Goal: Task Accomplishment & Management: Use online tool/utility

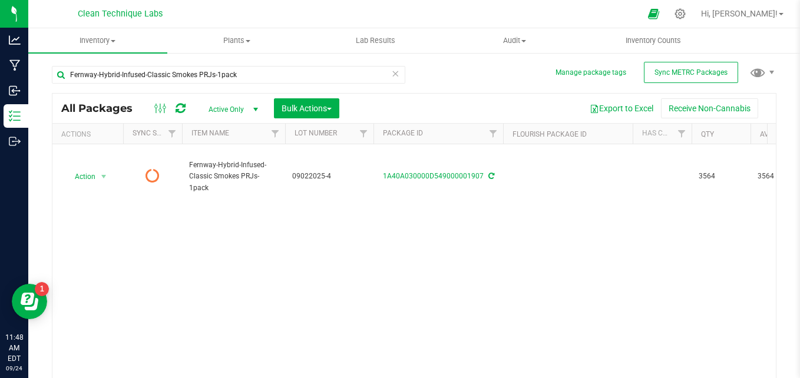
click at [686, 11] on icon at bounding box center [680, 13] width 11 height 11
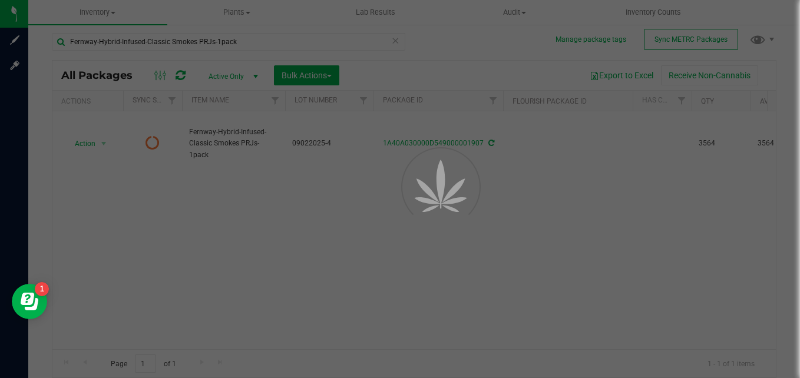
scroll to position [5, 0]
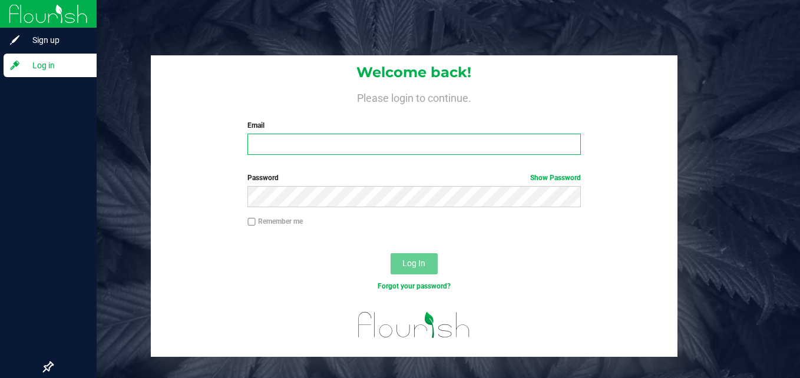
type input "[PERSON_NAME][EMAIL_ADDRESS][DOMAIN_NAME]"
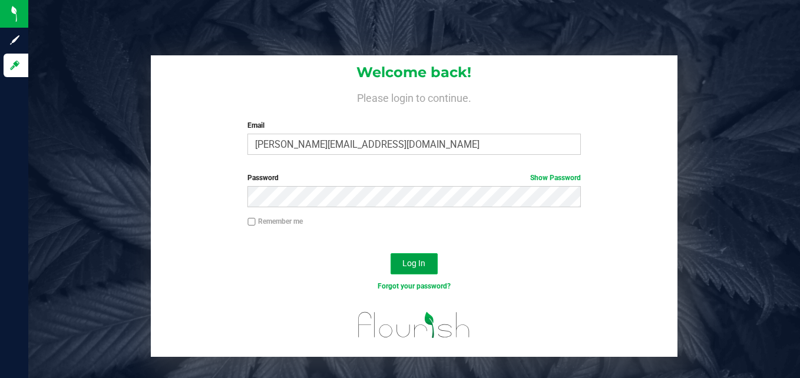
click at [417, 260] on span "Log In" at bounding box center [413, 263] width 23 height 9
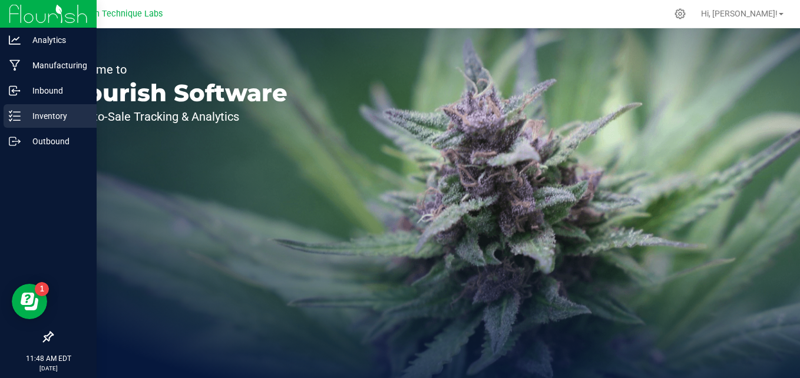
click at [15, 111] on icon at bounding box center [15, 116] width 12 height 12
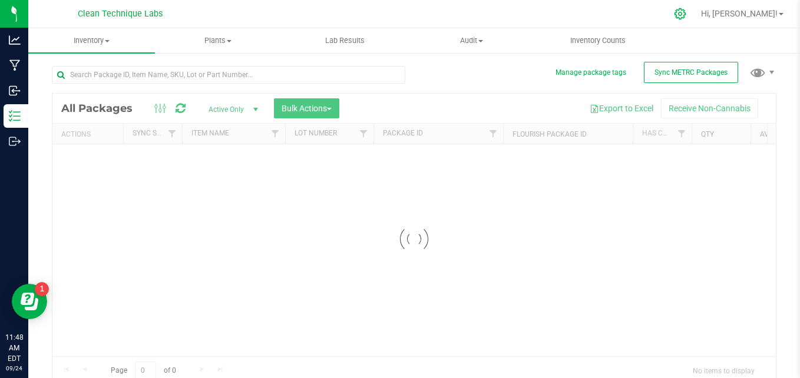
click at [728, 12] on div "Clean Technique Labs Hi, Emily! Inventory All packages All inventory Waste log …" at bounding box center [414, 189] width 772 height 378
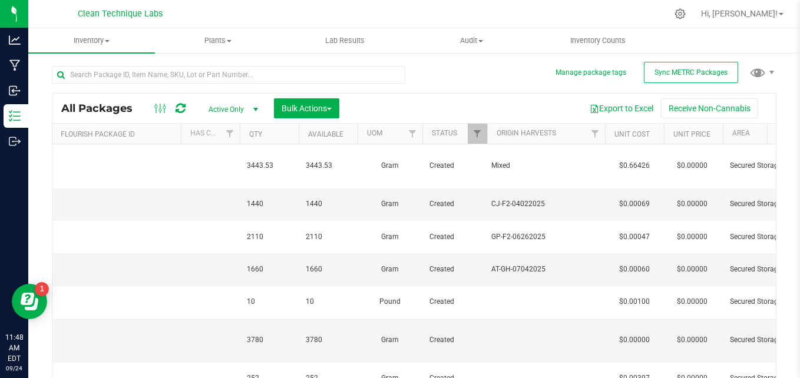
scroll to position [0, 478]
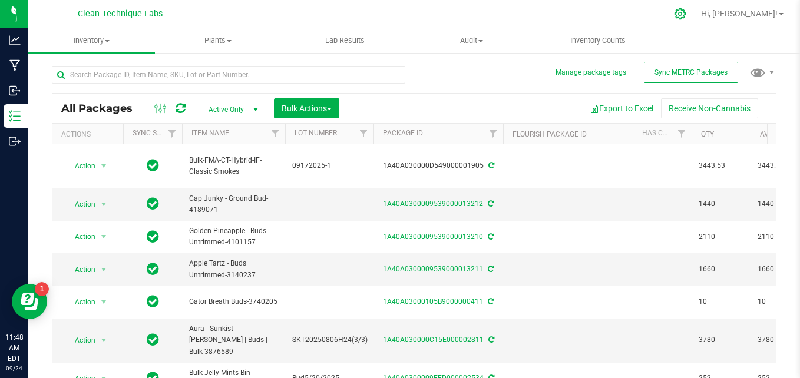
click at [686, 14] on icon at bounding box center [680, 14] width 12 height 12
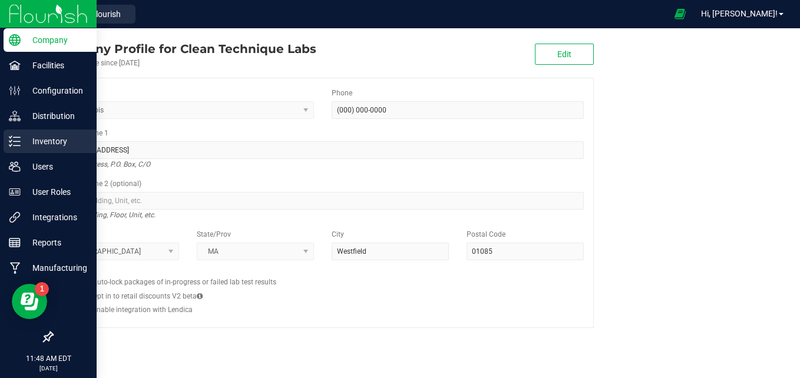
click at [28, 148] on p "Inventory" at bounding box center [56, 141] width 71 height 14
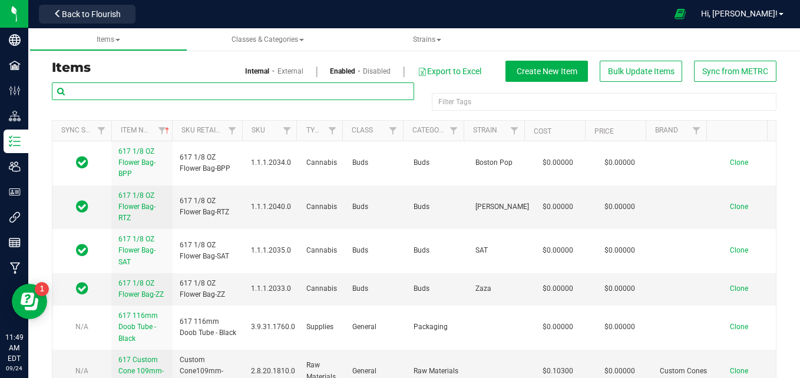
click at [150, 90] on input "text" at bounding box center [233, 91] width 362 height 18
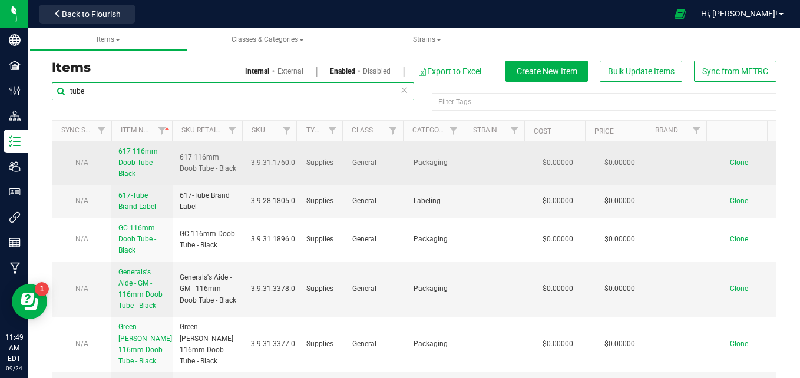
type input "tube"
click at [199, 173] on span "617 116mm Doob Tube - Black" at bounding box center [208, 163] width 57 height 22
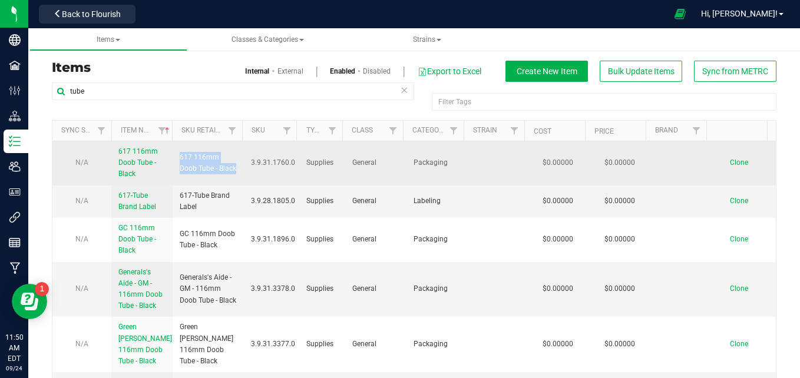
drag, startPoint x: 200, startPoint y: 174, endPoint x: 176, endPoint y: 153, distance: 31.8
click at [176, 153] on td "617 116mm Doob Tube - Black" at bounding box center [208, 163] width 71 height 44
copy span "617 116mm Doob Tube - Black"
click at [730, 158] on span "Clone" at bounding box center [739, 162] width 18 height 8
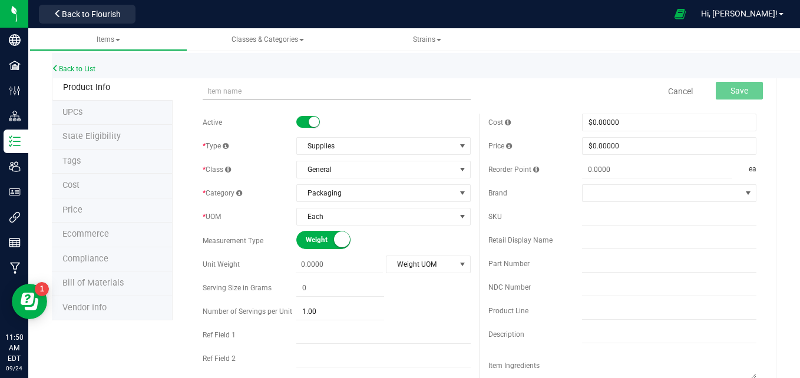
click at [224, 93] on input "text" at bounding box center [337, 91] width 268 height 18
click at [218, 94] on input "617 116mm Doob Tube - Black" at bounding box center [337, 91] width 268 height 18
click at [251, 91] on input "The Pass - 116mm Doob Tube - Black" at bounding box center [337, 91] width 268 height 18
click at [324, 90] on input "The Pass - 109mm Doob Tube - Black" at bounding box center [337, 91] width 268 height 18
click at [301, 91] on input "The Pass - 109mm Doob Tube - Green" at bounding box center [337, 91] width 268 height 18
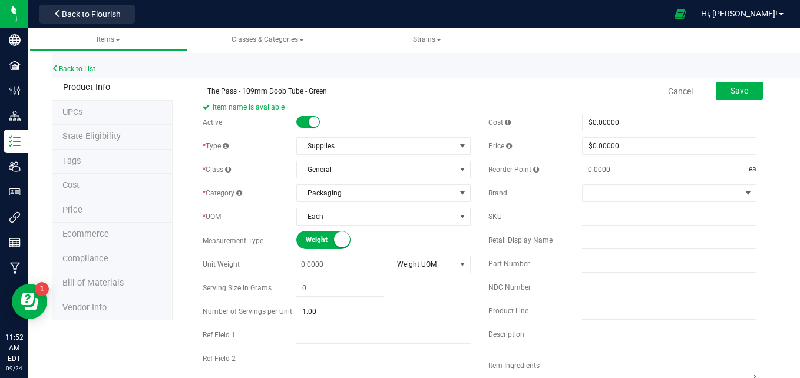
click at [306, 91] on input "The Pass - 109mm Doob Tube - Green" at bounding box center [337, 91] width 268 height 18
click at [374, 91] on input "The Pass - 109mm Doob Tube - Belushi Farm Green" at bounding box center [337, 91] width 268 height 18
click at [206, 91] on input "The Pass - 109mm Doob Tube - Belushi Farm Green" at bounding box center [337, 91] width 268 height 18
type input "The Pass - 109mm Doob Tube - Belushi Farm Green"
click at [302, 267] on span at bounding box center [340, 264] width 88 height 17
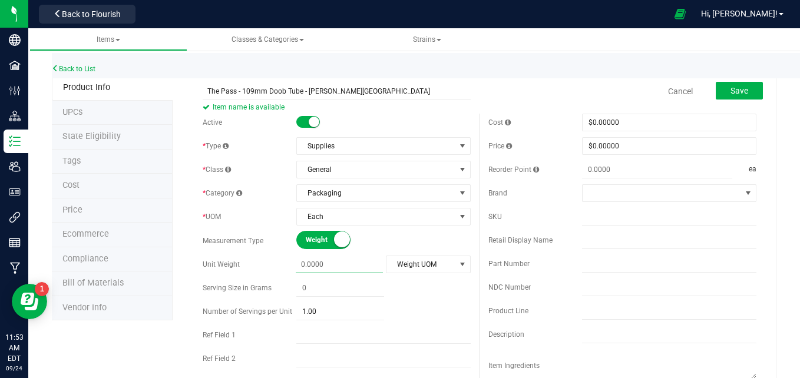
type input "0.0000"
click at [439, 299] on div "Active * Type Supplies Select type Cannabis Non-Inventory Raw Materials Supplie…" at bounding box center [337, 279] width 286 height 331
click at [534, 82] on div "Cancel Save" at bounding box center [623, 91] width 286 height 29
click at [348, 90] on input "The Pass - 109mm Doob Tube - Belushi Farm Green" at bounding box center [337, 91] width 268 height 18
click at [206, 94] on input "The Pass - 109mm Doob Tube - [PERSON_NAME][GEOGRAPHIC_DATA] - Green" at bounding box center [337, 91] width 268 height 18
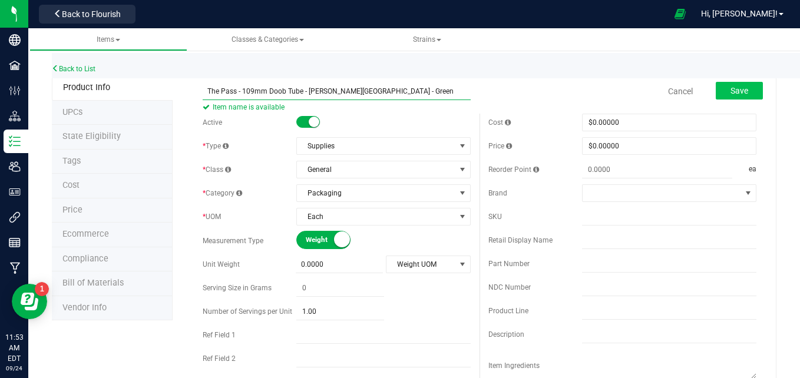
type input "The Pass - 109mm Doob Tube - [PERSON_NAME][GEOGRAPHIC_DATA] - Green"
click at [731, 91] on span "Save" at bounding box center [740, 90] width 18 height 9
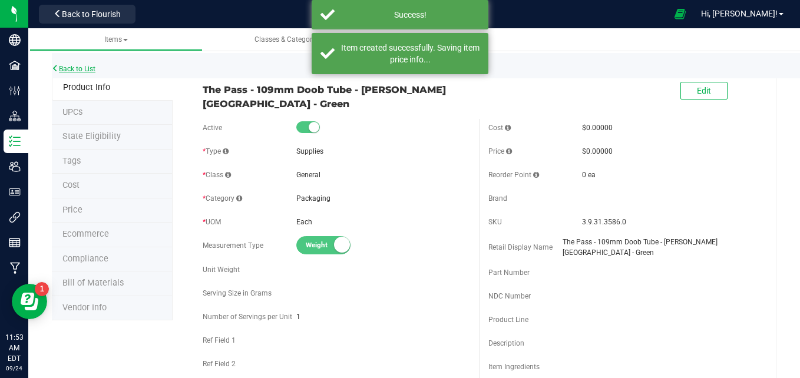
click at [90, 70] on link "Back to List" at bounding box center [74, 69] width 44 height 8
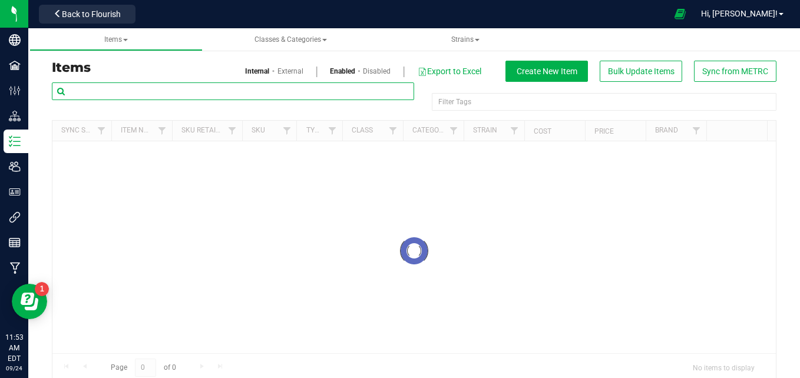
click at [201, 90] on input "text" at bounding box center [233, 91] width 362 height 18
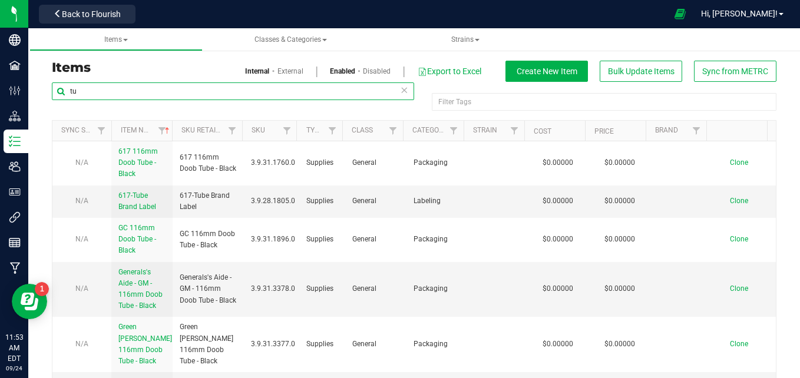
type input "t"
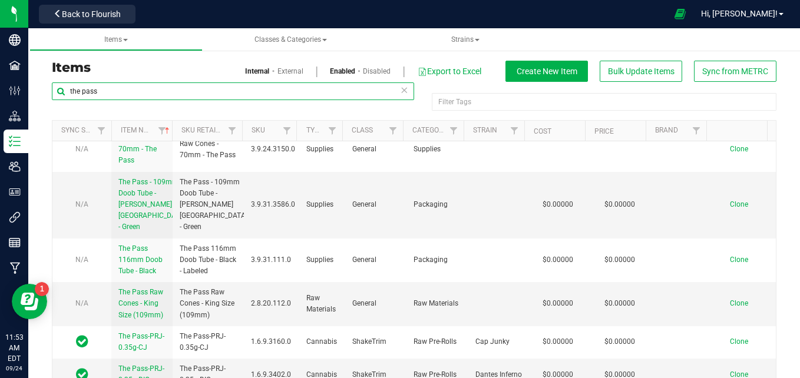
scroll to position [15, 0]
type input "the pass"
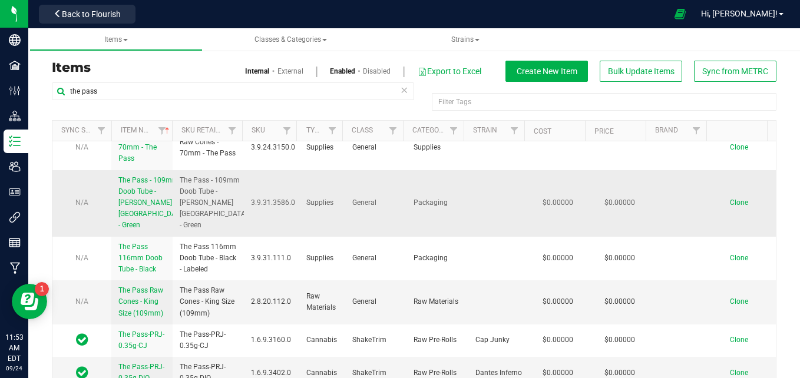
drag, startPoint x: 223, startPoint y: 212, endPoint x: 164, endPoint y: 176, distance: 68.5
click at [164, 176] on tr "N/A The Pass - 109mm Doob Tube - Belushi Farm - Green The Pass - 109mm Doob Tub…" at bounding box center [413, 203] width 723 height 67
copy tr "The Pass - 109mm Doob Tube - [PERSON_NAME][GEOGRAPHIC_DATA] - Green"
click at [730, 199] on span "Clone" at bounding box center [739, 203] width 18 height 8
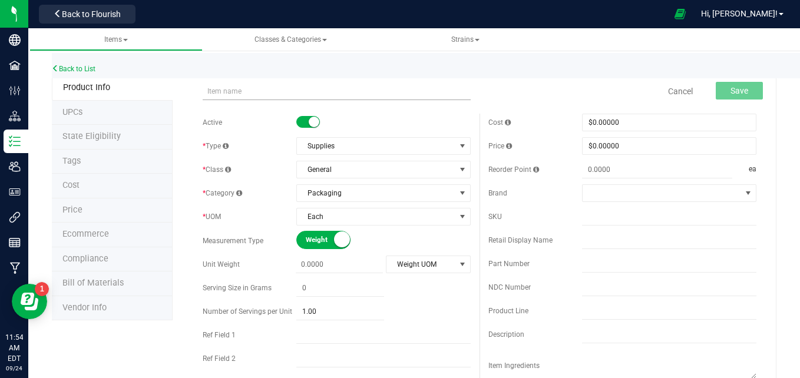
click at [249, 87] on input "text" at bounding box center [337, 91] width 268 height 18
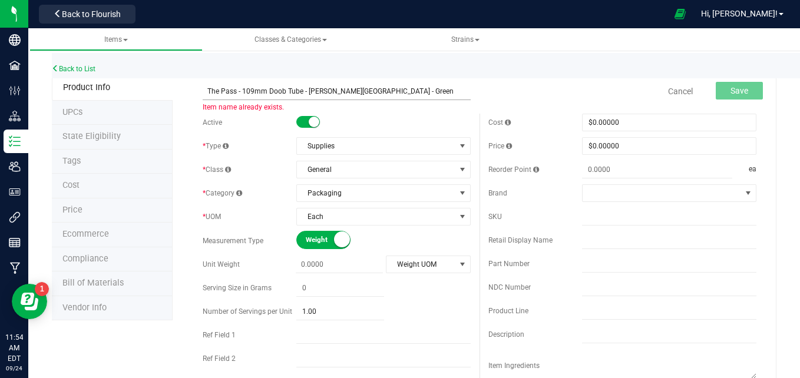
click at [213, 91] on input "The Pass - 109mm Doob Tube - [PERSON_NAME][GEOGRAPHIC_DATA] - Green" at bounding box center [337, 91] width 268 height 18
click at [208, 91] on input "The Pass - 109mm Doob Tube - [PERSON_NAME][GEOGRAPHIC_DATA] - Green" at bounding box center [337, 91] width 268 height 18
click at [346, 92] on input "The Pass - 109mm Doob Tube - [PERSON_NAME][GEOGRAPHIC_DATA] - Green" at bounding box center [337, 91] width 268 height 18
click at [364, 89] on input "The Pass - 109mm Doob Tube - Berkshire - Green" at bounding box center [337, 91] width 268 height 18
click at [335, 92] on input "The Pass - 109mm Doob Tube - Berkshire - Black" at bounding box center [337, 91] width 268 height 18
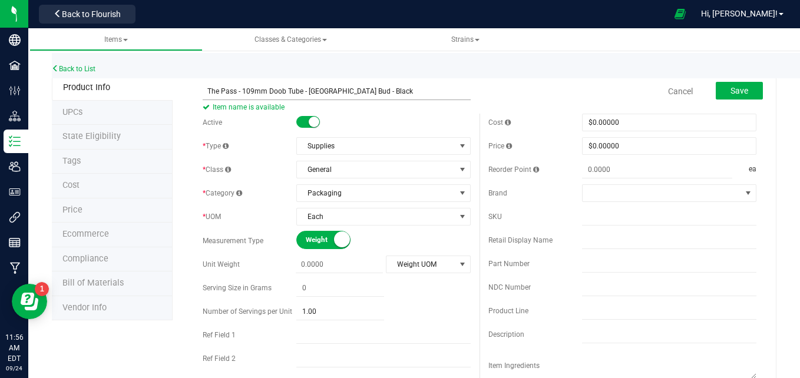
click at [207, 94] on input "The Pass - 109mm Doob Tube - [GEOGRAPHIC_DATA] Bud - Black" at bounding box center [337, 91] width 268 height 18
type input "The Pass - 109mm Doob Tube - [GEOGRAPHIC_DATA] Bud - Black"
click at [731, 92] on span "Save" at bounding box center [740, 90] width 18 height 9
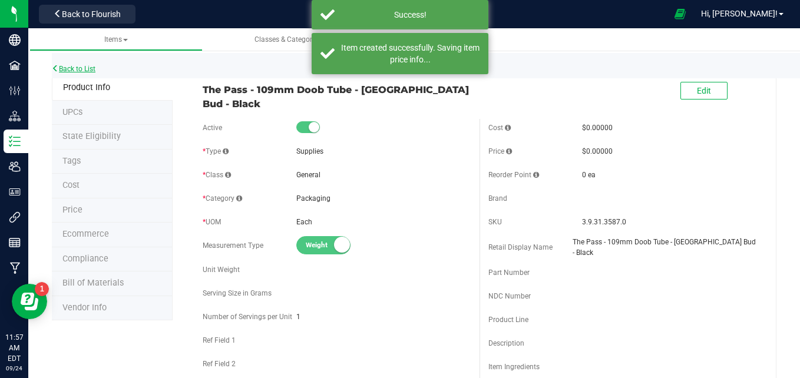
click at [92, 69] on link "Back to List" at bounding box center [74, 69] width 44 height 8
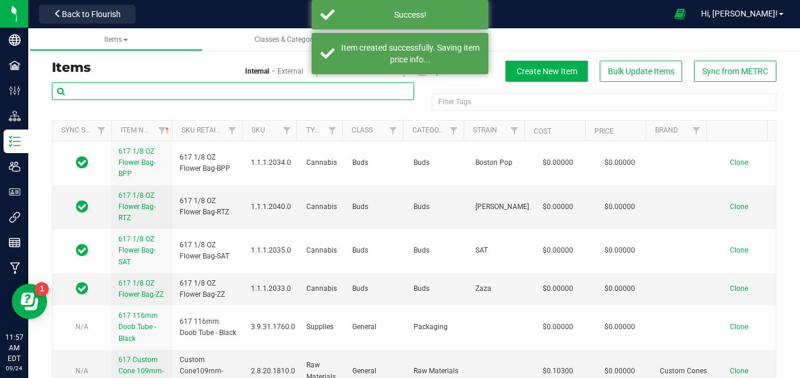
click at [259, 85] on input "text" at bounding box center [233, 91] width 362 height 18
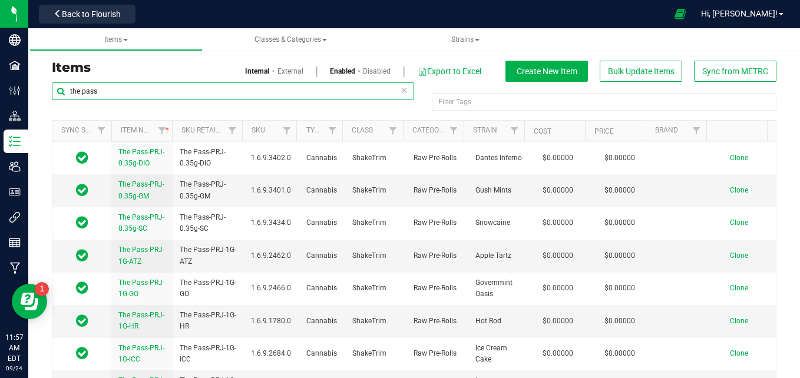
scroll to position [429, 0]
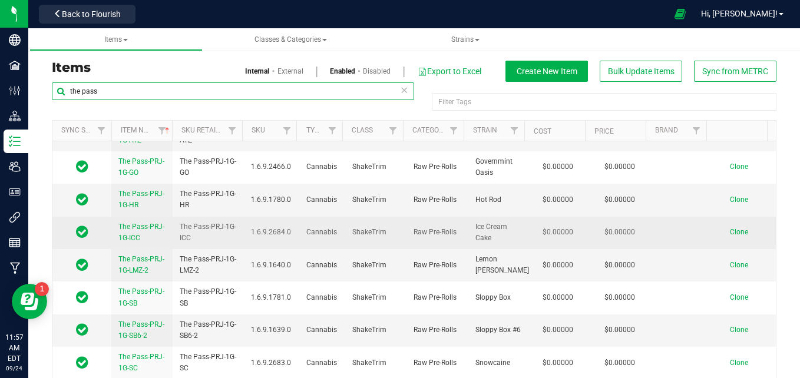
type input "the pass"
drag, startPoint x: 206, startPoint y: 233, endPoint x: 176, endPoint y: 228, distance: 29.9
click at [176, 228] on td "The Pass-PRJ-1G-ICC" at bounding box center [208, 233] width 71 height 32
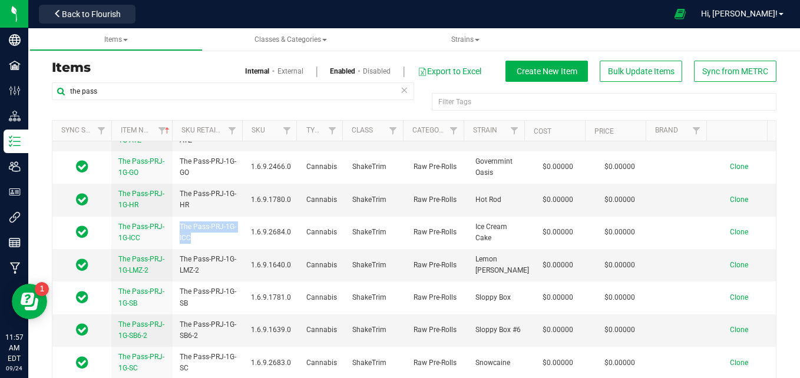
click at [344, 61] on h3 "Items" at bounding box center [228, 68] width 353 height 14
click at [456, 48] on link "Strains" at bounding box center [466, 39] width 174 height 23
click at [458, 40] on span "Strains" at bounding box center [465, 39] width 28 height 8
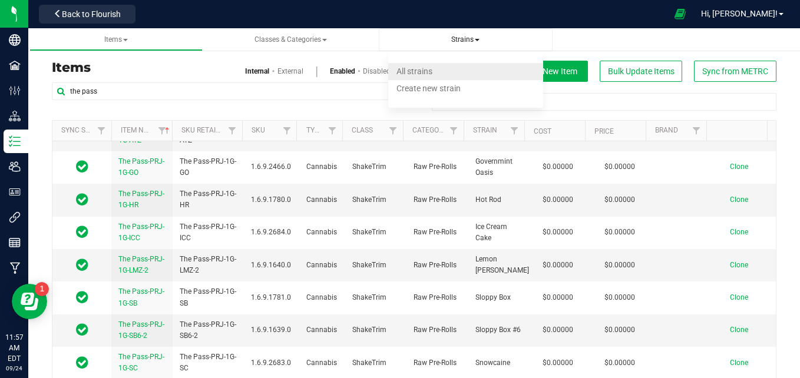
click at [432, 72] on span "All strains" at bounding box center [414, 71] width 36 height 9
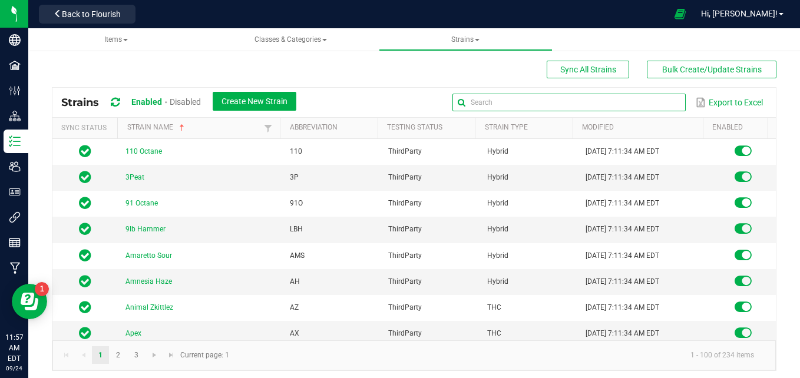
click at [643, 101] on input "text" at bounding box center [568, 103] width 233 height 18
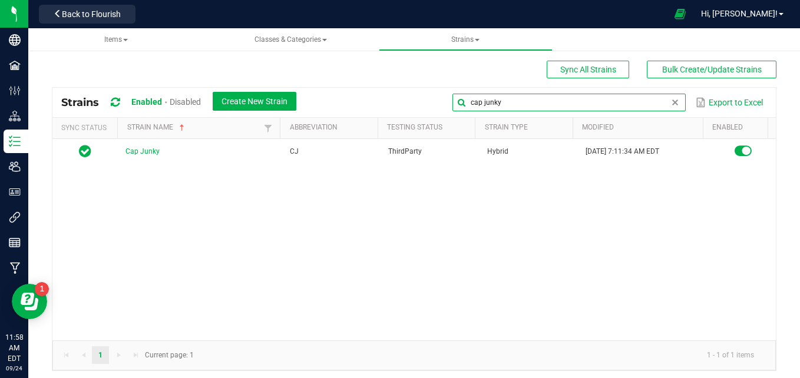
click at [500, 98] on input "cap junky" at bounding box center [568, 103] width 233 height 18
type input "c"
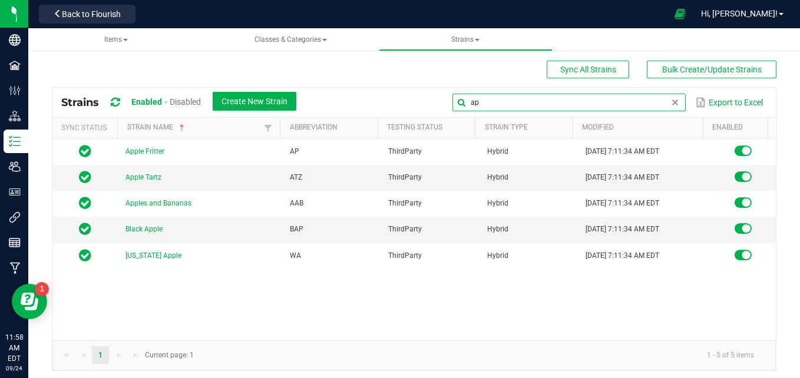
type input "a"
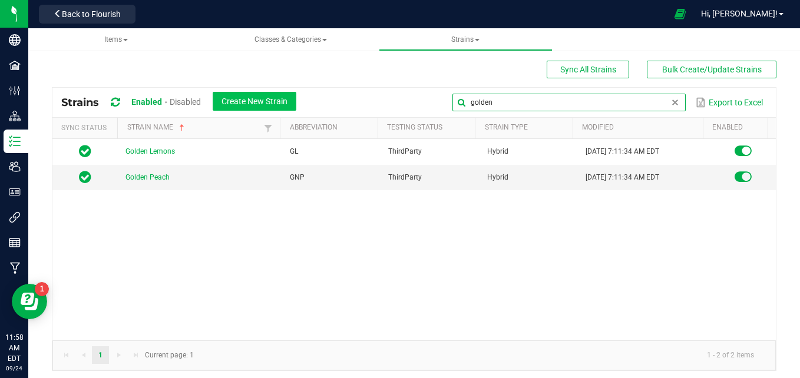
type input "golden"
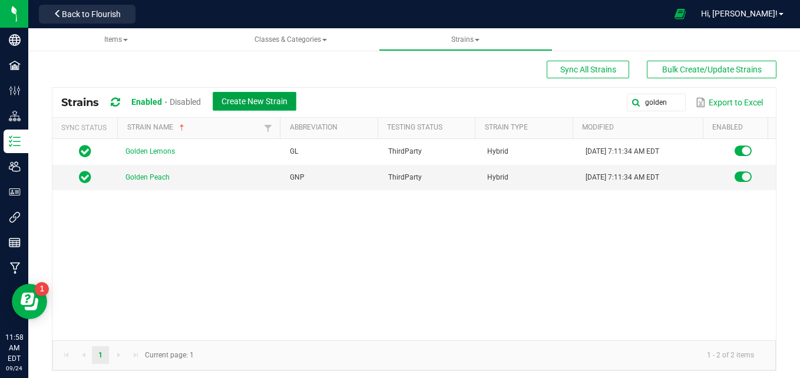
click at [273, 100] on span "Create New Strain" at bounding box center [255, 101] width 66 height 9
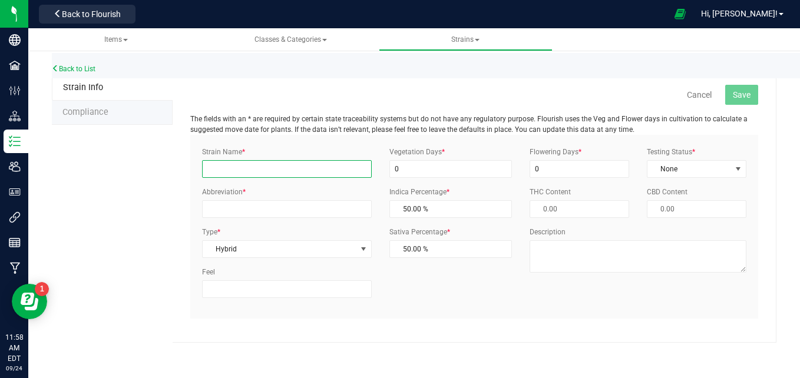
click at [318, 168] on input "Strain Name *" at bounding box center [287, 169] width 170 height 18
type input "Golden Pineapple"
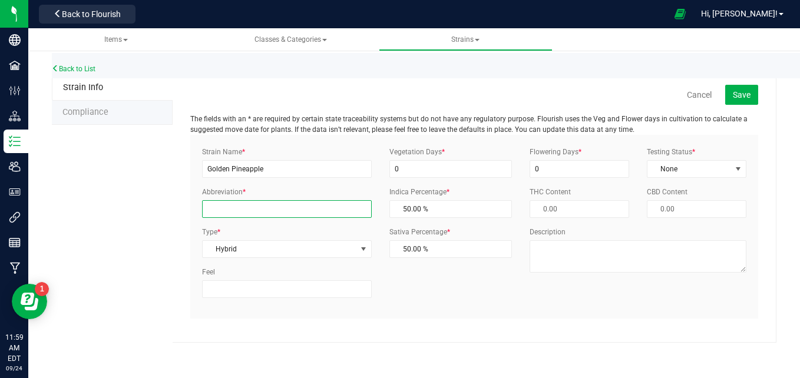
click at [298, 204] on input "Abbreviation *" at bounding box center [287, 209] width 170 height 18
type input "GP"
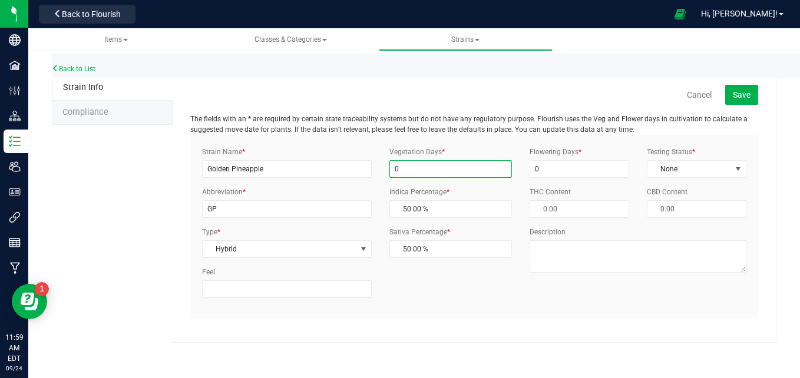
click at [432, 173] on input "0" at bounding box center [450, 169] width 123 height 18
type input "20"
click at [550, 174] on input "0" at bounding box center [580, 169] width 100 height 18
type input "20"
click at [728, 165] on span "None" at bounding box center [689, 169] width 84 height 16
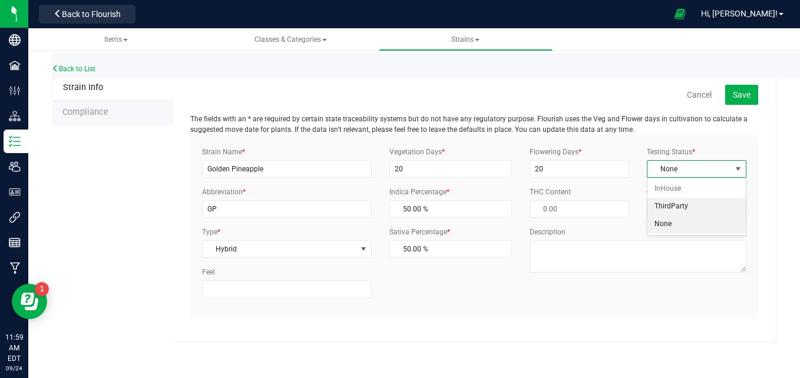
click at [699, 206] on li "ThirdParty" at bounding box center [696, 207] width 98 height 18
click at [738, 94] on span "Save" at bounding box center [742, 94] width 18 height 9
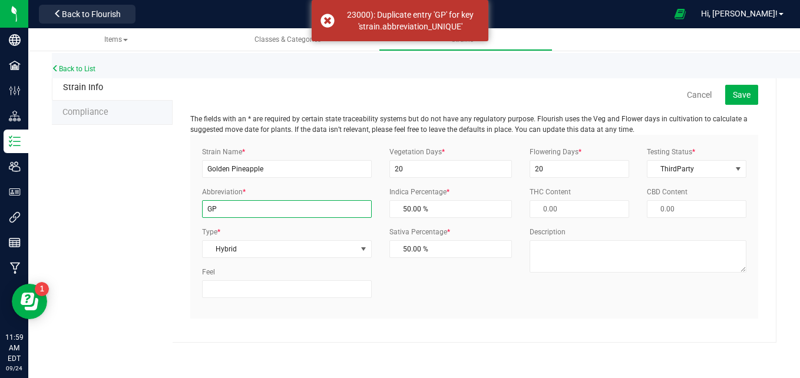
click at [235, 217] on input "GP" at bounding box center [287, 209] width 170 height 18
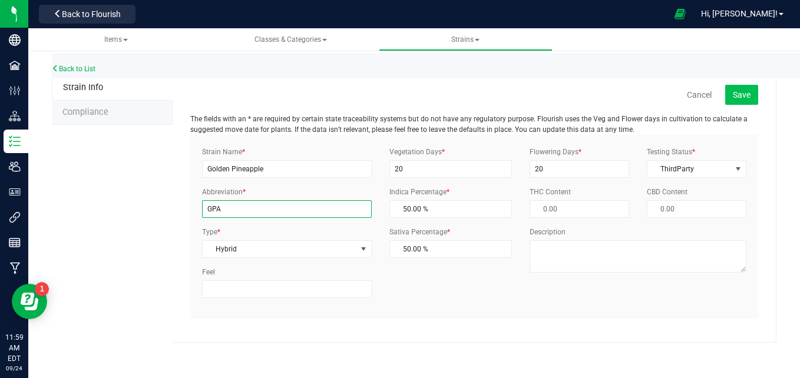
type input "GPA"
click at [755, 92] on button "Save" at bounding box center [741, 95] width 33 height 20
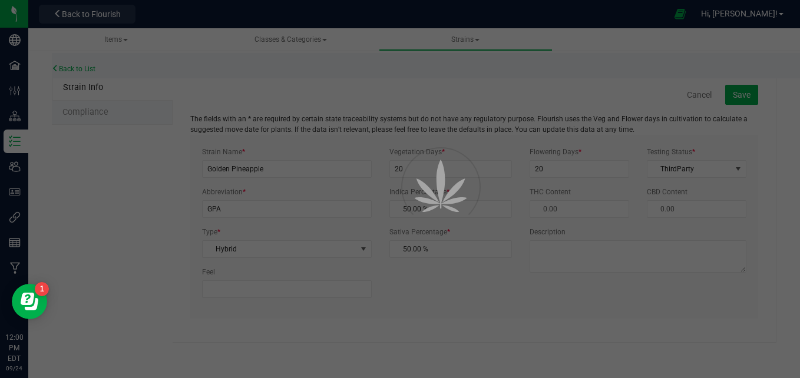
click at [482, 270] on div at bounding box center [400, 189] width 800 height 378
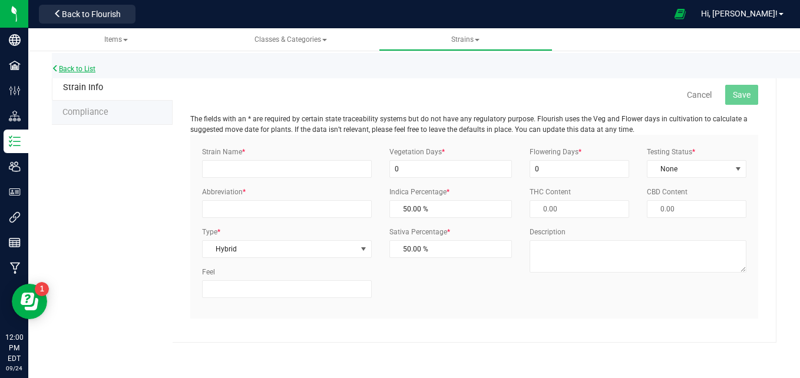
click at [95, 68] on link "Back to List" at bounding box center [74, 69] width 44 height 8
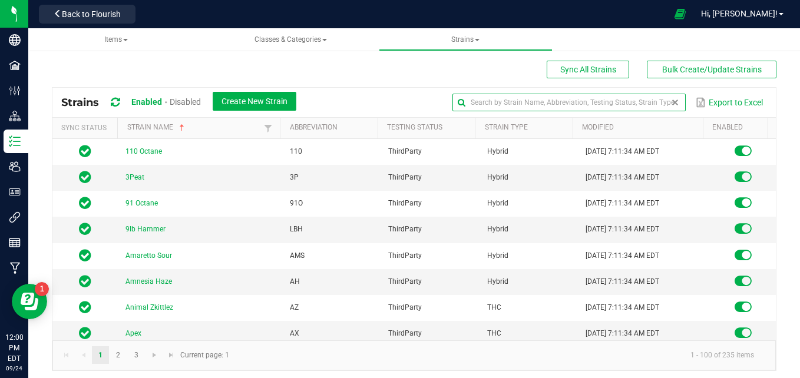
click at [644, 104] on input "text" at bounding box center [568, 103] width 233 height 18
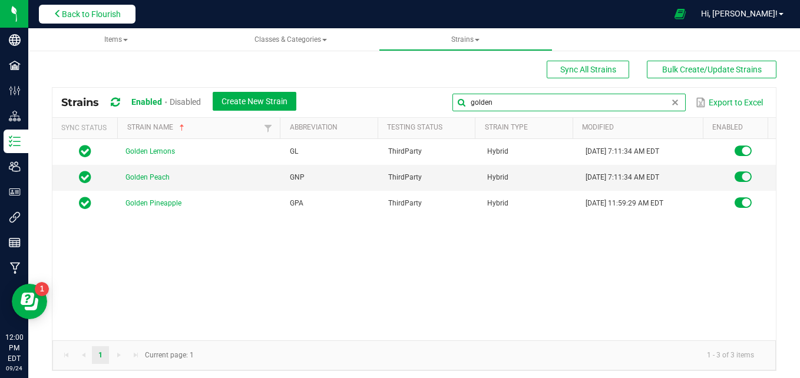
type input "golden"
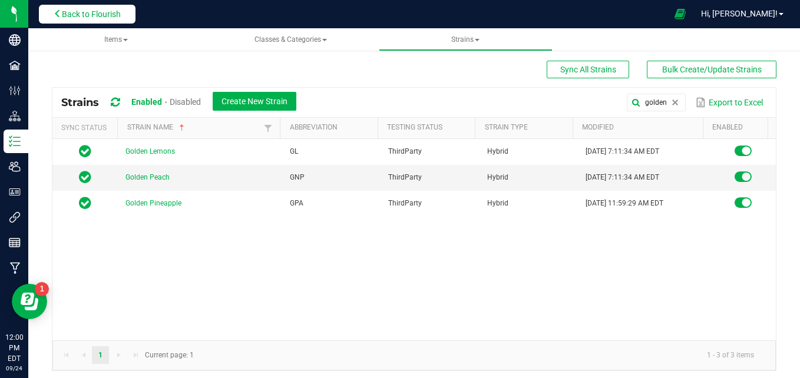
click at [108, 11] on span "Back to Flourish" at bounding box center [91, 13] width 59 height 9
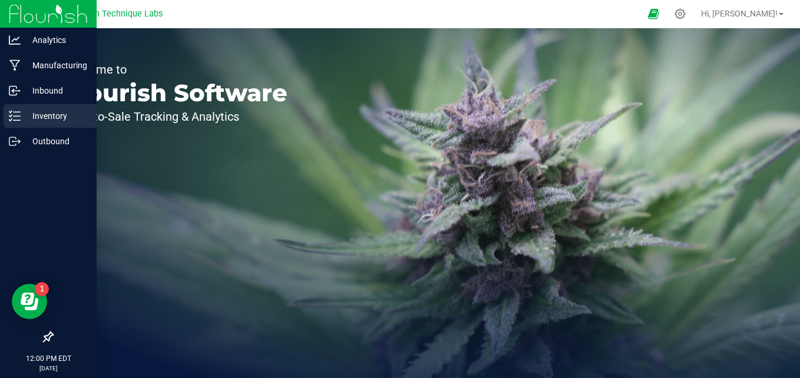
click at [26, 108] on div "Inventory" at bounding box center [50, 116] width 93 height 24
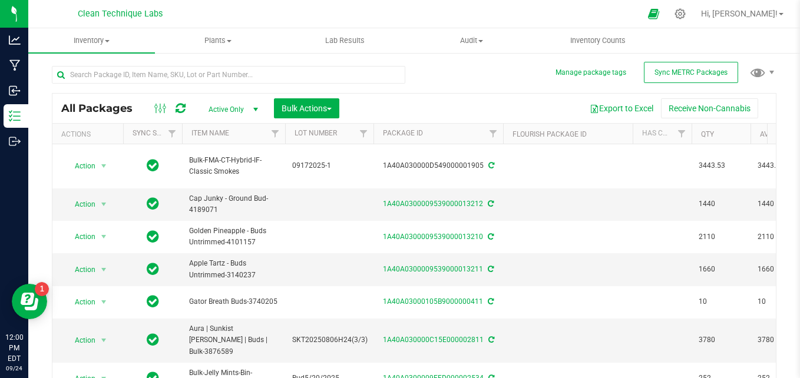
click at [457, 85] on div "All Packages Active Only Active Only Lab Samples Locked All External Internal B…" at bounding box center [414, 233] width 725 height 356
click at [454, 69] on div "All Packages Active Only Active Only Lab Samples Locked All External Internal B…" at bounding box center [414, 233] width 725 height 356
click at [686, 15] on icon at bounding box center [680, 14] width 12 height 12
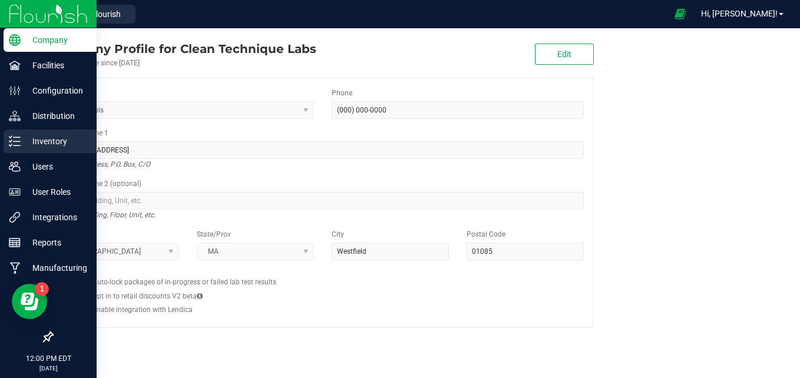
click at [30, 141] on p "Inventory" at bounding box center [56, 141] width 71 height 14
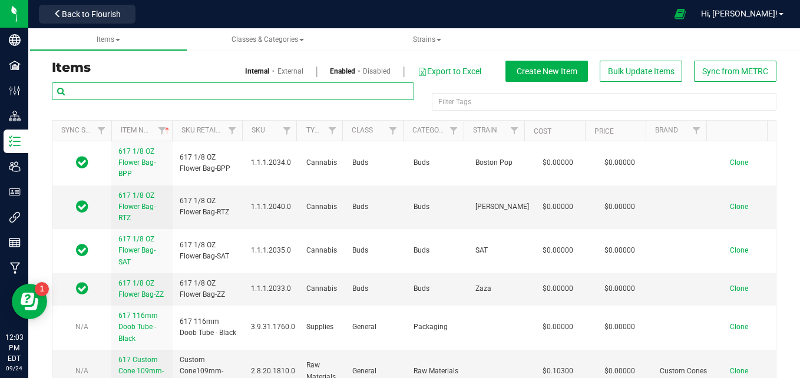
click at [177, 88] on input "text" at bounding box center [233, 91] width 362 height 18
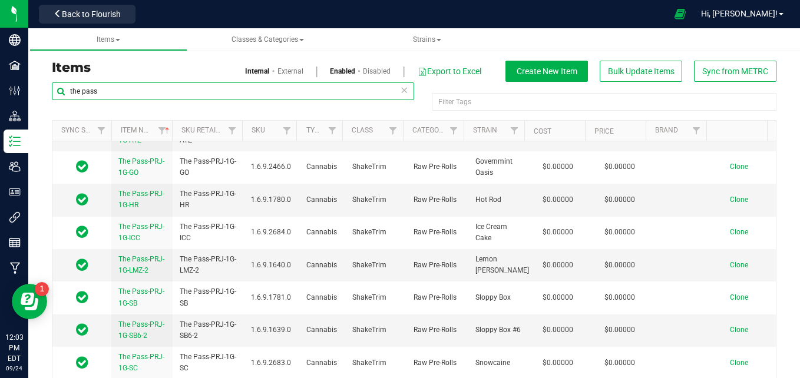
scroll to position [429, 0]
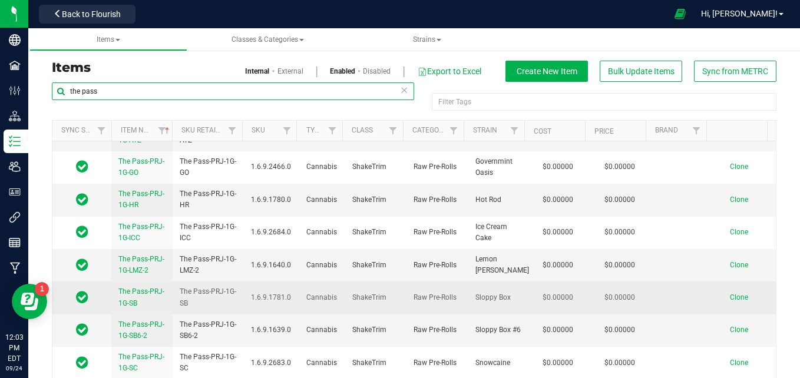
type input "the pass"
drag, startPoint x: 199, startPoint y: 304, endPoint x: 178, endPoint y: 291, distance: 24.9
click at [180, 291] on span "The Pass-PRJ-1G-SB" at bounding box center [208, 297] width 57 height 22
copy span "The Pass-PRJ-1G-SB"
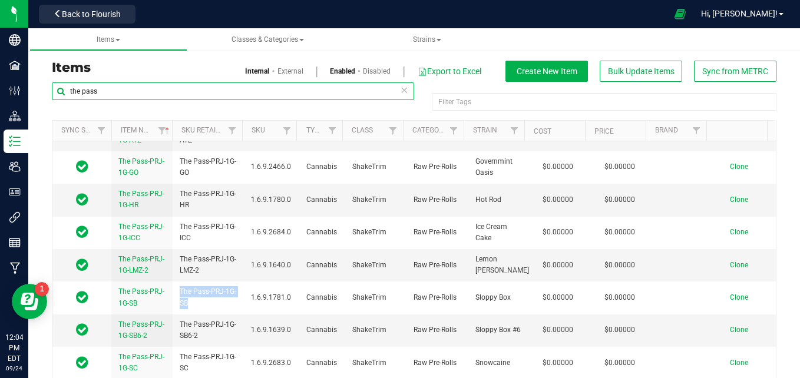
click at [249, 95] on input "the pass" at bounding box center [233, 91] width 362 height 18
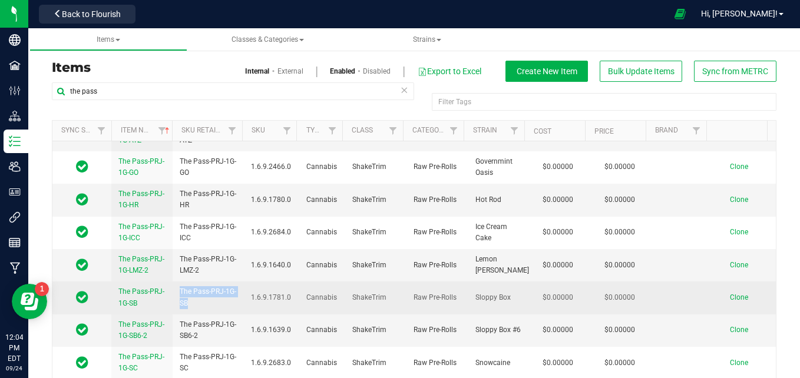
drag, startPoint x: 201, startPoint y: 302, endPoint x: 177, endPoint y: 290, distance: 26.9
click at [177, 290] on td "The Pass-PRJ-1G-SB" at bounding box center [208, 298] width 71 height 32
copy span "The Pass-PRJ-1G-SB"
click at [730, 298] on span "Clone" at bounding box center [739, 297] width 18 height 8
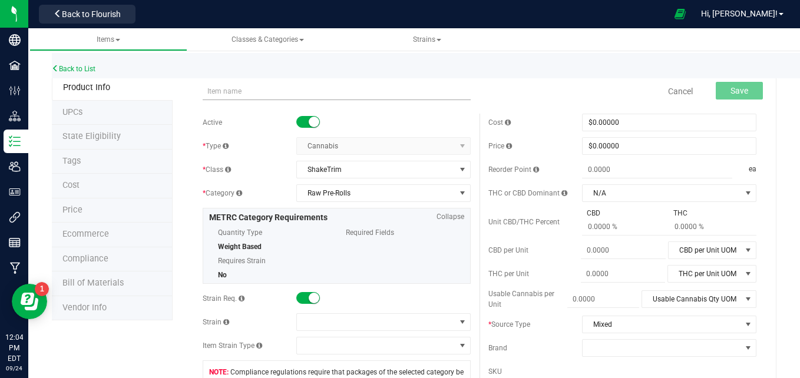
click at [234, 93] on input "text" at bounding box center [337, 91] width 268 height 18
click at [206, 90] on input "The Pass-PRJ-1G-SB" at bounding box center [337, 91] width 268 height 18
click at [271, 91] on input "The Pass-PRJ-1G-SB" at bounding box center [337, 91] width 268 height 18
click at [236, 91] on input "The Pass-PRJ-1G-ATZ" at bounding box center [337, 91] width 268 height 18
click at [277, 90] on input "The Pass-PRJ-1G-ATZ" at bounding box center [337, 91] width 268 height 18
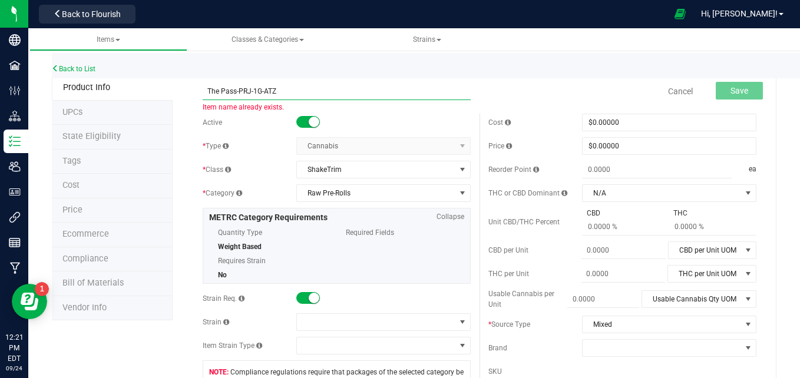
click at [208, 92] on input "The Pass-PRJ-1G-ATZ" at bounding box center [337, 91] width 268 height 18
click at [234, 91] on input "The Pass-PRJ-1G-ATZ" at bounding box center [337, 91] width 268 height 18
click at [237, 91] on input "The Pass- [GEOGRAPHIC_DATA]-PRJ-1G-ATZ" at bounding box center [337, 91] width 268 height 18
type input "The Pass-[GEOGRAPHIC_DATA]-PRJ-1G-ATZ"
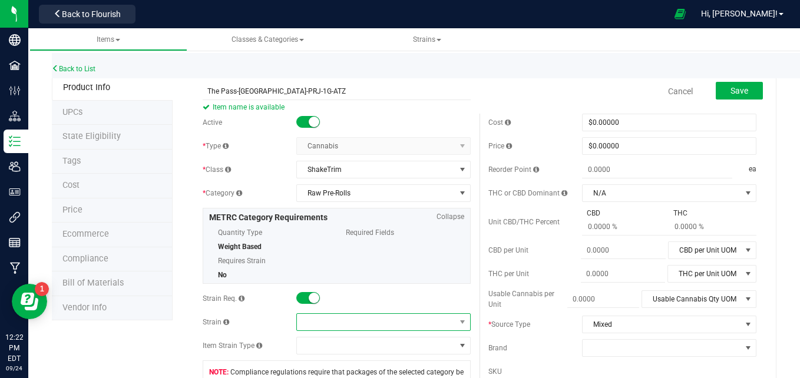
click at [384, 325] on span at bounding box center [376, 322] width 158 height 16
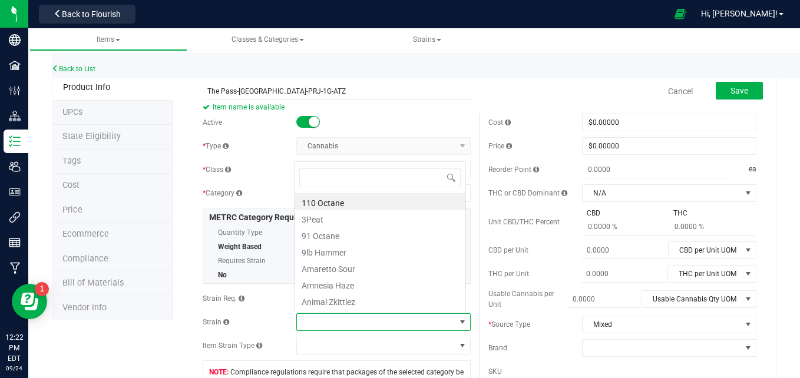
scroll to position [18, 169]
type input "Appl"
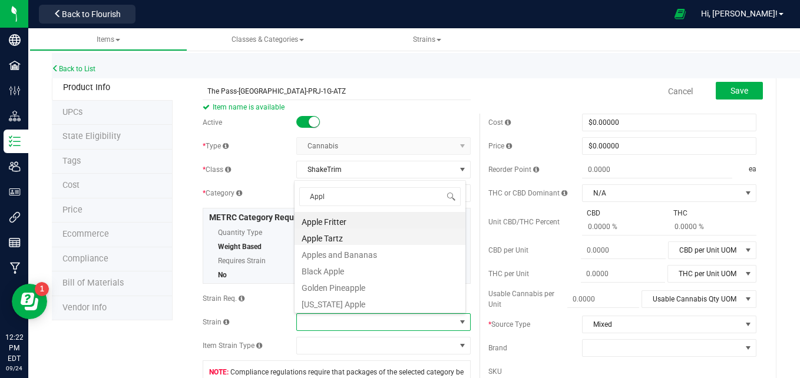
click at [397, 236] on li "Apple Tartz" at bounding box center [380, 237] width 171 height 16
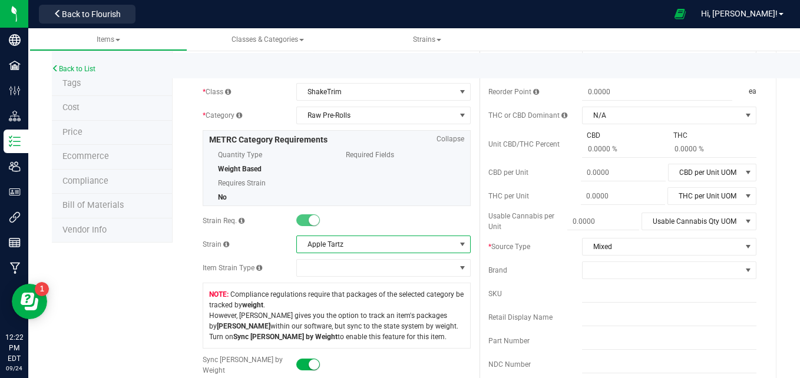
scroll to position [0, 0]
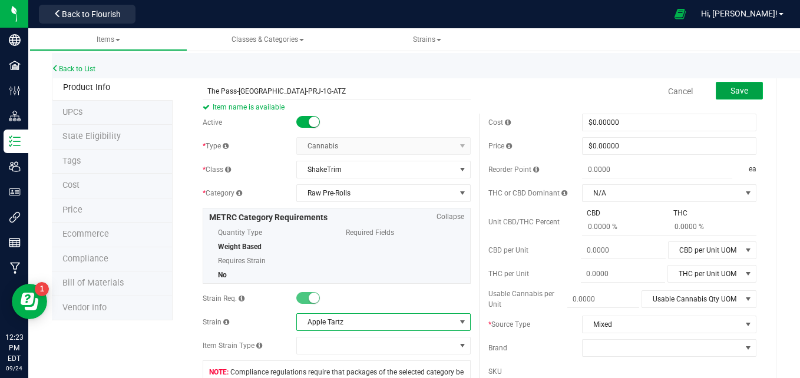
click at [745, 90] on button "Save" at bounding box center [739, 91] width 47 height 18
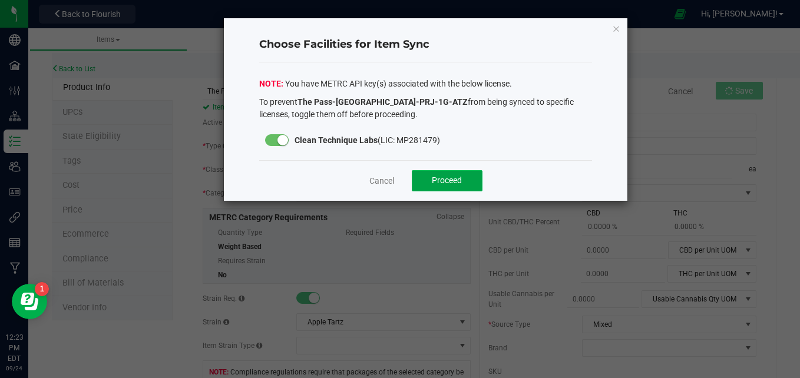
click at [461, 186] on button "Proceed" at bounding box center [447, 180] width 71 height 21
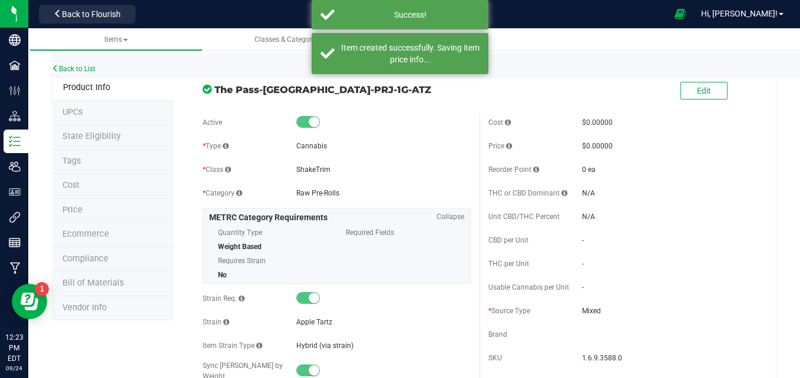
click at [88, 288] on span "Bill of Materials" at bounding box center [92, 283] width 61 height 10
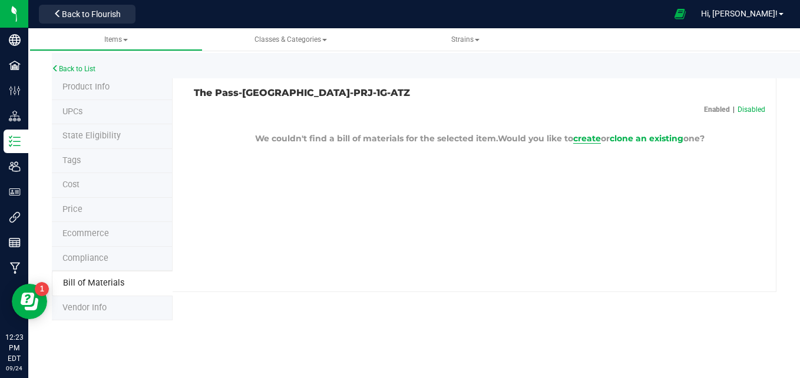
click at [587, 138] on span "create" at bounding box center [587, 138] width 28 height 11
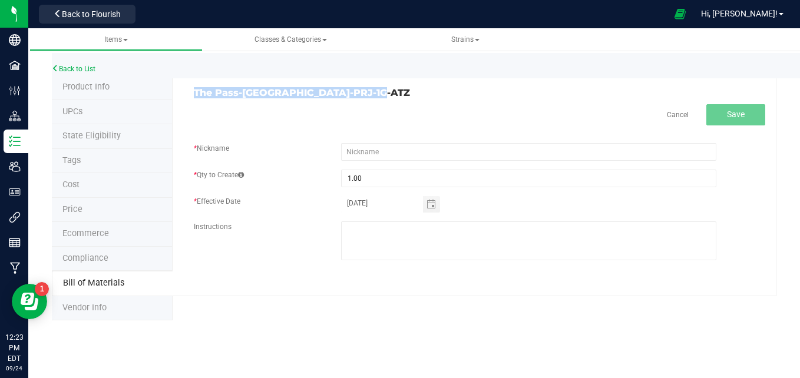
drag, startPoint x: 379, startPoint y: 92, endPoint x: 191, endPoint y: 96, distance: 188.0
click at [191, 96] on div "The Pass-[GEOGRAPHIC_DATA]-PRJ-1G-ATZ" at bounding box center [332, 93] width 295 height 11
copy h3 "The Pass-[GEOGRAPHIC_DATA]-PRJ-1G-ATZ"
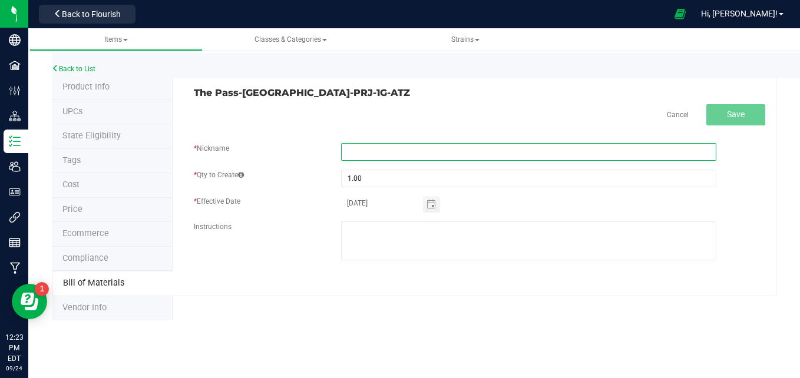
click at [378, 157] on input "text" at bounding box center [528, 152] width 375 height 18
paste input "The Pass-[GEOGRAPHIC_DATA]-PRJ-1G-ATZ"
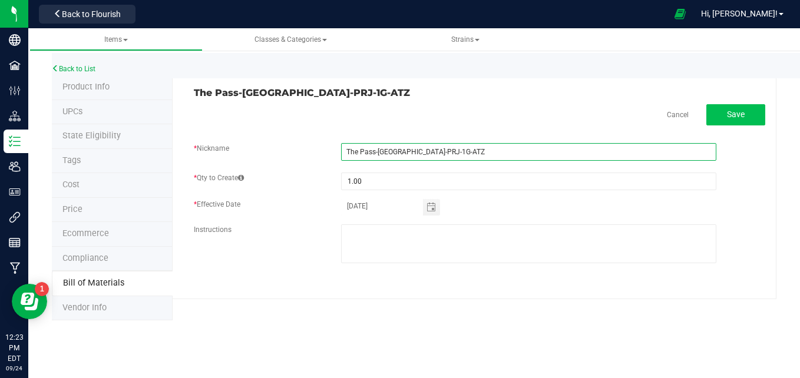
type input "The Pass-[GEOGRAPHIC_DATA]-PRJ-1G-ATZ"
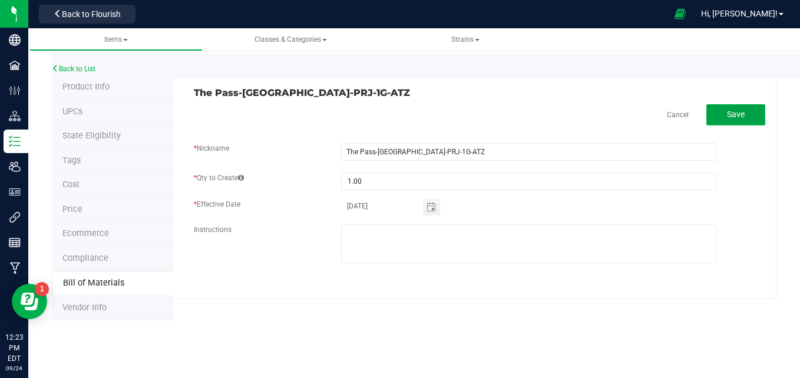
click at [743, 112] on span "Save" at bounding box center [736, 114] width 18 height 9
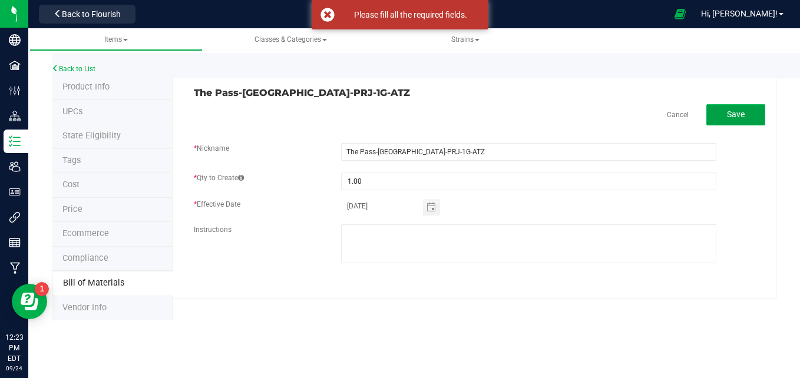
click at [743, 112] on span "Save" at bounding box center [736, 114] width 18 height 9
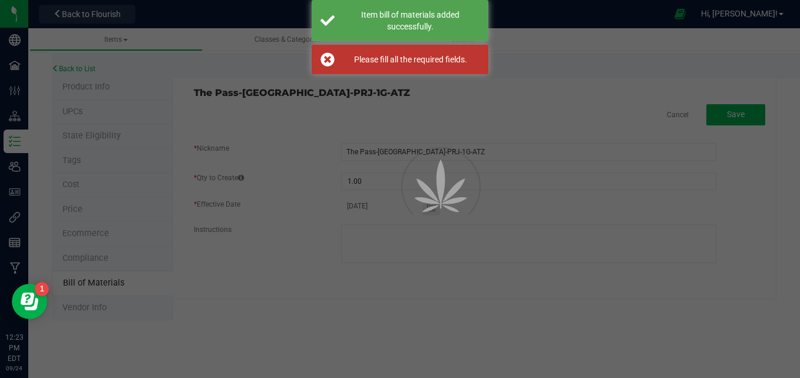
select select "598"
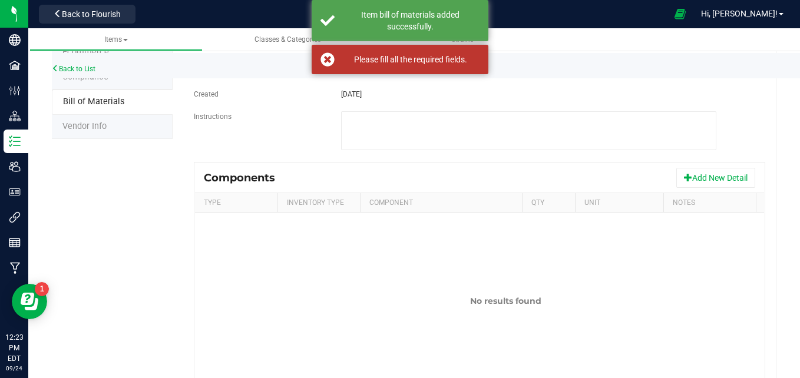
scroll to position [185, 0]
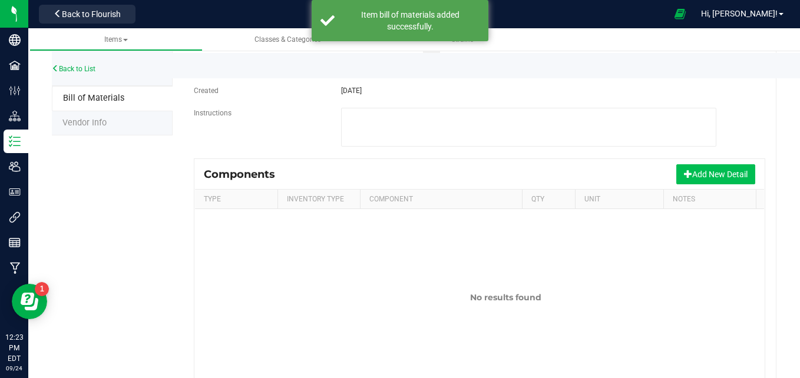
click at [698, 173] on button "Add New Detail" at bounding box center [715, 174] width 79 height 20
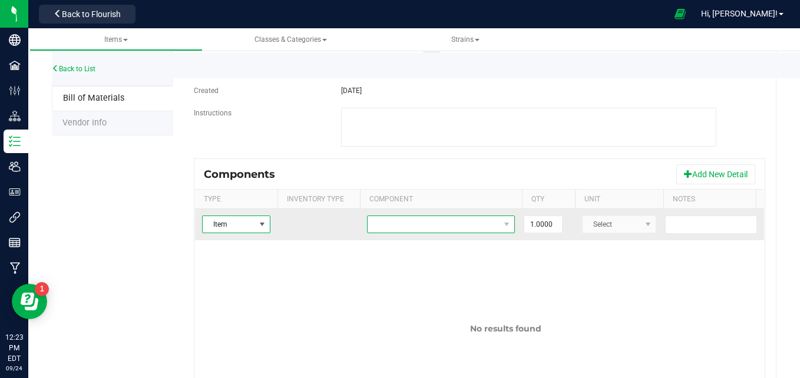
click at [415, 226] on span "NO DATA FOUND" at bounding box center [434, 224] width 132 height 16
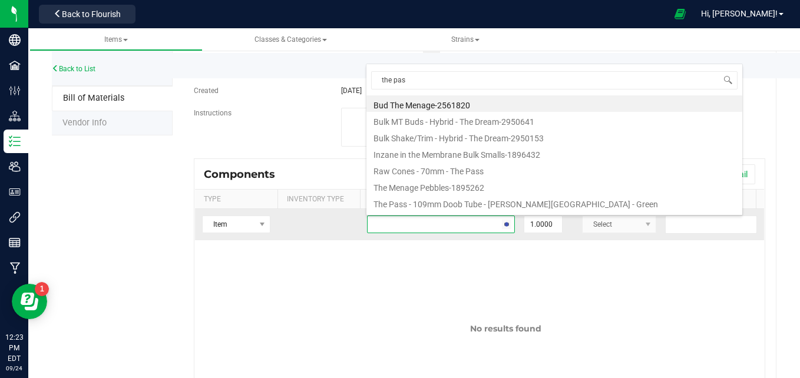
type input "the pass"
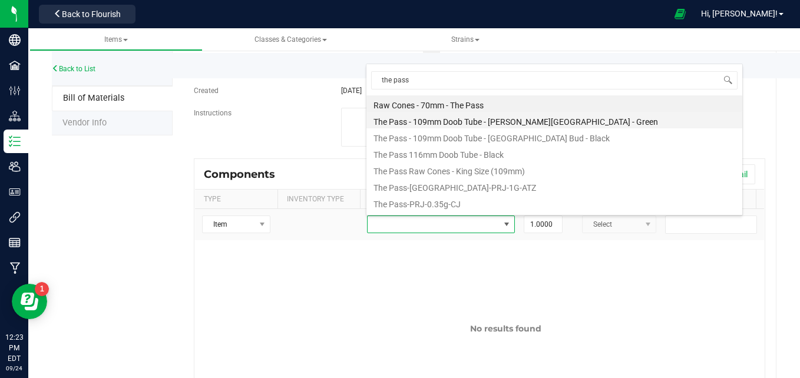
click at [557, 123] on li "The Pass - 109mm Doob Tube - [PERSON_NAME][GEOGRAPHIC_DATA] - Green" at bounding box center [554, 120] width 376 height 16
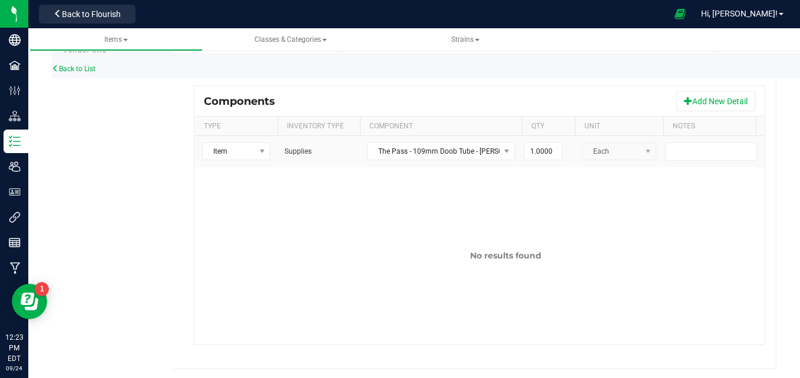
scroll to position [0, 68]
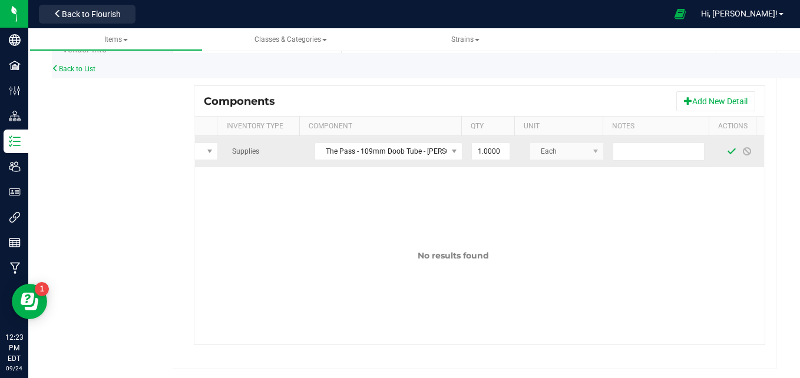
click at [727, 151] on span at bounding box center [731, 151] width 9 height 9
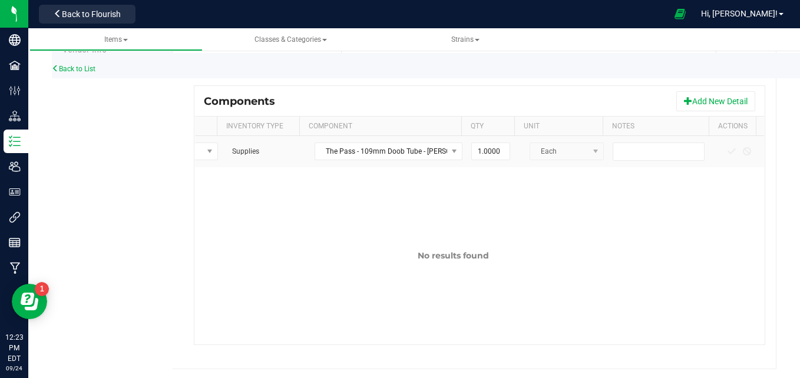
scroll to position [94, 0]
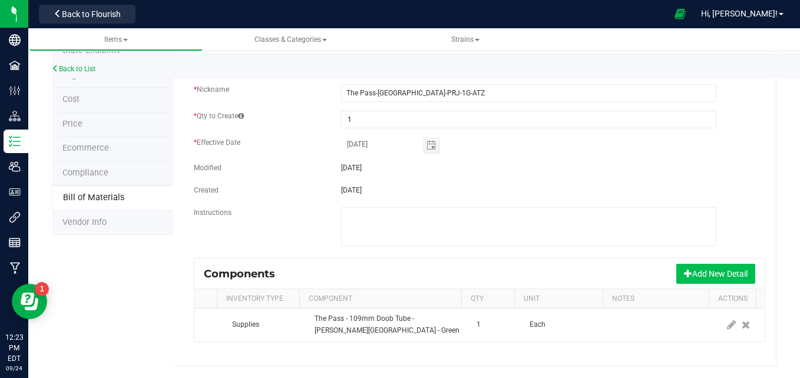
click at [714, 264] on button "Add New Detail" at bounding box center [715, 274] width 79 height 20
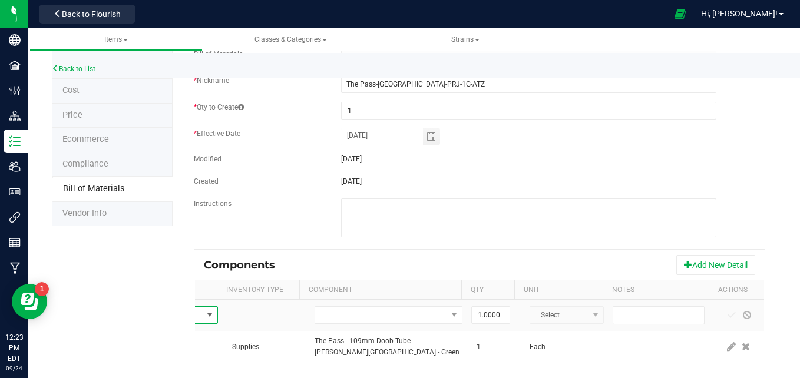
scroll to position [125, 0]
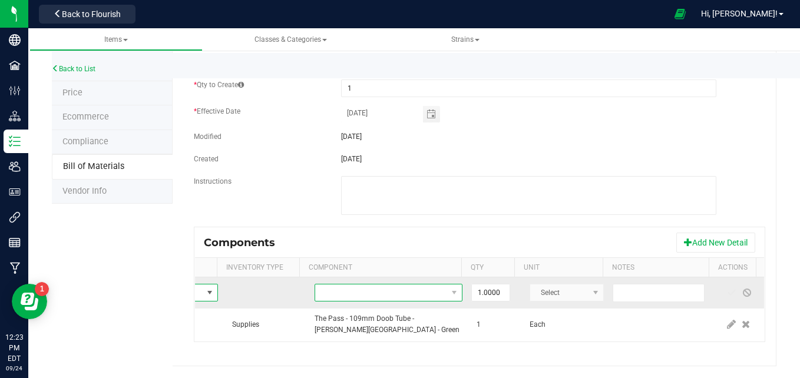
click at [349, 285] on span "NO DATA FOUND" at bounding box center [381, 293] width 132 height 16
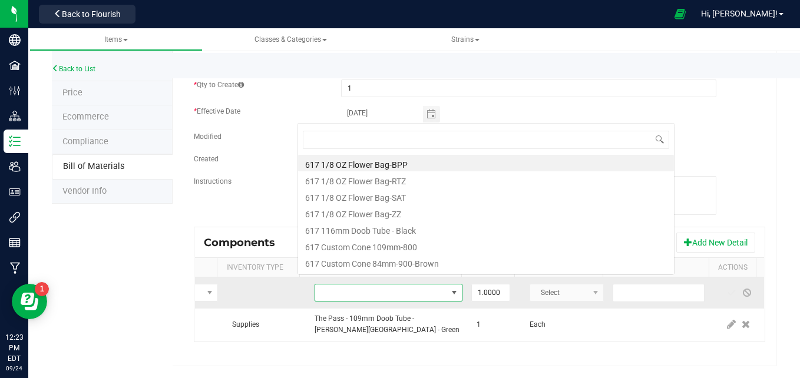
scroll to position [18, 148]
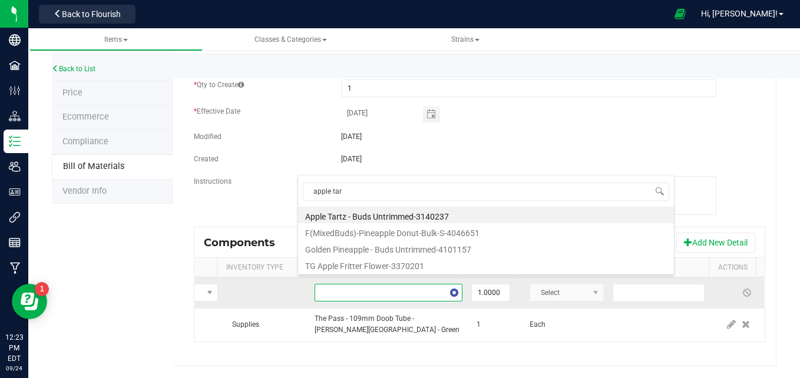
type input "apple tart"
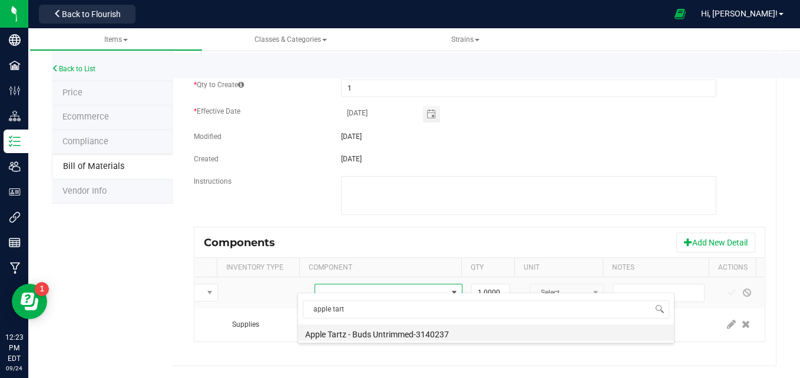
click at [441, 335] on li "Apple Tartz - Buds Untrimmed-3140237" at bounding box center [486, 333] width 376 height 16
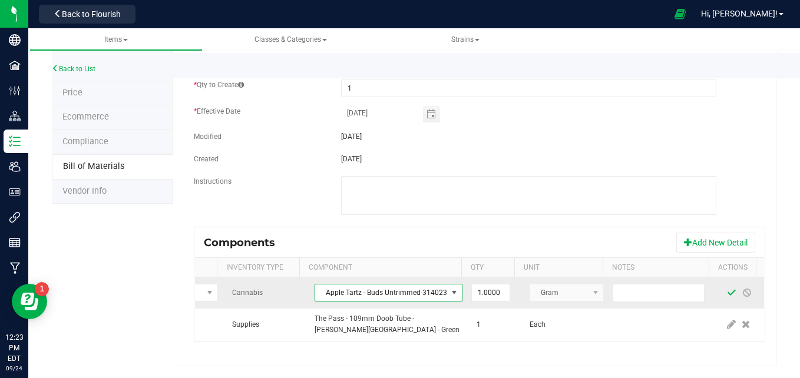
click at [727, 288] on span at bounding box center [731, 292] width 9 height 9
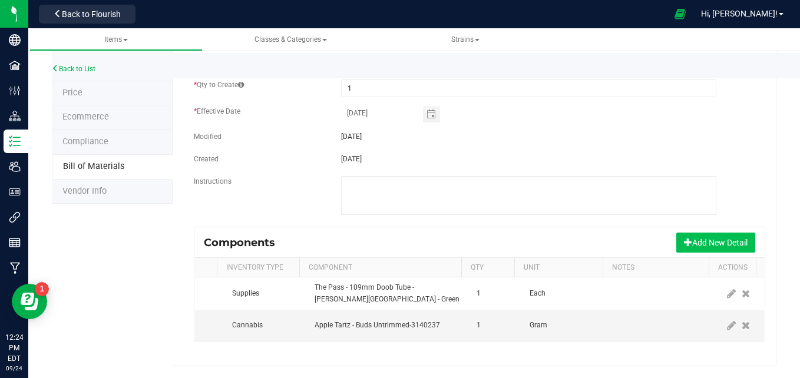
click at [710, 234] on button "Add New Detail" at bounding box center [715, 243] width 79 height 20
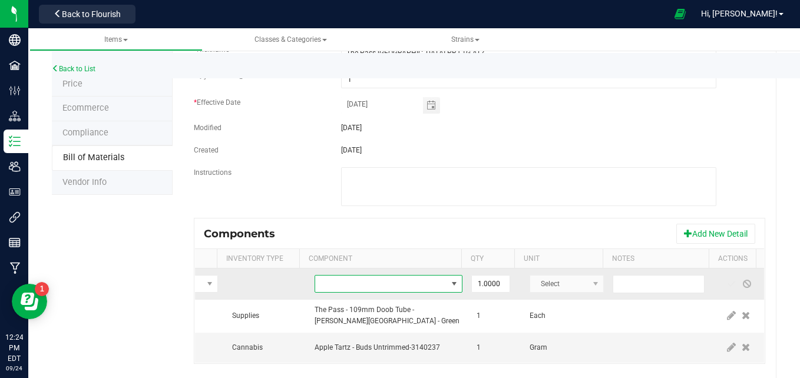
click at [352, 284] on span "NO DATA FOUND" at bounding box center [381, 284] width 132 height 16
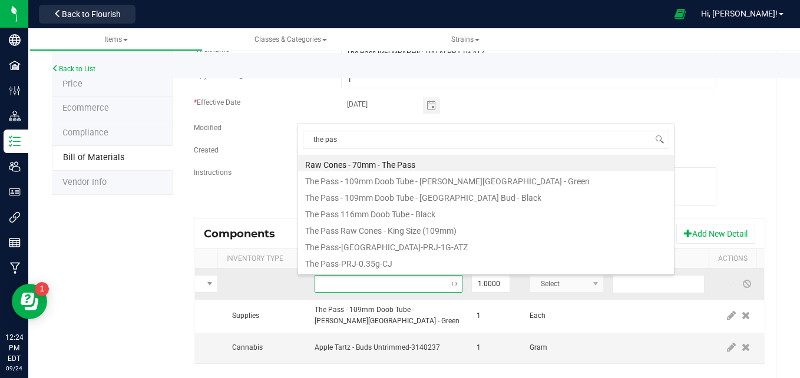
type input "the pass"
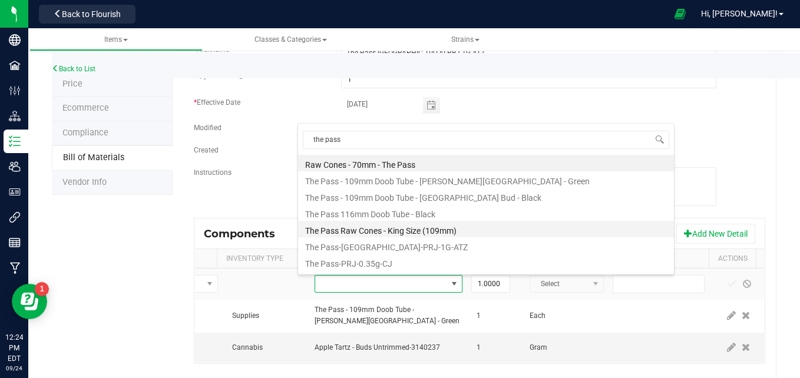
click at [444, 230] on li "The Pass Raw Cones - King Size (109mm)" at bounding box center [486, 229] width 376 height 16
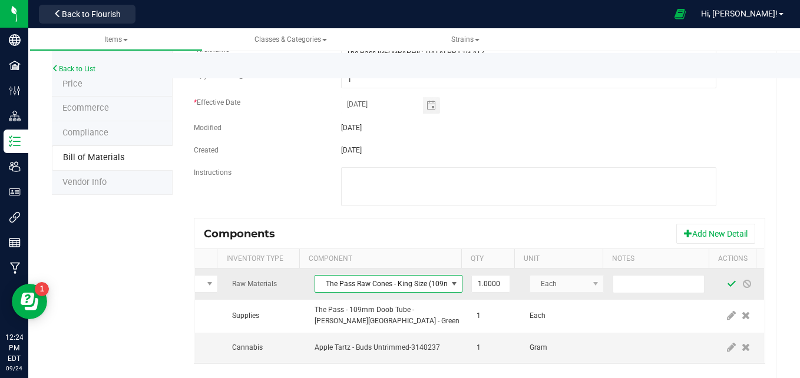
click at [727, 285] on span at bounding box center [731, 283] width 9 height 9
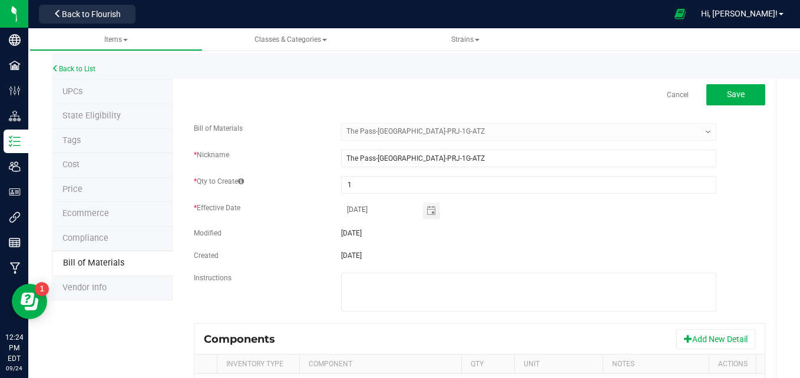
scroll to position [0, 0]
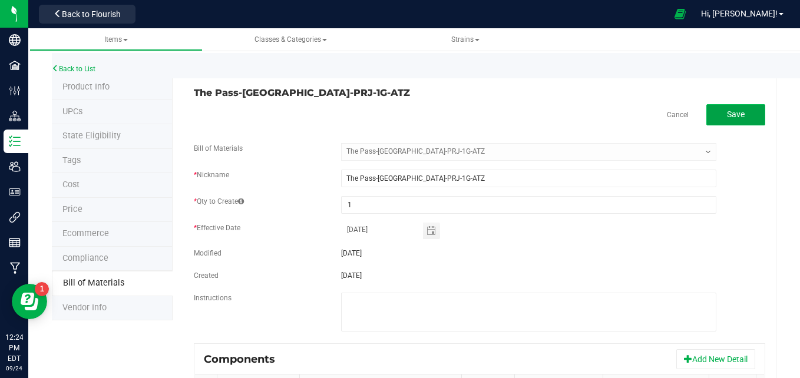
click at [736, 108] on button "Save" at bounding box center [735, 114] width 59 height 21
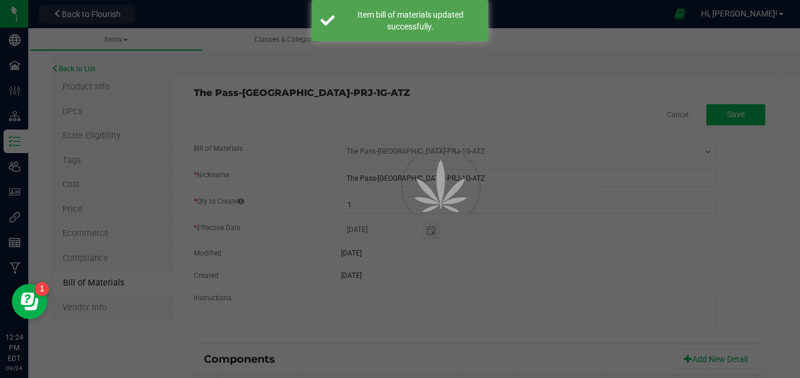
select select "598"
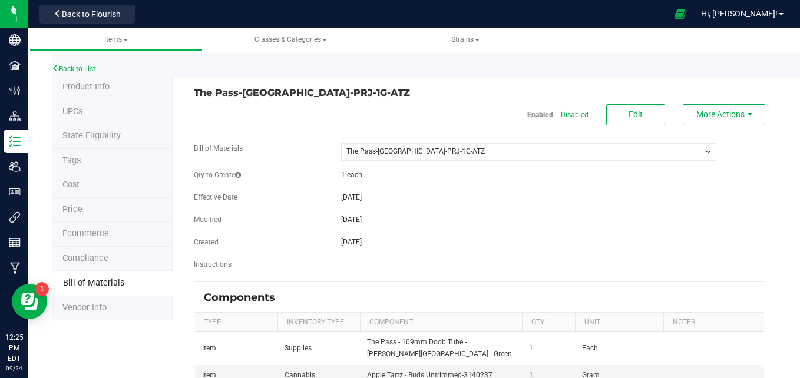
click at [85, 68] on link "Back to List" at bounding box center [74, 69] width 44 height 8
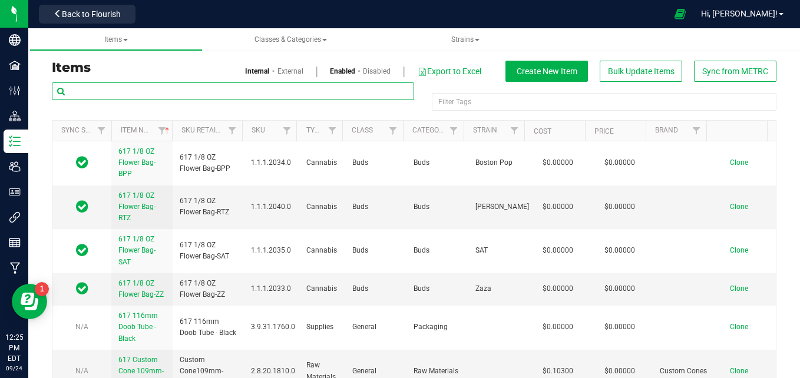
click at [257, 91] on input "text" at bounding box center [233, 91] width 362 height 18
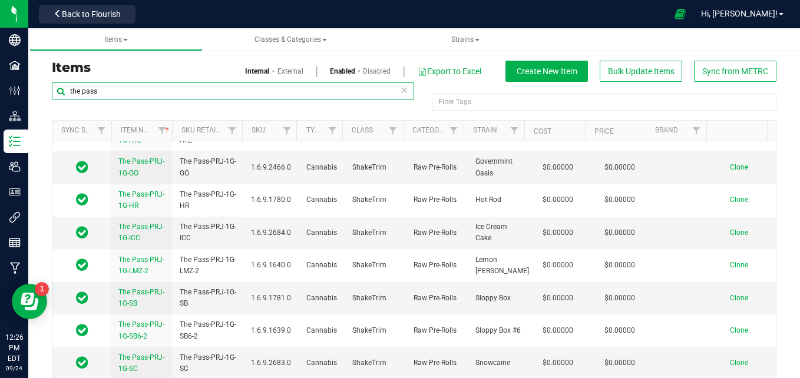
scroll to position [485, 0]
type input "the pass"
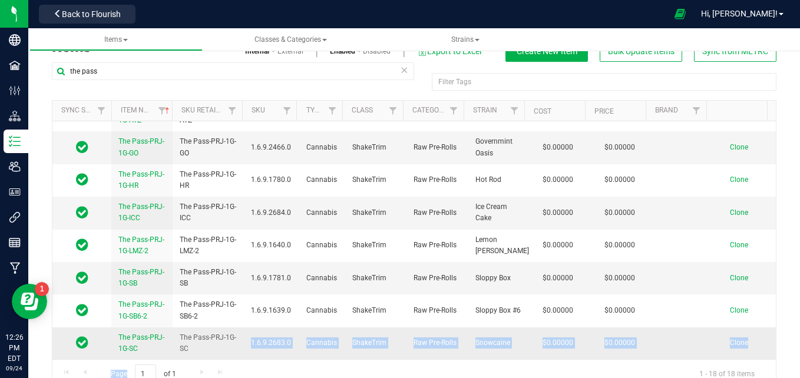
scroll to position [21, 0]
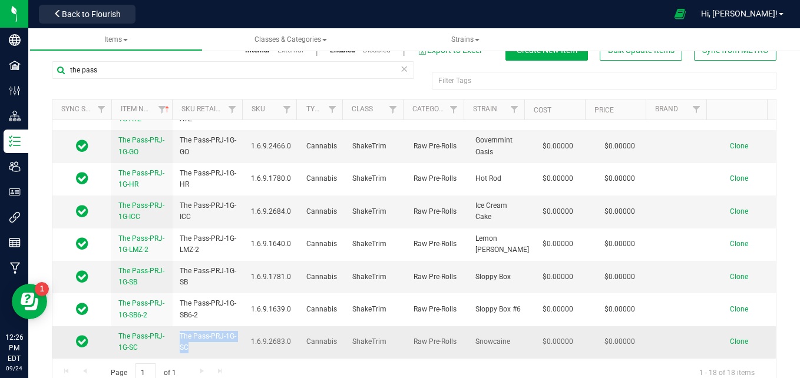
drag, startPoint x: 201, startPoint y: 364, endPoint x: 179, endPoint y: 341, distance: 32.5
click at [180, 341] on span "The Pass-PRJ-1G-SC" at bounding box center [208, 342] width 57 height 22
copy span "The Pass-PRJ-1G-SC"
click at [730, 344] on span "Clone" at bounding box center [739, 342] width 18 height 8
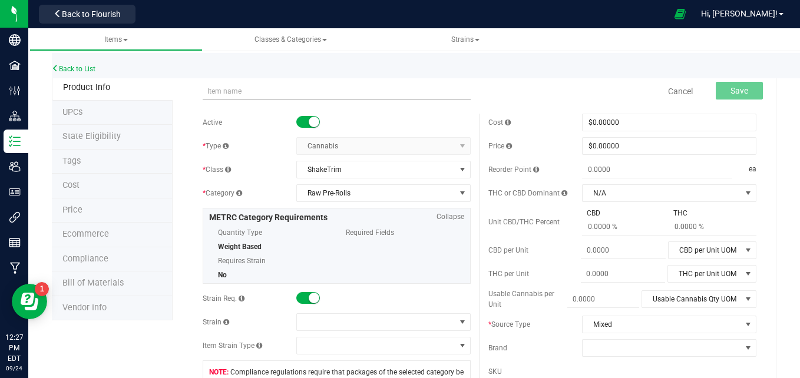
click at [227, 90] on input "text" at bounding box center [337, 91] width 268 height 18
click at [285, 93] on input "The Pass-PRJ-1G-SC" at bounding box center [337, 91] width 268 height 18
type input "The Pass-PRJ-1G-CJ"
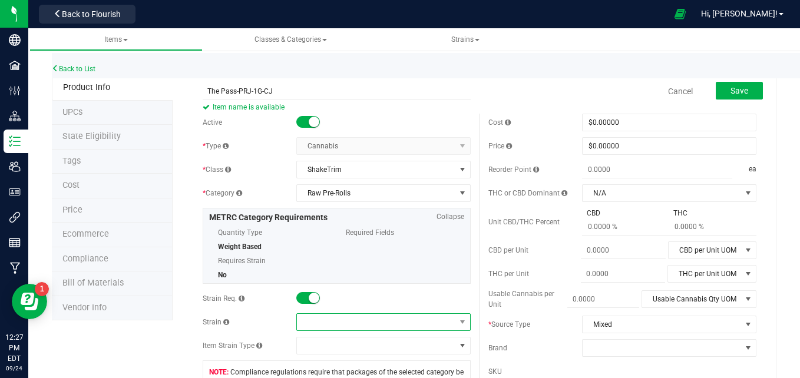
click at [320, 322] on span at bounding box center [376, 322] width 158 height 16
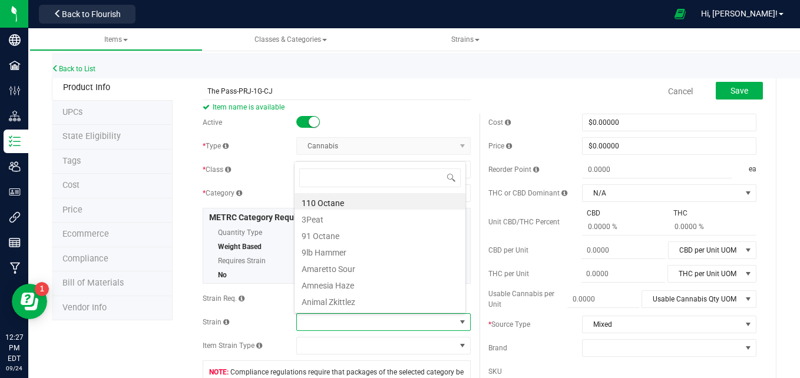
scroll to position [18, 169]
type input "cap"
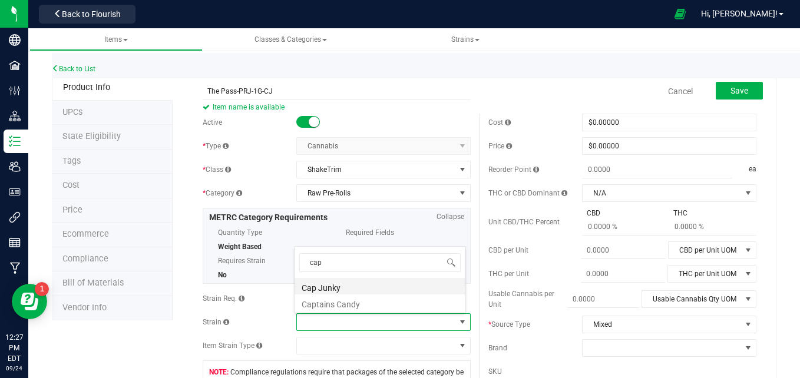
click at [333, 286] on li "Cap Junky" at bounding box center [380, 286] width 171 height 16
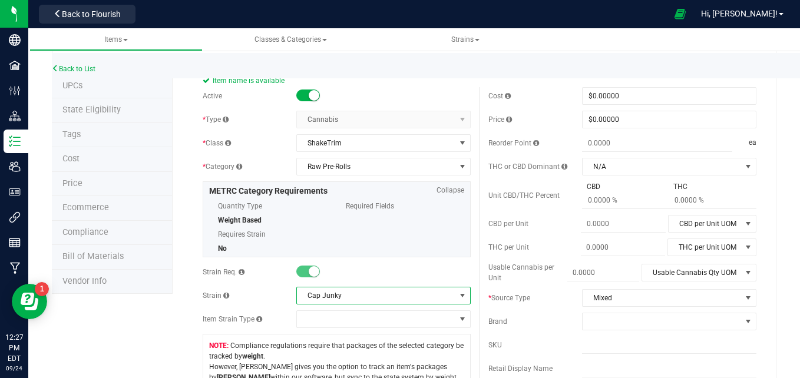
scroll to position [0, 0]
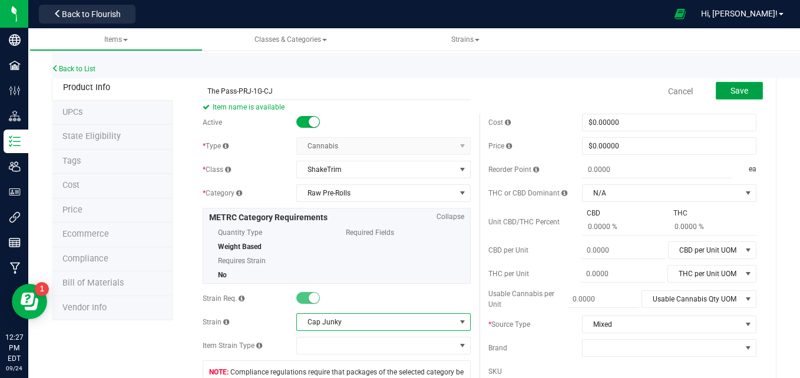
click at [735, 93] on span "Save" at bounding box center [740, 90] width 18 height 9
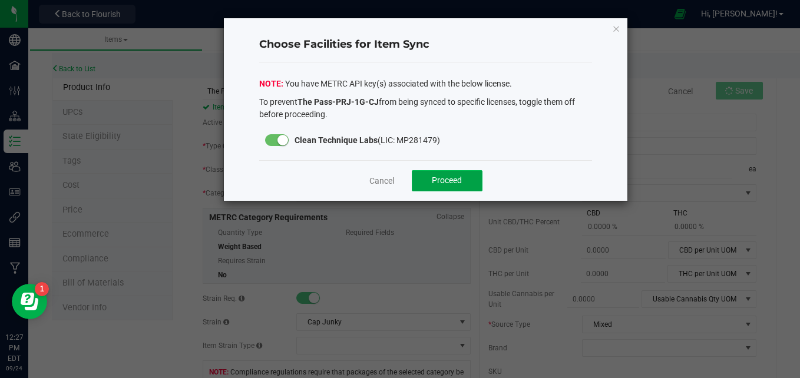
click at [445, 184] on span "Proceed" at bounding box center [447, 180] width 30 height 9
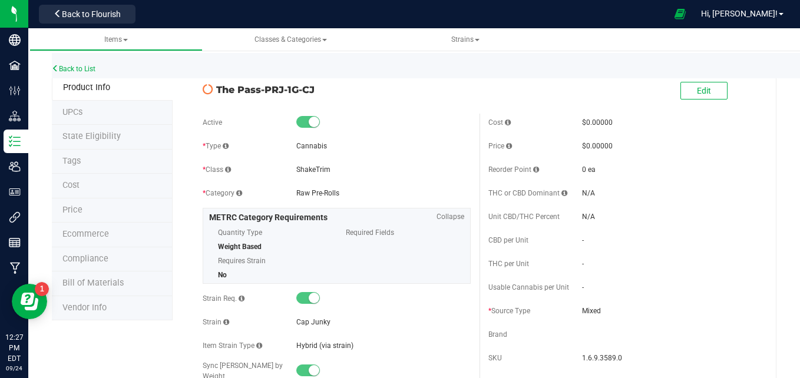
click at [115, 288] on span "Bill of Materials" at bounding box center [92, 283] width 61 height 10
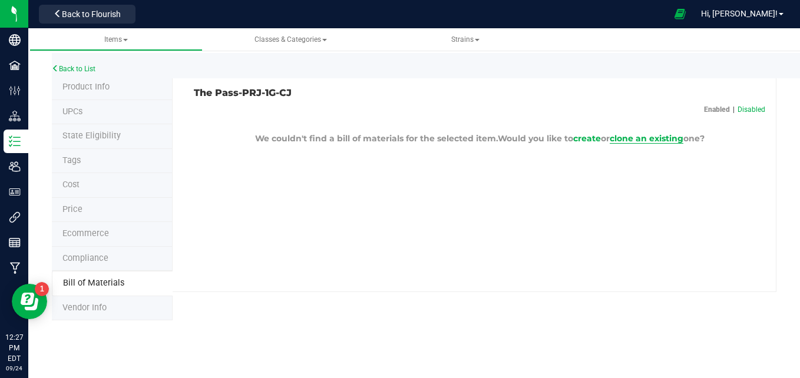
click at [633, 138] on span "clone an existing" at bounding box center [647, 138] width 74 height 11
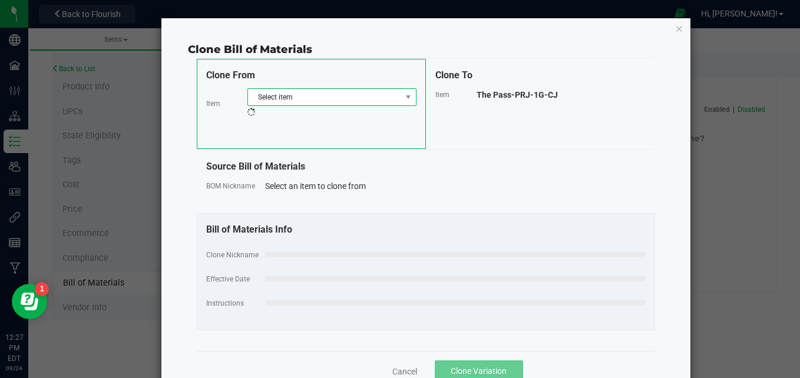
click at [329, 103] on span "Select item" at bounding box center [324, 97] width 153 height 16
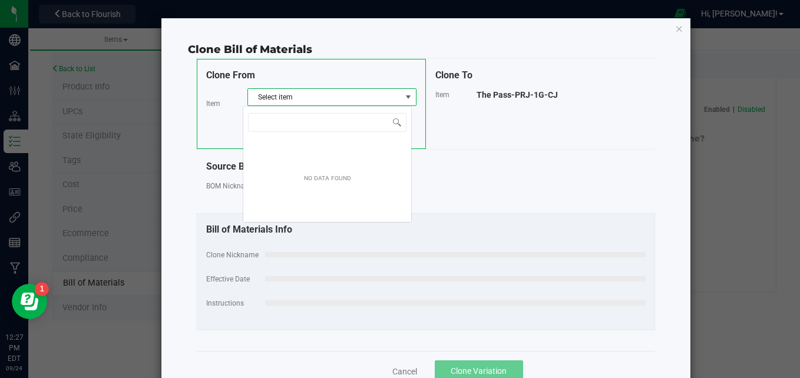
scroll to position [18, 169]
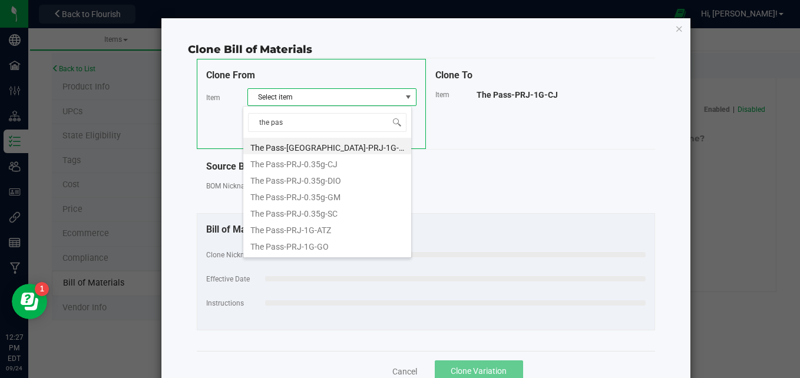
type input "the pass"
click at [347, 249] on li "The Pass-PRJ-1G-GO" at bounding box center [327, 245] width 168 height 16
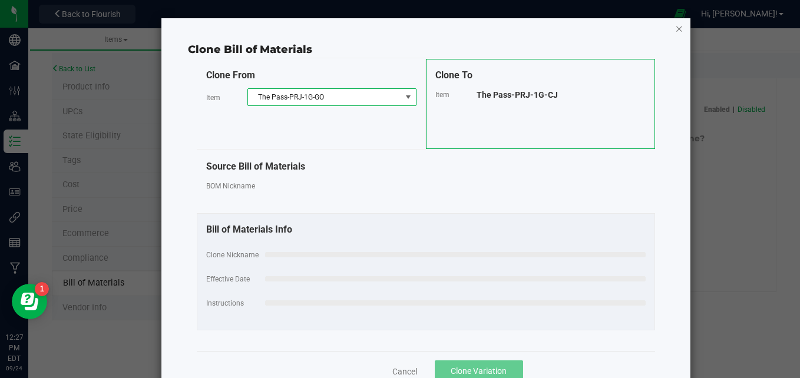
select select "481"
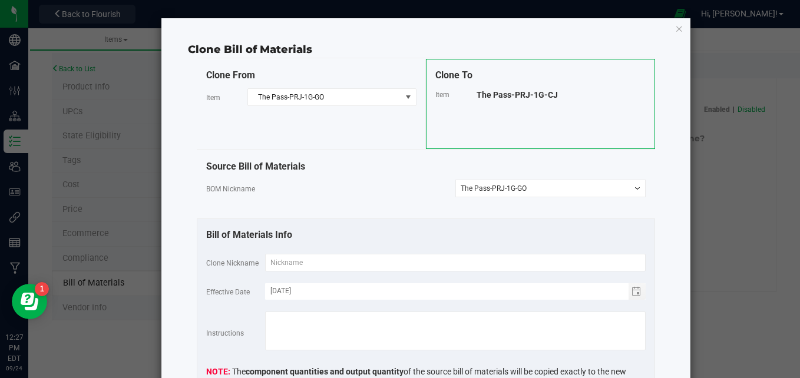
drag, startPoint x: 557, startPoint y: 91, endPoint x: 457, endPoint y: 98, distance: 101.0
click at [457, 98] on div "Item The Pass-PRJ-1G-CJ" at bounding box center [540, 94] width 210 height 12
copy div "The Pass-PRJ-1G-CJ"
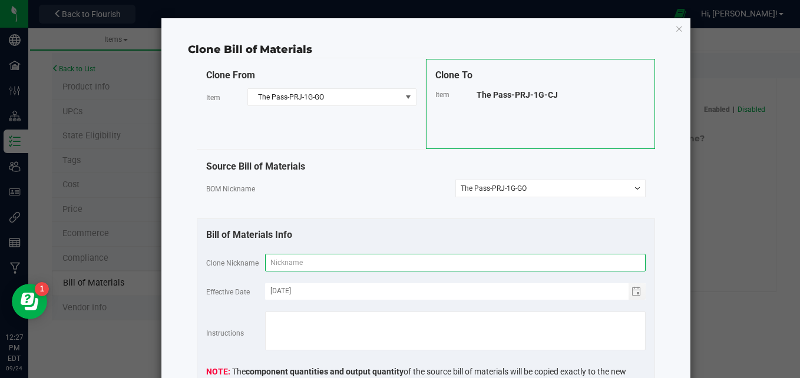
click at [366, 261] on input "text" at bounding box center [455, 263] width 381 height 18
paste input "The Pass-PRJ-1G-CJ"
type input "The Pass-PRJ-1G-CJ"
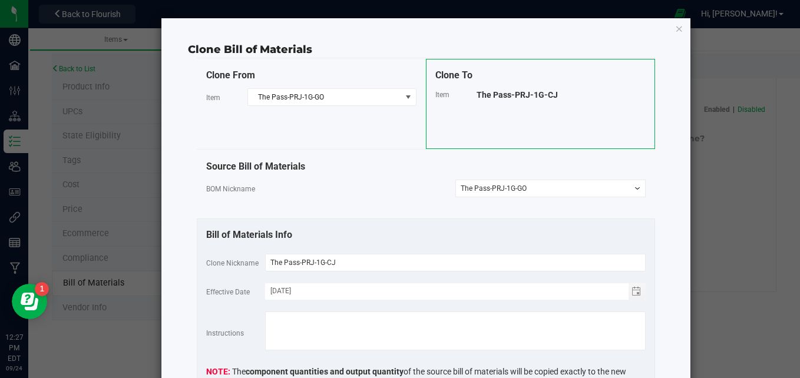
click at [673, 201] on div "Clone Bill of Materials Clone From Item The Pass-PRJ-1G-GO Clone To Item The Pa…" at bounding box center [425, 248] width 529 height 460
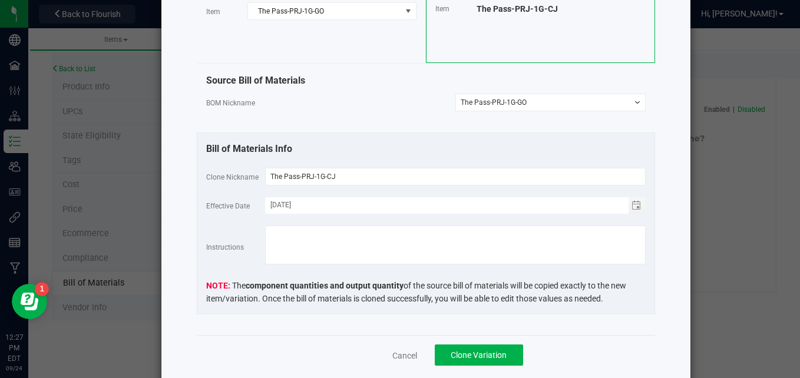
scroll to position [118, 0]
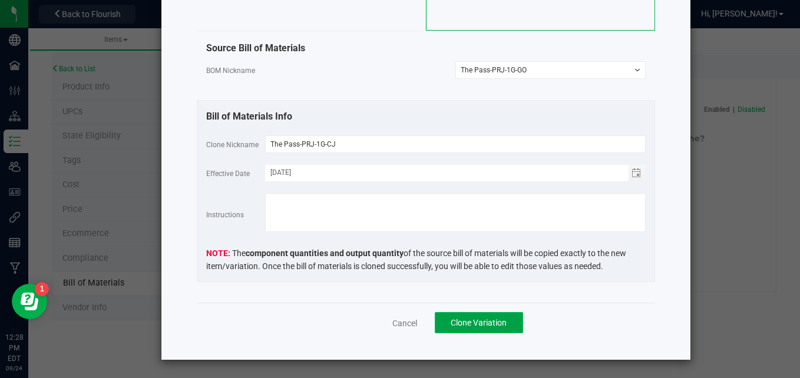
click at [440, 328] on button "Clone Variation" at bounding box center [479, 322] width 88 height 21
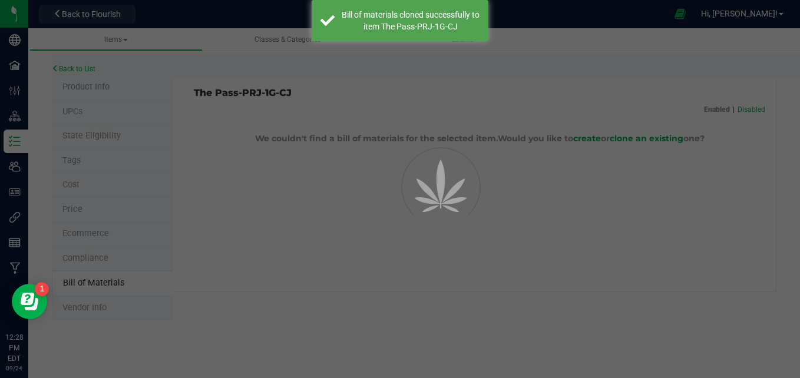
select select "599"
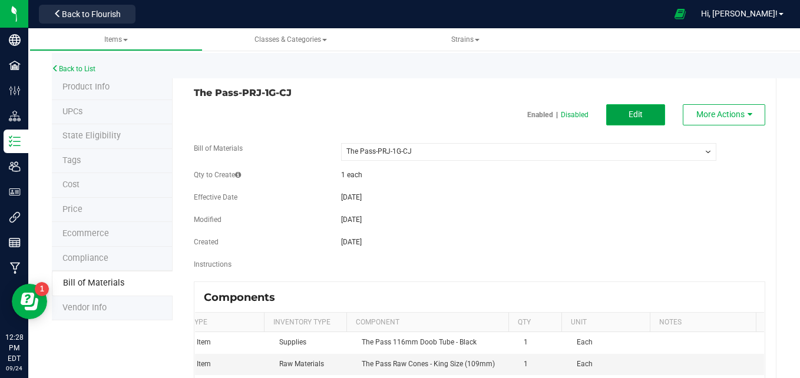
click at [617, 107] on button "Edit" at bounding box center [635, 114] width 59 height 21
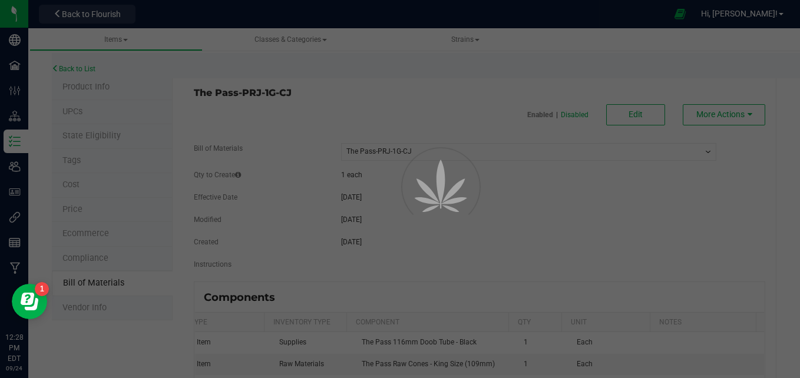
select select "599"
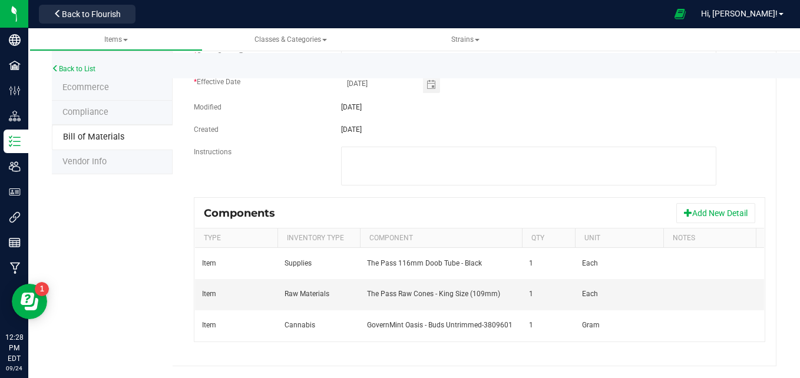
scroll to position [0, 68]
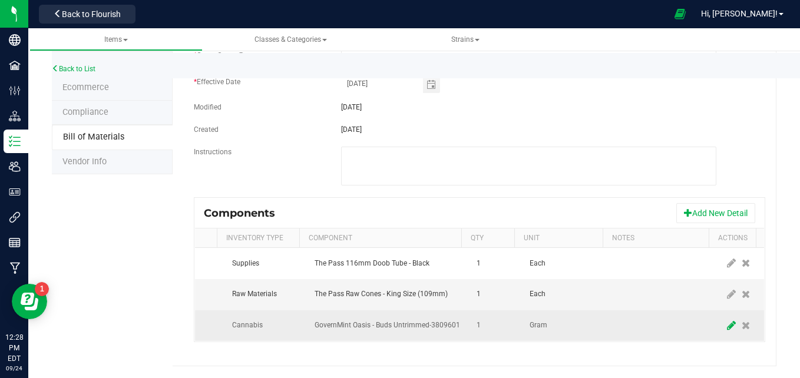
click at [727, 320] on icon at bounding box center [731, 325] width 9 height 11
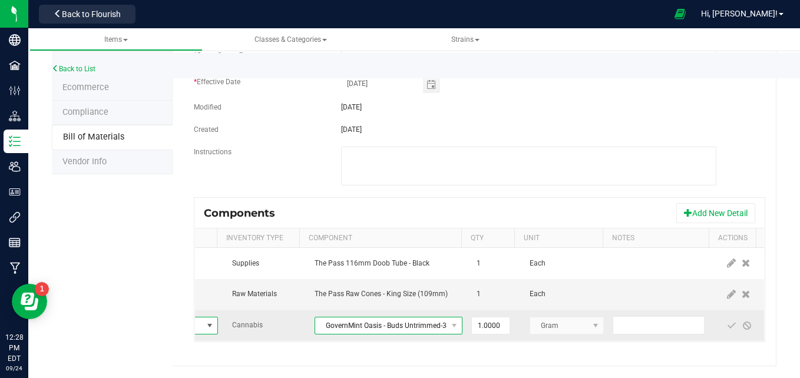
click at [355, 318] on span "GovernMint Oasis - Buds Untrimmed-3809601" at bounding box center [381, 326] width 132 height 16
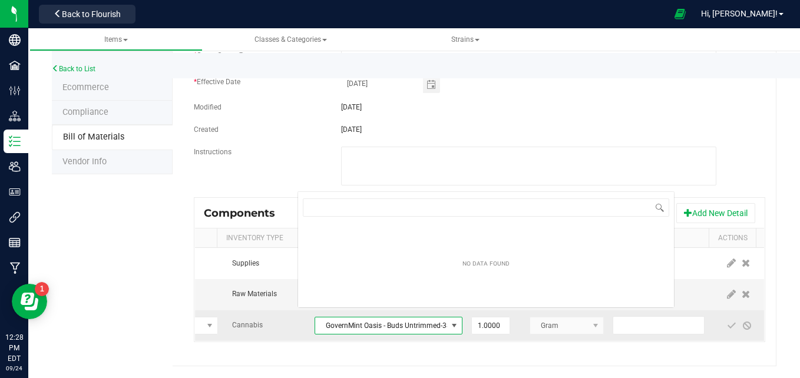
scroll to position [18, 148]
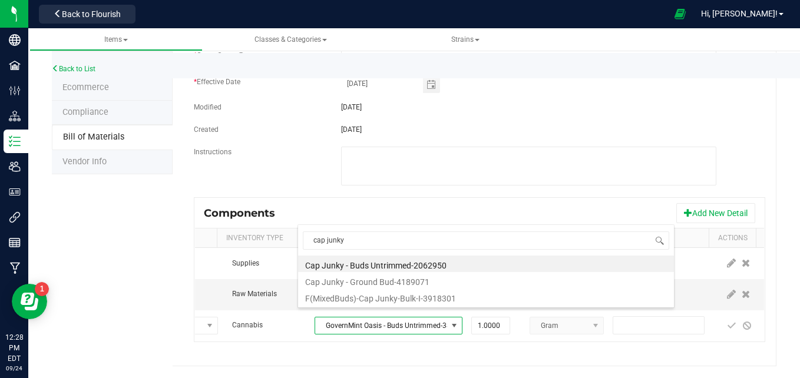
type input "cap junky"
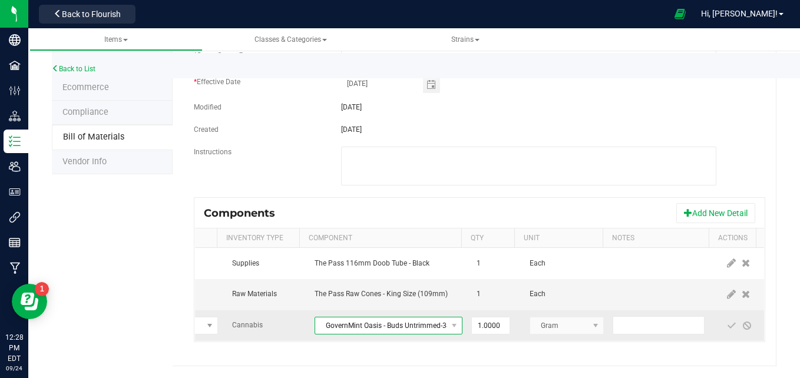
click at [408, 318] on span "GovernMint Oasis - Buds Untrimmed-3809601" at bounding box center [381, 326] width 132 height 16
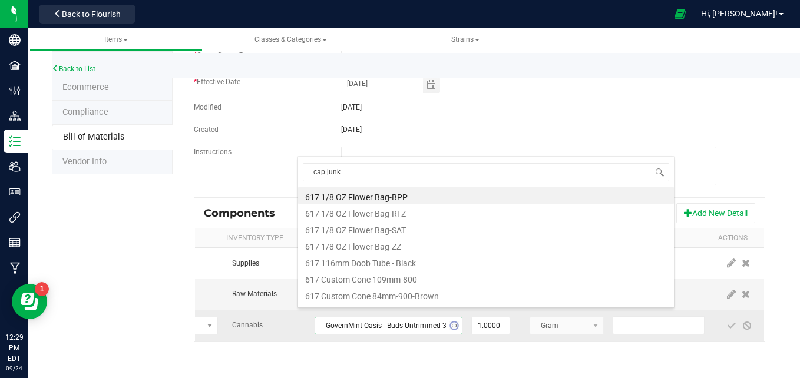
type input "cap junky"
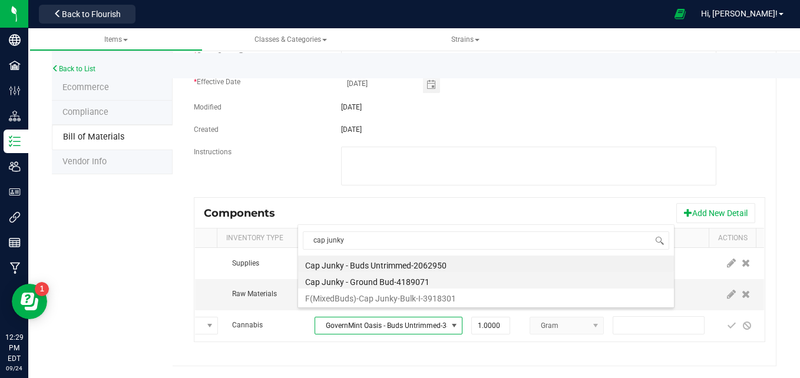
click at [461, 282] on li "Cap Junky - Ground Bud-4189071" at bounding box center [486, 280] width 376 height 16
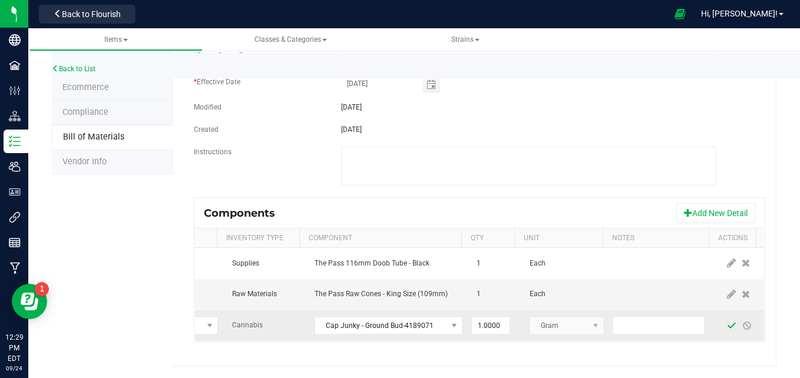
click at [727, 321] on span at bounding box center [731, 325] width 9 height 9
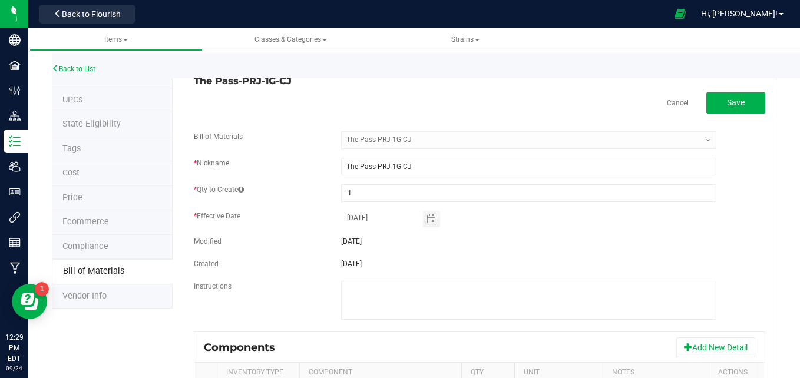
scroll to position [0, 0]
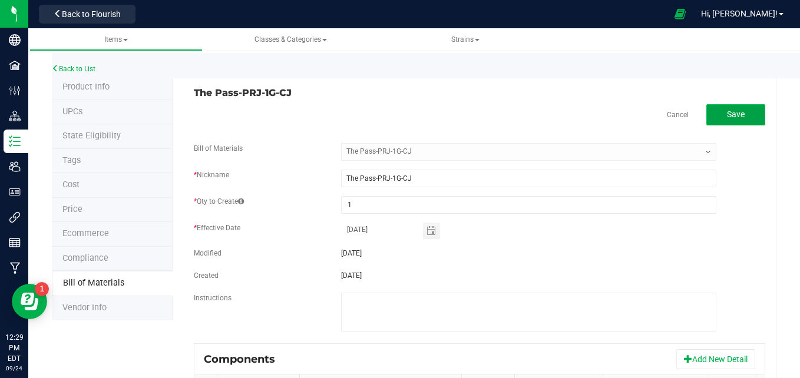
click at [727, 113] on span "Save" at bounding box center [736, 114] width 18 height 9
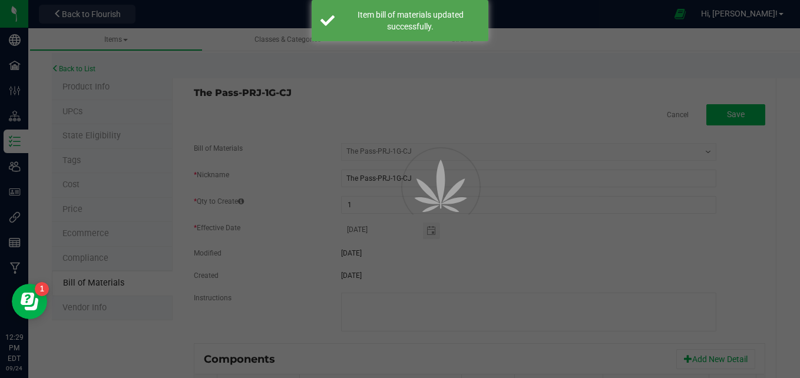
select select "599"
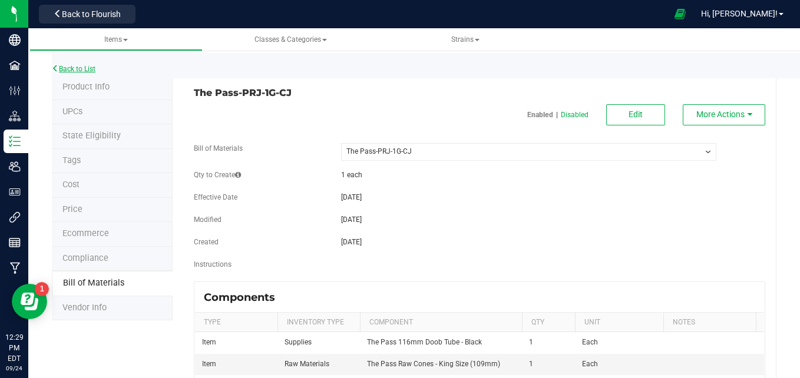
click at [89, 67] on link "Back to List" at bounding box center [74, 69] width 44 height 8
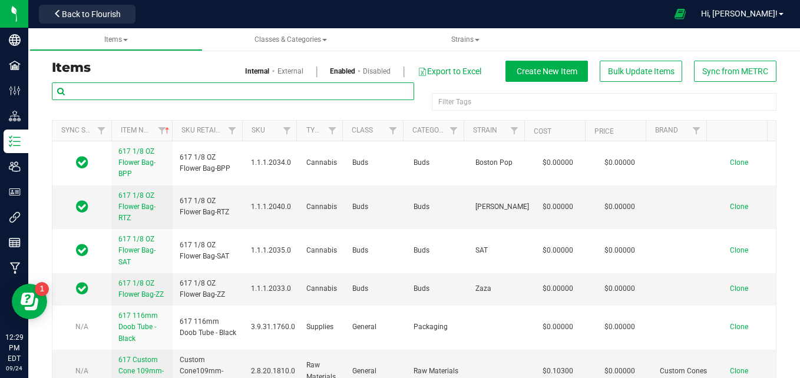
click at [186, 91] on input "text" at bounding box center [233, 91] width 362 height 18
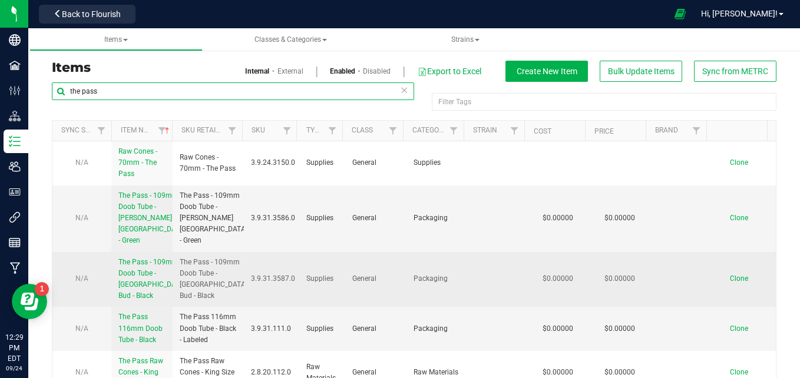
type input "the pass"
click at [157, 286] on span "The Pass - 109mm Doob Tube - [GEOGRAPHIC_DATA] Bud - Black" at bounding box center [152, 279] width 68 height 42
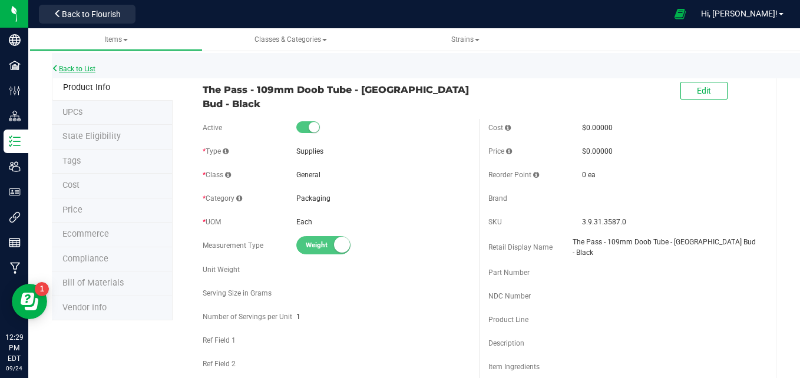
click at [75, 70] on link "Back to List" at bounding box center [74, 69] width 44 height 8
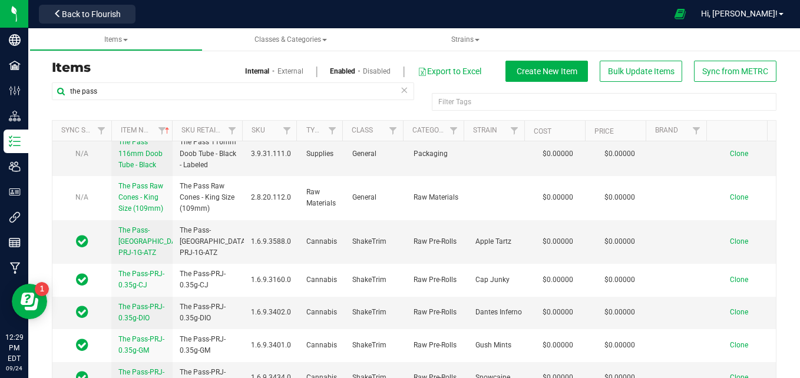
scroll to position [180, 0]
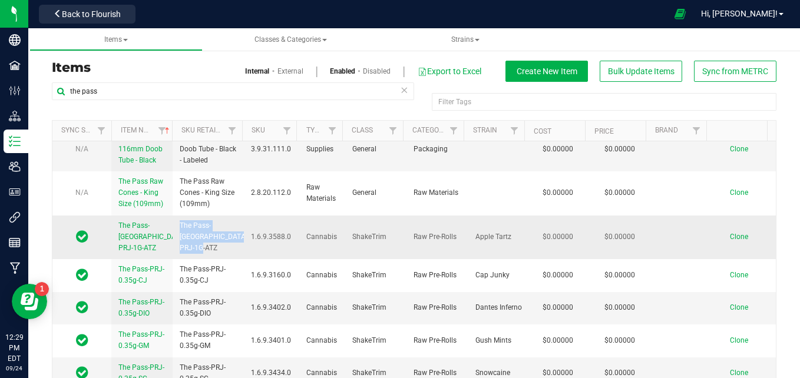
drag, startPoint x: 220, startPoint y: 265, endPoint x: 174, endPoint y: 246, distance: 50.0
click at [174, 246] on td "The Pass-[GEOGRAPHIC_DATA]-PRJ-1G-ATZ" at bounding box center [208, 238] width 71 height 44
copy span "The Pass-[GEOGRAPHIC_DATA]-PRJ-1G-ATZ"
click at [730, 241] on span "Clone" at bounding box center [739, 237] width 18 height 8
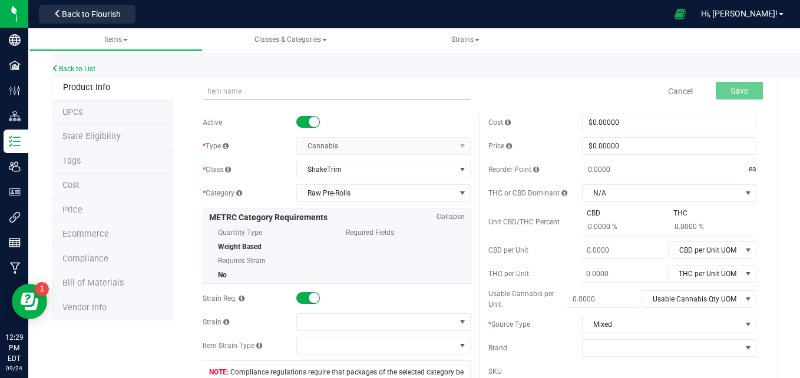
click at [234, 84] on input "text" at bounding box center [337, 91] width 268 height 18
click at [279, 92] on input "The Pass-[GEOGRAPHIC_DATA]-PRJ-1G-ATZ" at bounding box center [337, 91] width 268 height 18
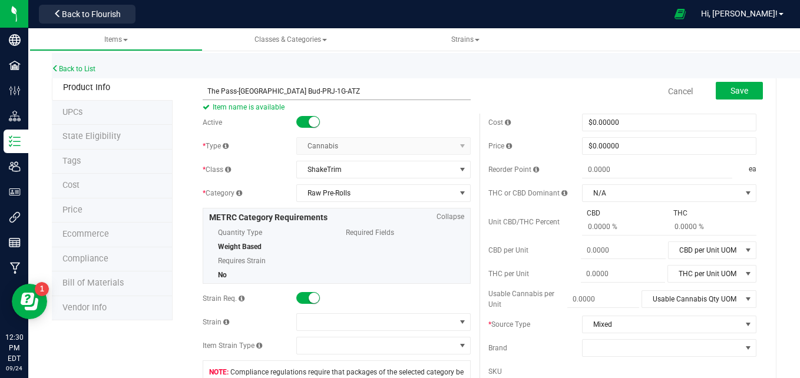
click at [328, 88] on input "The Pass-[GEOGRAPHIC_DATA] Bud-PRJ-1G-ATZ" at bounding box center [337, 91] width 268 height 18
type input "The Pass-[GEOGRAPHIC_DATA] Bud-PRJ-1G-GPA"
click at [359, 321] on span at bounding box center [376, 322] width 158 height 16
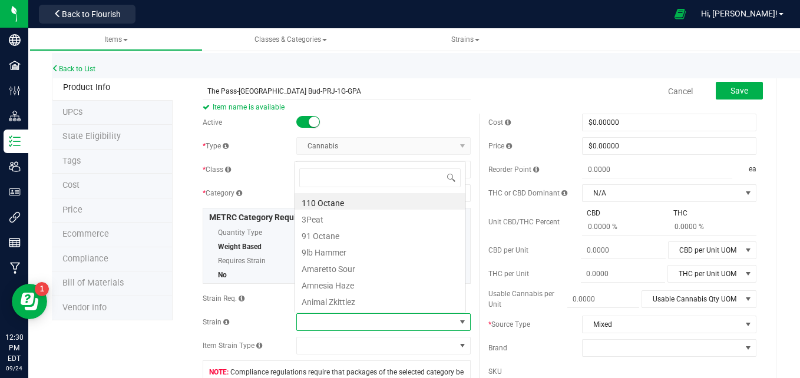
scroll to position [18, 169]
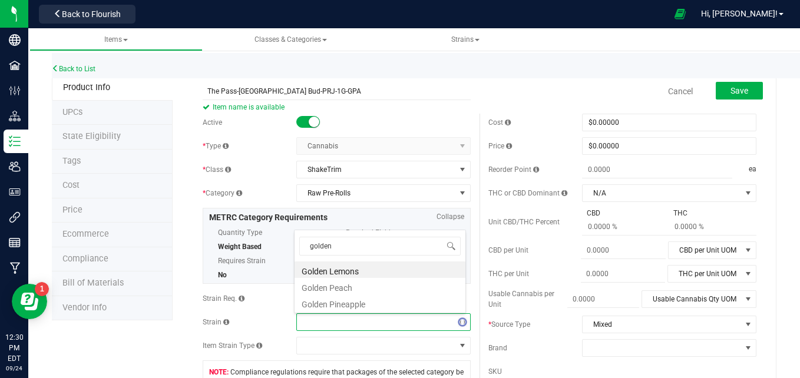
type input "golden"
click at [369, 301] on li "Golden Pineapple" at bounding box center [380, 303] width 171 height 16
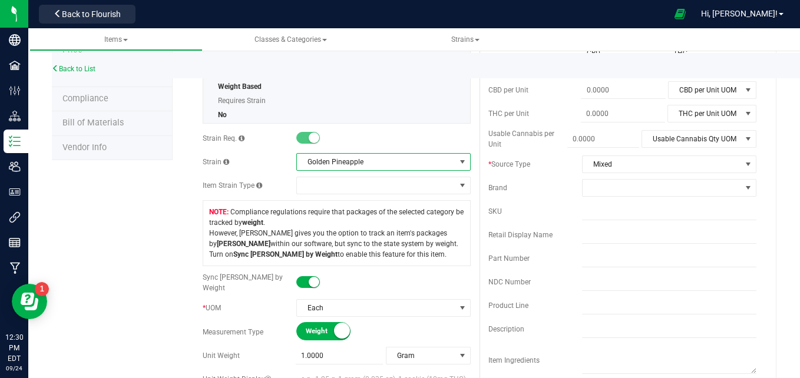
scroll to position [0, 0]
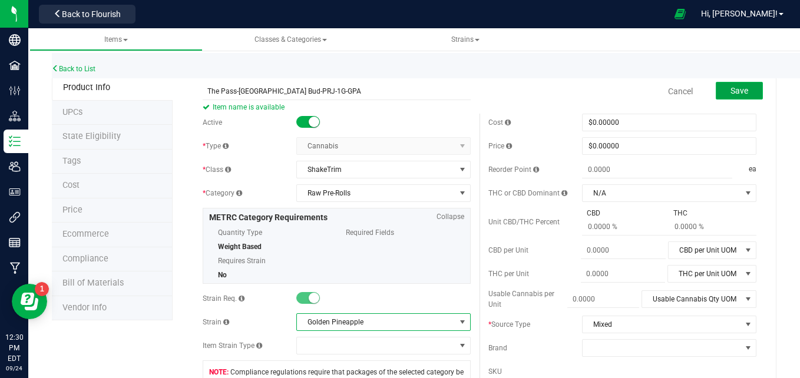
click at [741, 91] on button "Save" at bounding box center [739, 91] width 47 height 18
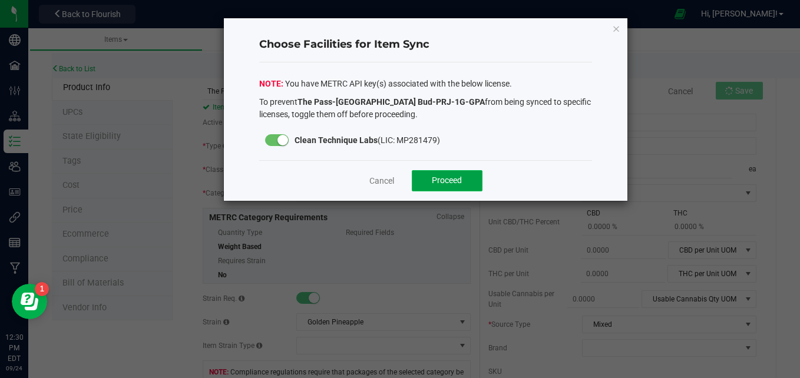
click at [475, 191] on button "Proceed" at bounding box center [447, 180] width 71 height 21
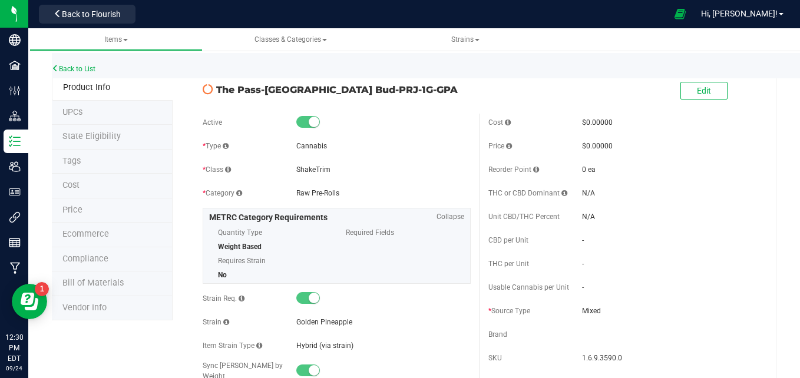
click at [85, 286] on span "Bill of Materials" at bounding box center [92, 283] width 61 height 10
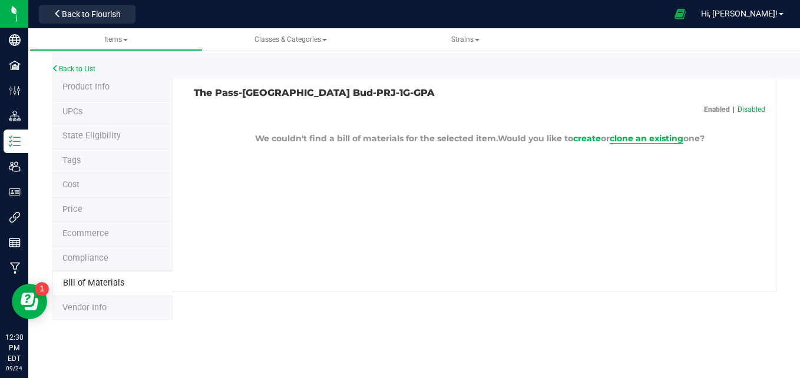
click at [629, 140] on span "clone an existing" at bounding box center [647, 138] width 74 height 11
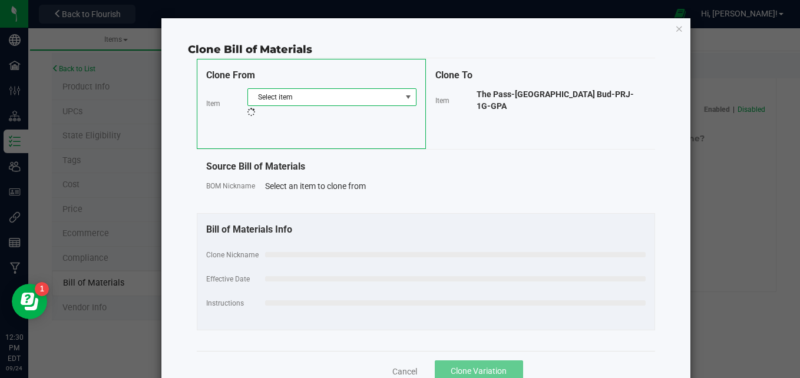
click at [359, 101] on span "Select item" at bounding box center [324, 97] width 153 height 16
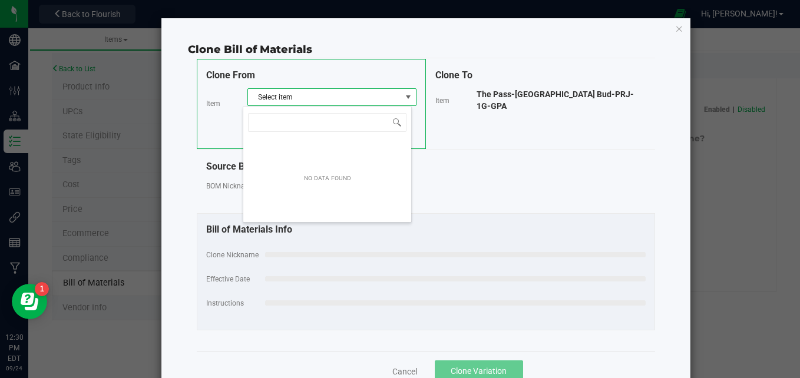
scroll to position [18, 169]
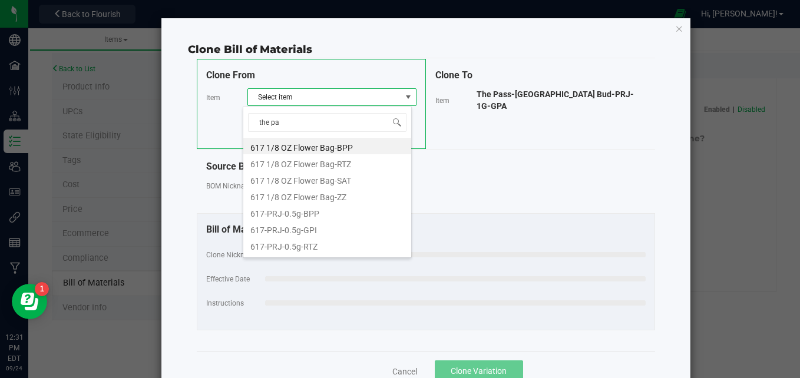
type input "the pas"
click at [372, 147] on li "The Pass-[GEOGRAPHIC_DATA]-PRJ-1G-ATZ" at bounding box center [327, 146] width 168 height 16
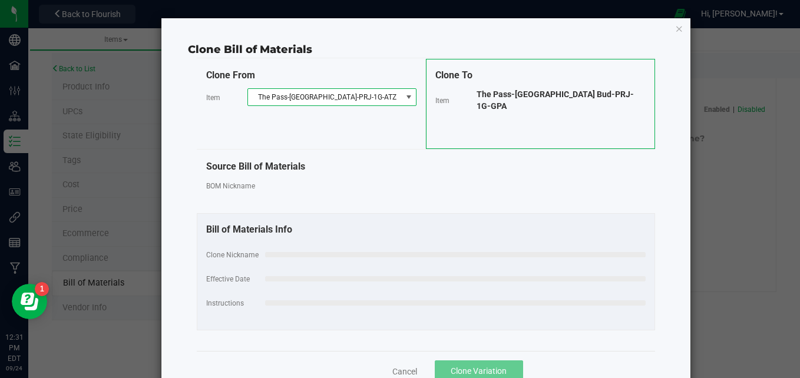
select select "598"
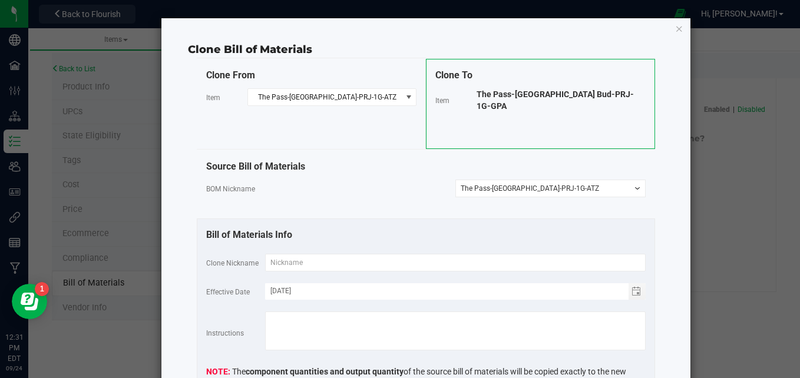
drag, startPoint x: 614, startPoint y: 91, endPoint x: 466, endPoint y: 96, distance: 148.5
click at [466, 96] on div "Item The Pass-[GEOGRAPHIC_DATA] Bud-PRJ-1G-GPA" at bounding box center [540, 100] width 210 height 24
copy div "The Pass-[GEOGRAPHIC_DATA] Bud-PRJ-1G-GPA"
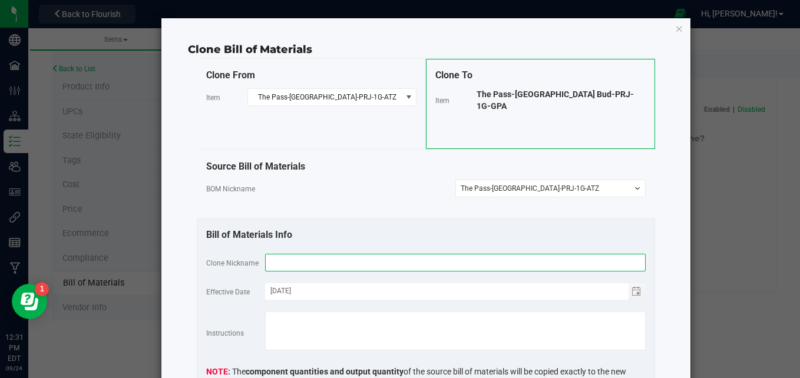
click at [323, 262] on input "text" at bounding box center [455, 263] width 381 height 18
paste input "The Pass-[GEOGRAPHIC_DATA] Bud-PRJ-1G-GPA"
type input "The Pass-[GEOGRAPHIC_DATA] Bud-PRJ-1G-GPA"
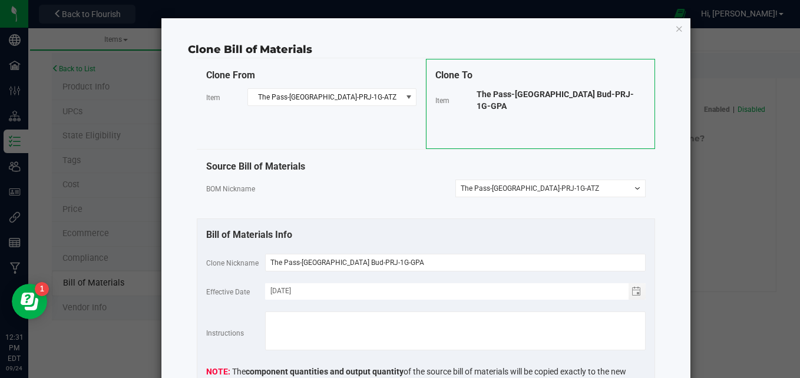
click at [669, 267] on div "Clone Bill of Materials Clone From Item The Pass-Belushis Farm-PRJ-1G-ATZ Clone…" at bounding box center [425, 248] width 529 height 460
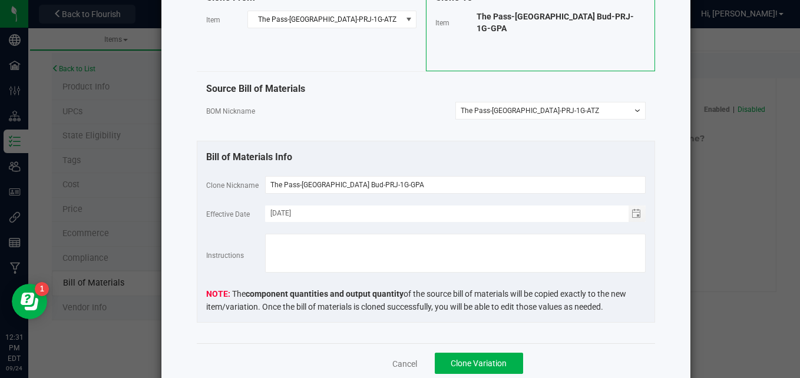
scroll to position [118, 0]
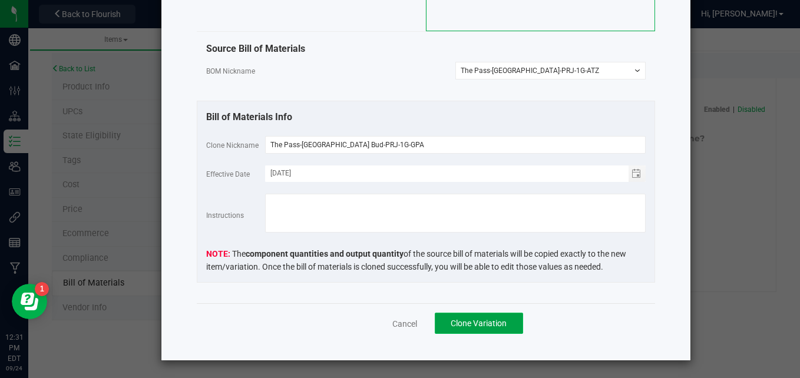
click at [493, 313] on button "Clone Variation" at bounding box center [479, 323] width 88 height 21
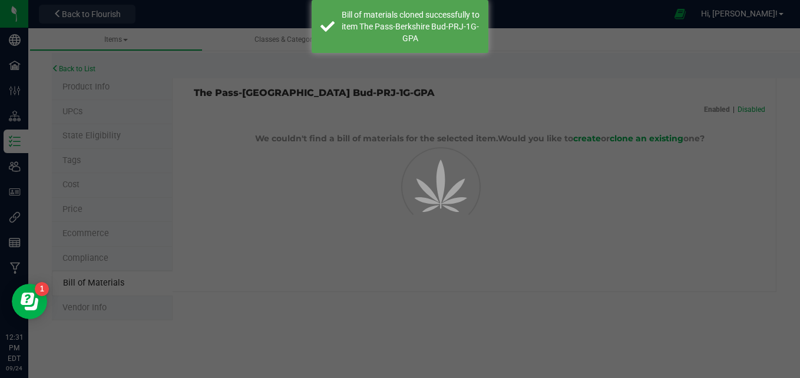
select select "600"
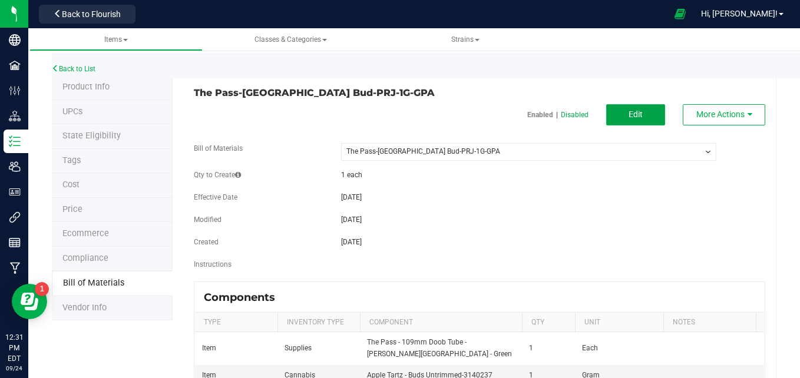
click at [615, 111] on button "Edit" at bounding box center [635, 114] width 59 height 21
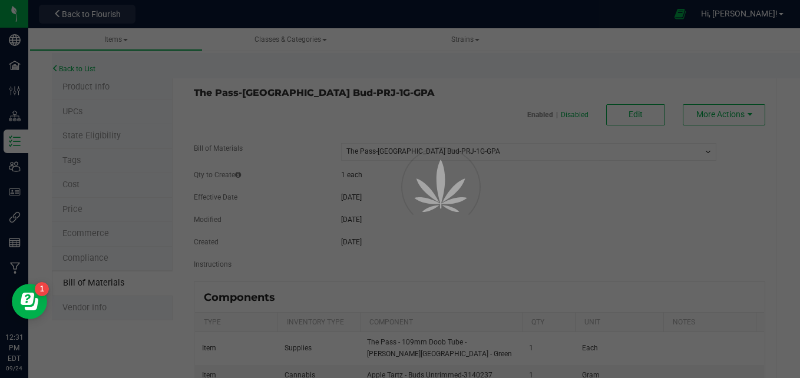
select select "600"
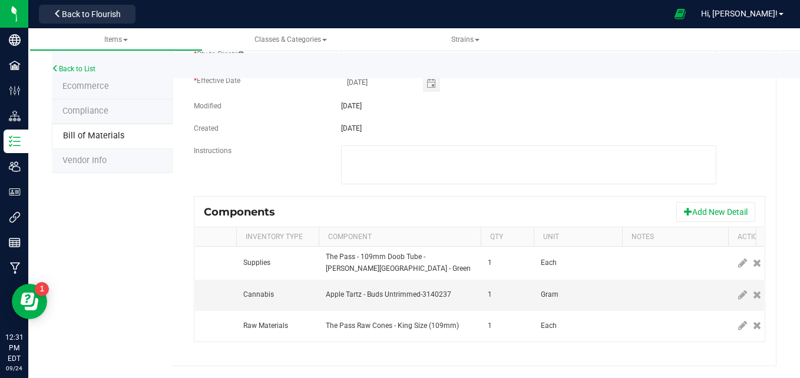
scroll to position [0, 68]
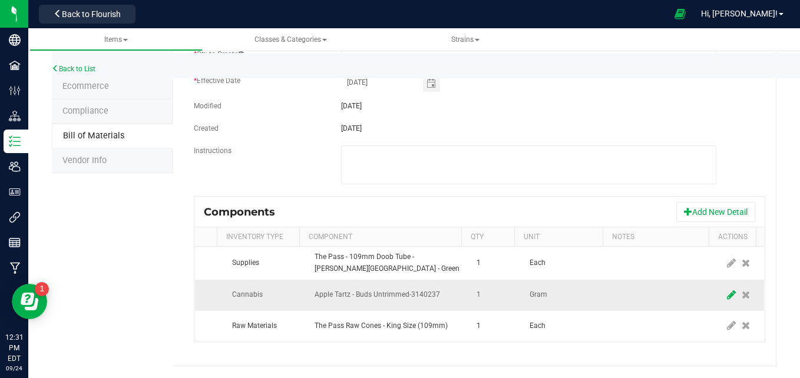
click at [727, 290] on icon at bounding box center [731, 295] width 9 height 11
click at [383, 287] on span "Apple Tartz - Buds Untrimmed-3140237" at bounding box center [381, 295] width 132 height 16
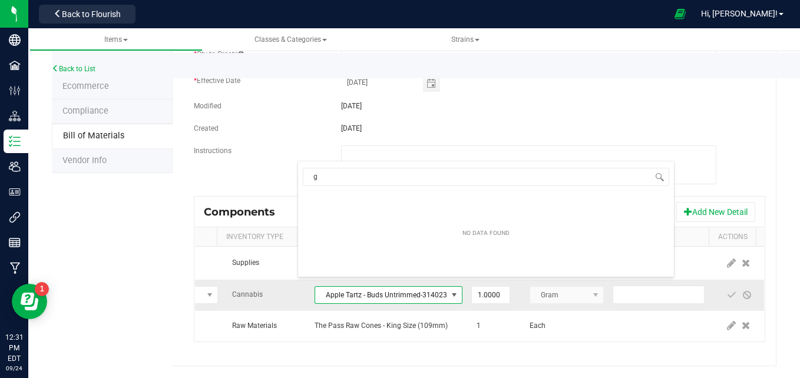
scroll to position [377, 0]
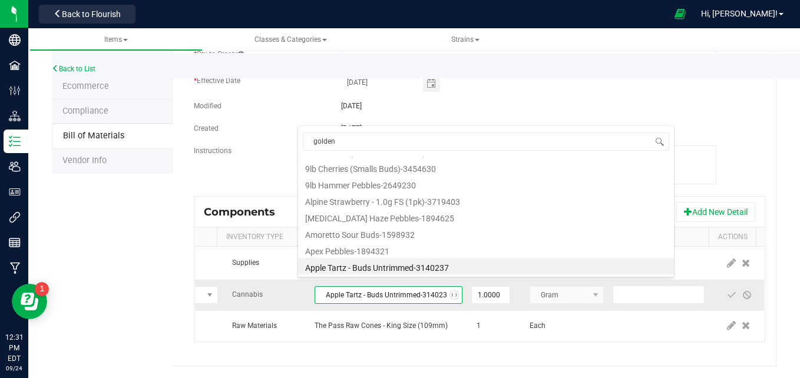
type input "golden"
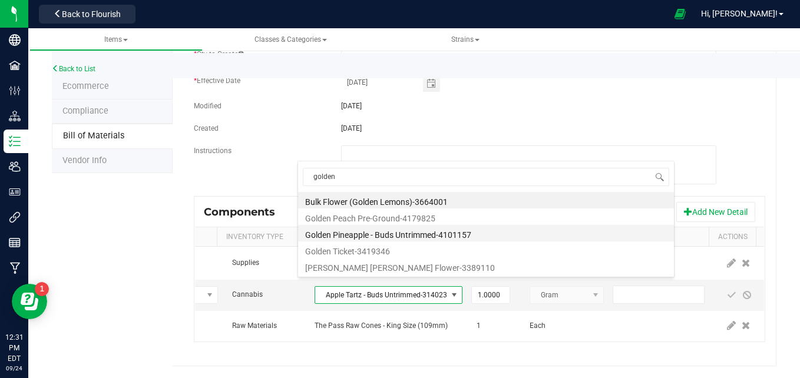
click at [398, 234] on li "Golden Pineapple - Buds Untrimmed-4101157" at bounding box center [486, 233] width 376 height 16
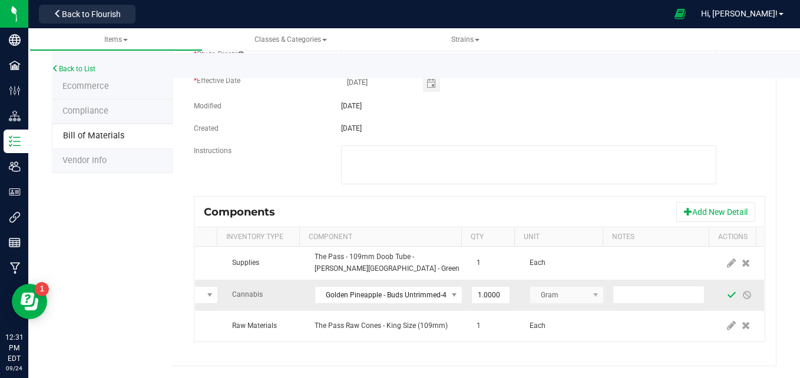
click at [727, 290] on span at bounding box center [731, 294] width 9 height 9
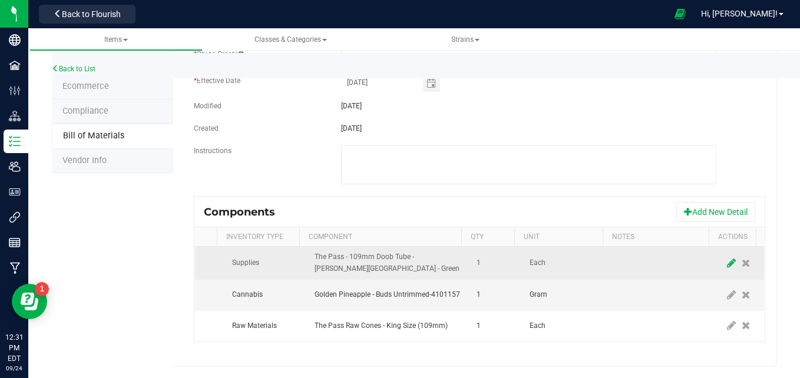
click at [727, 258] on icon at bounding box center [731, 263] width 9 height 11
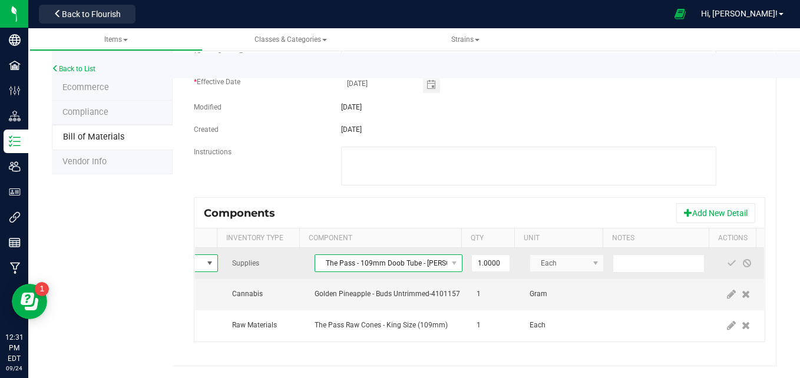
click at [379, 255] on span "The Pass - 109mm Doob Tube - [PERSON_NAME][GEOGRAPHIC_DATA] - Green" at bounding box center [381, 263] width 132 height 16
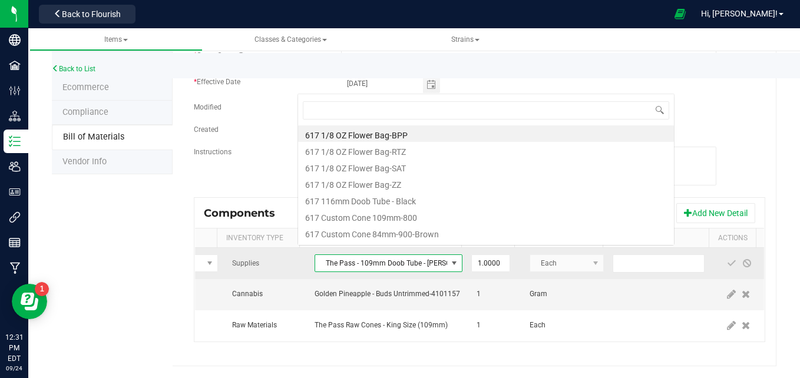
scroll to position [18, 148]
type input "the pass"
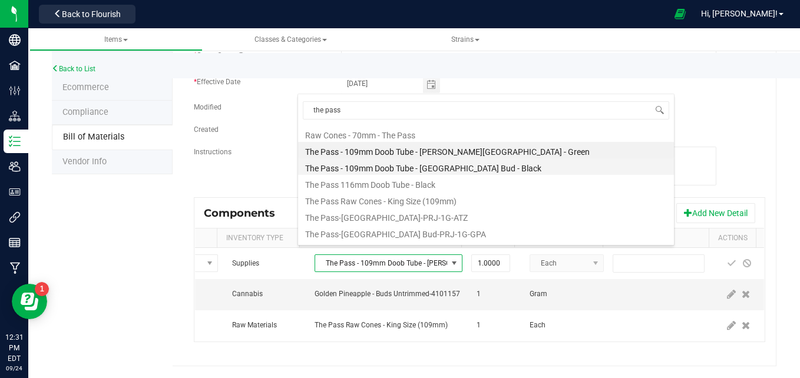
click at [455, 170] on li "The Pass - 109mm Doob Tube - [GEOGRAPHIC_DATA] Bud - Black" at bounding box center [486, 166] width 376 height 16
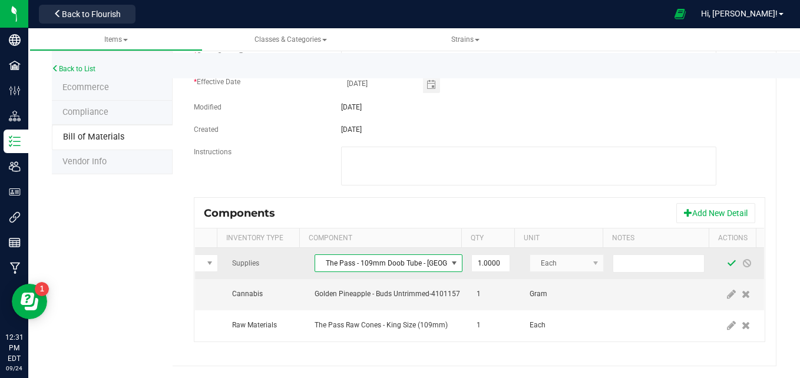
click at [727, 259] on span at bounding box center [731, 263] width 9 height 9
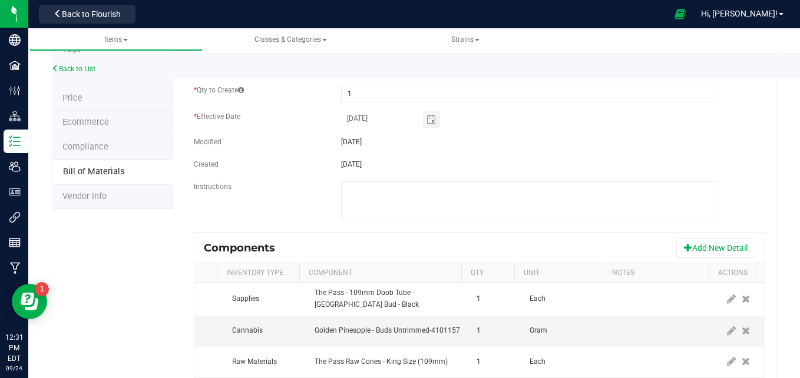
scroll to position [0, 0]
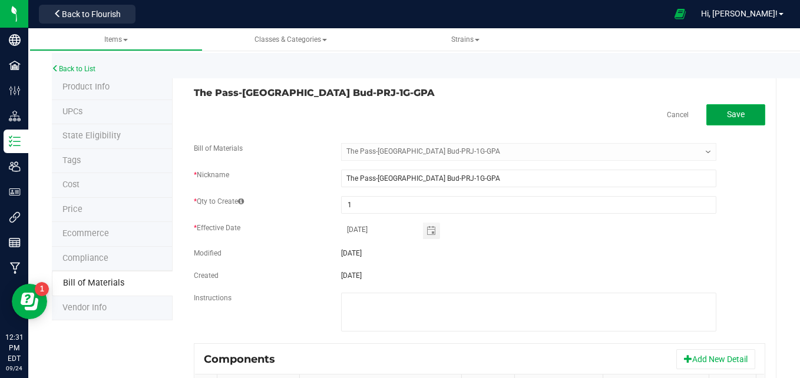
click at [731, 117] on span "Save" at bounding box center [736, 114] width 18 height 9
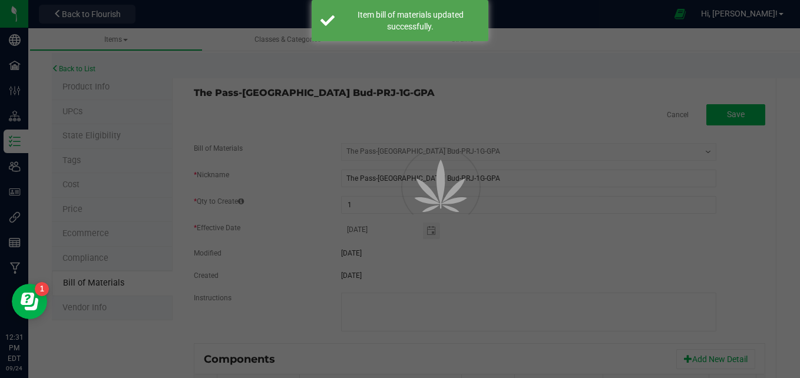
select select "600"
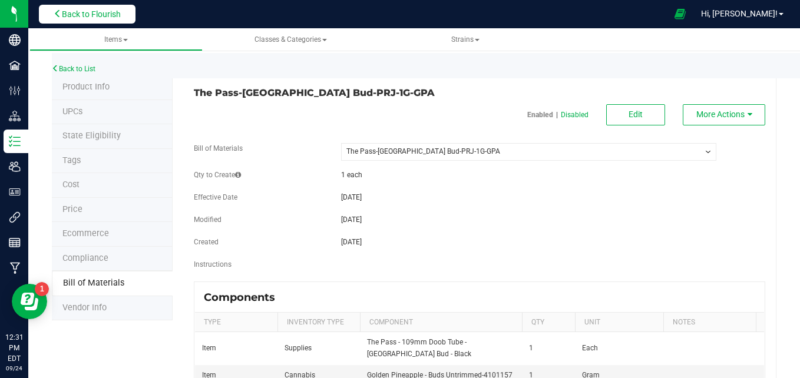
click at [87, 15] on span "Back to Flourish" at bounding box center [91, 13] width 59 height 9
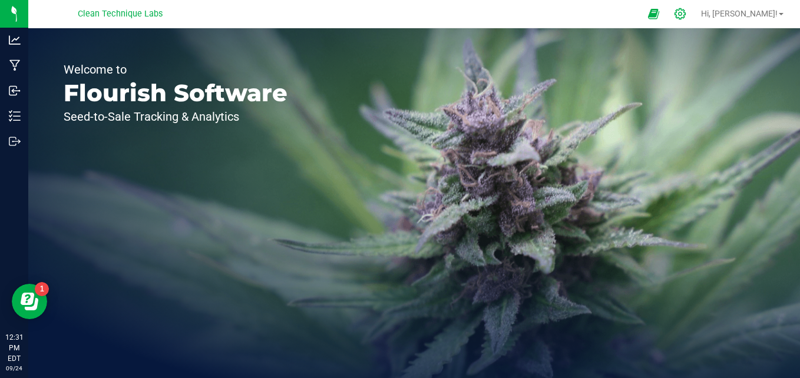
click at [686, 18] on icon at bounding box center [680, 13] width 11 height 11
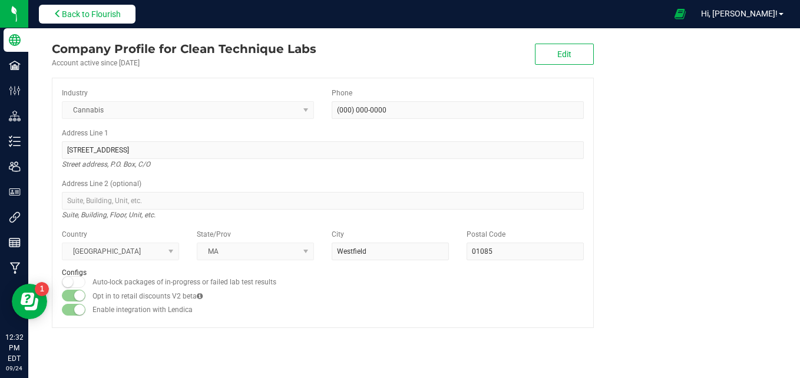
click at [127, 13] on button "Back to Flourish" at bounding box center [87, 14] width 97 height 19
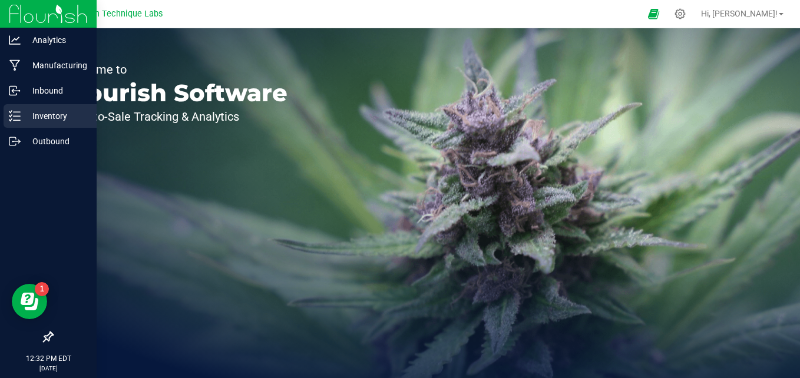
click at [22, 125] on div "Inventory" at bounding box center [50, 116] width 93 height 24
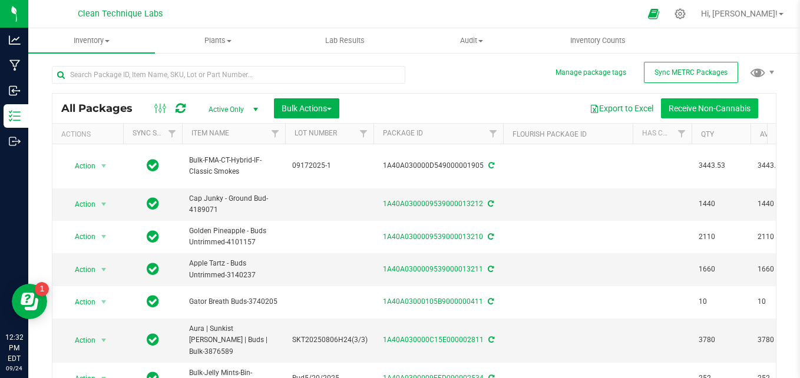
click at [705, 109] on button "Receive Non-Cannabis" at bounding box center [709, 108] width 97 height 20
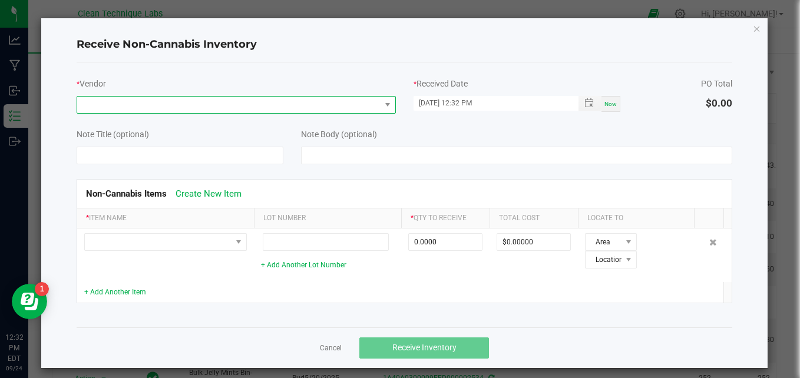
click at [281, 101] on span at bounding box center [228, 105] width 303 height 16
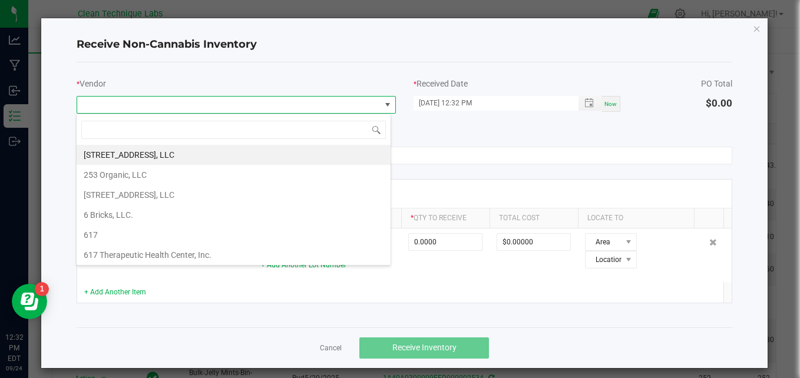
scroll to position [18, 315]
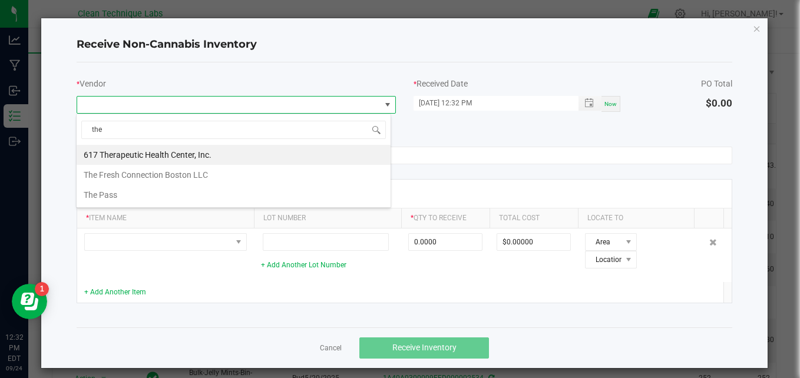
type input "the p"
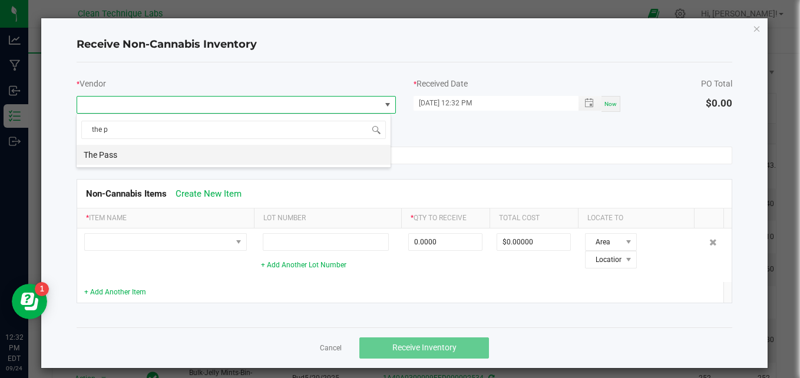
click at [163, 161] on li "The Pass" at bounding box center [234, 155] width 314 height 20
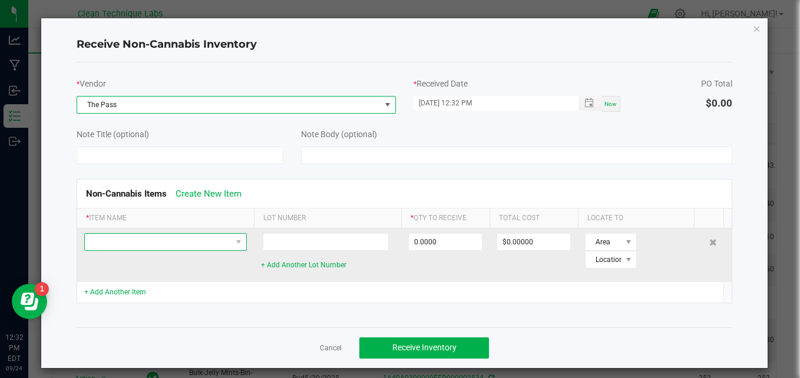
click at [205, 243] on span at bounding box center [158, 242] width 147 height 16
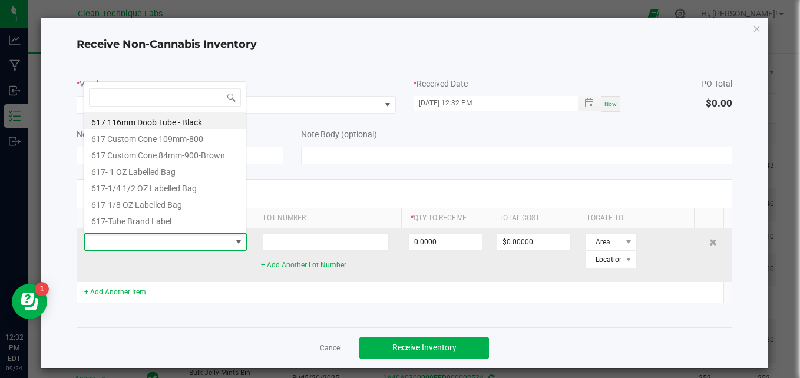
scroll to position [18, 163]
type input "the pass"
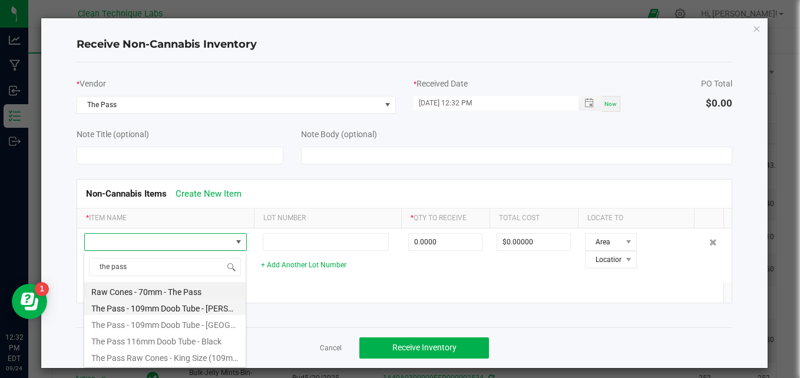
click at [213, 310] on li "The Pass - 109mm Doob Tube - [PERSON_NAME][GEOGRAPHIC_DATA] - Green" at bounding box center [164, 307] width 161 height 16
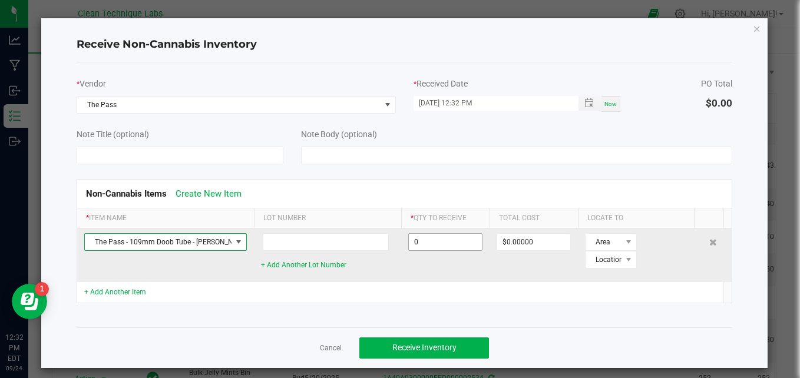
click at [438, 240] on input "0" at bounding box center [445, 242] width 73 height 16
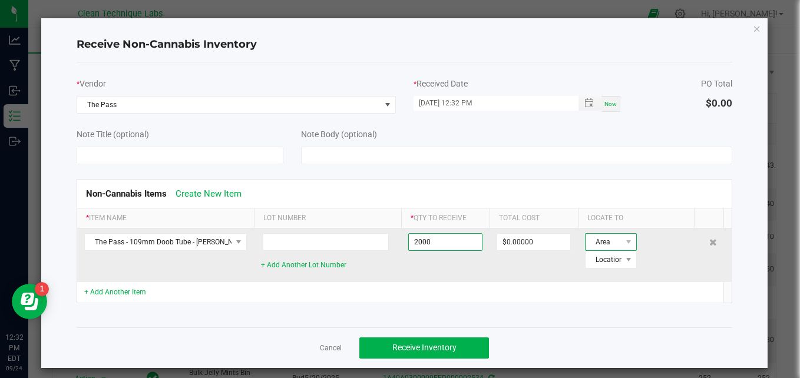
type input "2000 ea"
click at [597, 243] on span "Area" at bounding box center [604, 242] width 36 height 16
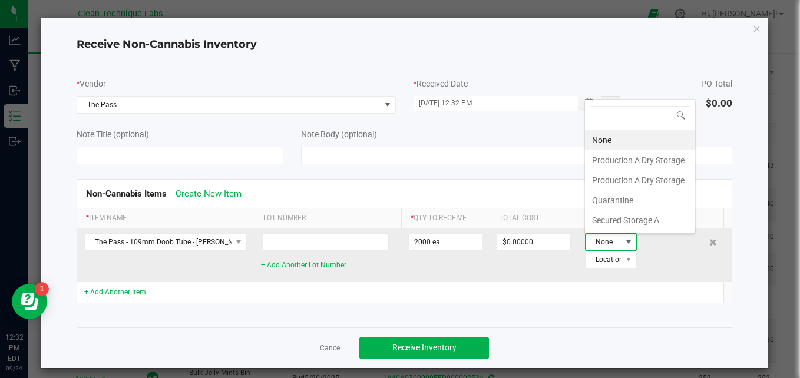
scroll to position [18, 44]
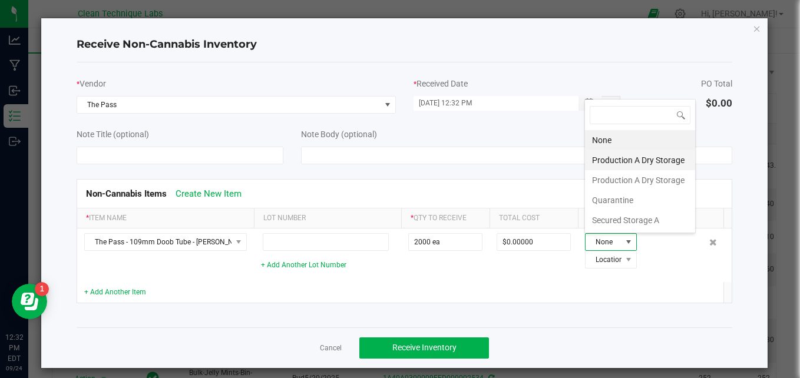
click at [619, 159] on li "Production A Dry Storage" at bounding box center [640, 160] width 110 height 20
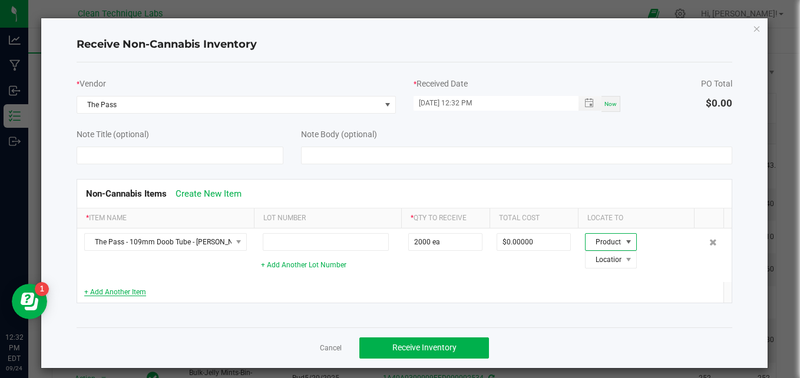
click at [133, 292] on link "+ Add Another Item" at bounding box center [115, 292] width 62 height 8
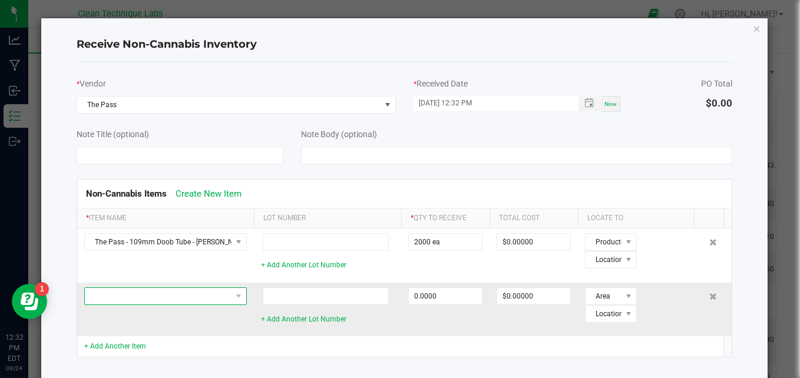
click at [177, 296] on span at bounding box center [158, 296] width 147 height 16
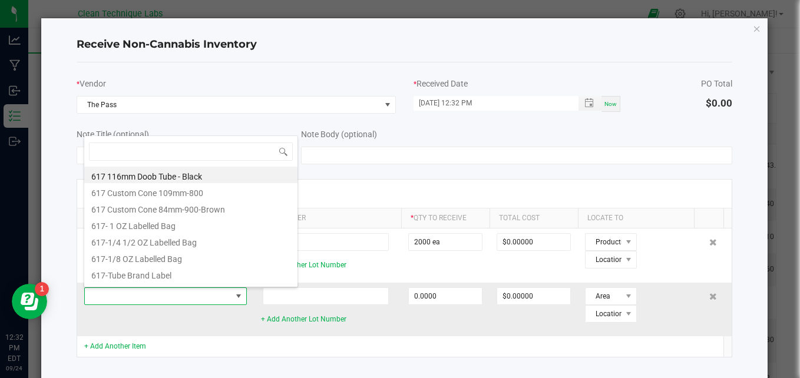
scroll to position [18, 163]
type input "the pass"
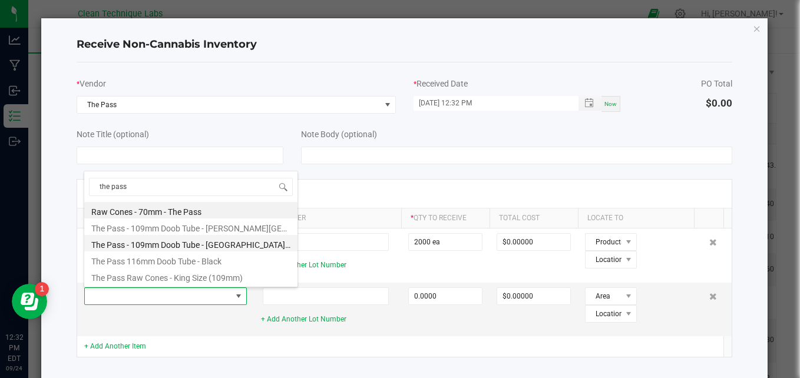
click at [226, 242] on li "The Pass - 109mm Doob Tube - [GEOGRAPHIC_DATA] Bud - Black" at bounding box center [190, 243] width 213 height 16
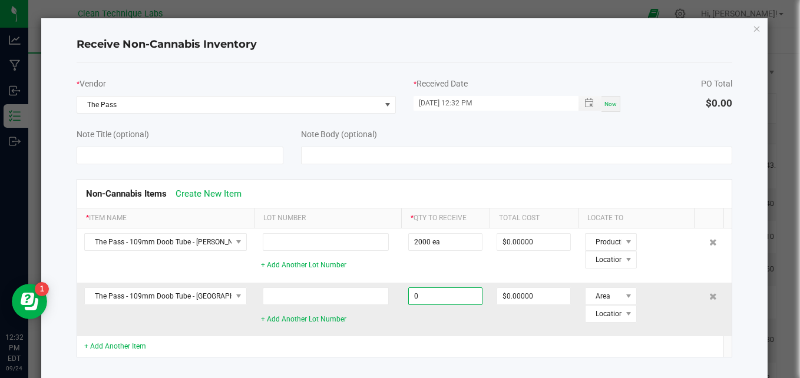
click at [453, 301] on input "0" at bounding box center [445, 296] width 73 height 16
type input "2000 ea"
click at [624, 292] on span at bounding box center [628, 296] width 9 height 9
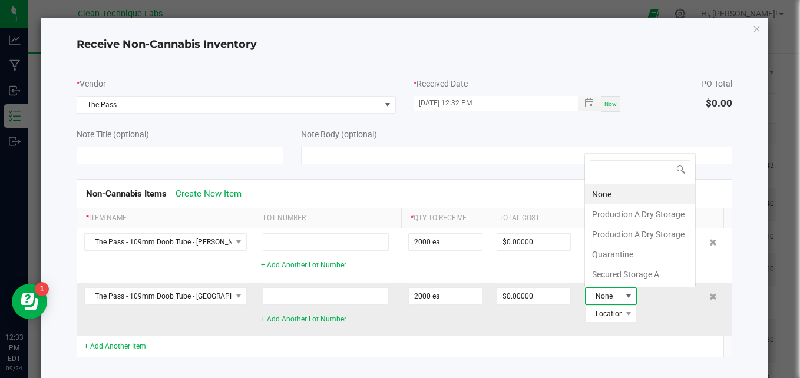
scroll to position [18, 44]
click at [619, 214] on li "Production A Dry Storage" at bounding box center [640, 214] width 110 height 20
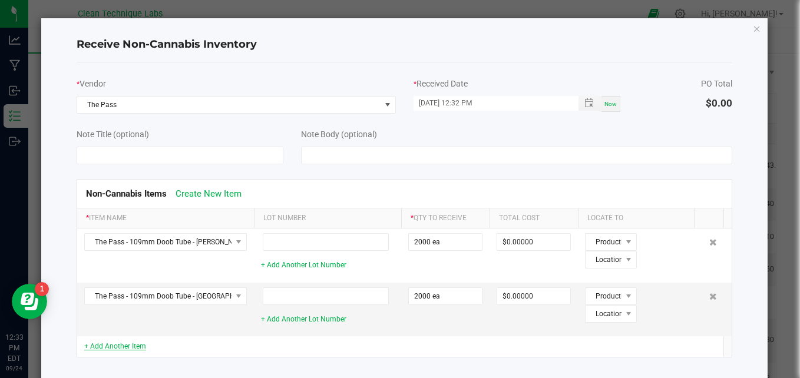
click at [98, 349] on link "+ Add Another Item" at bounding box center [115, 346] width 62 height 8
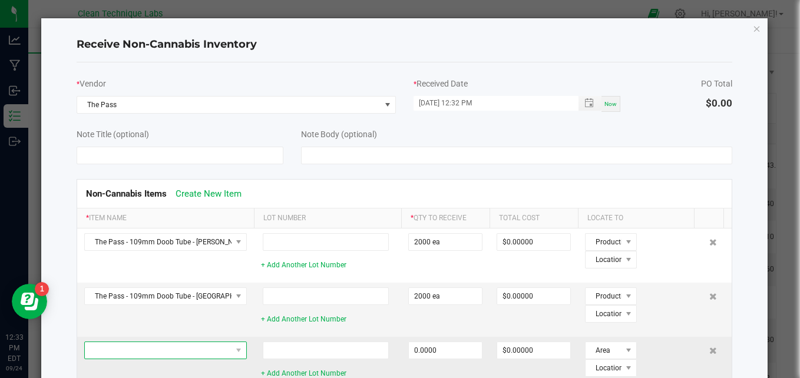
click at [156, 348] on span at bounding box center [158, 350] width 147 height 16
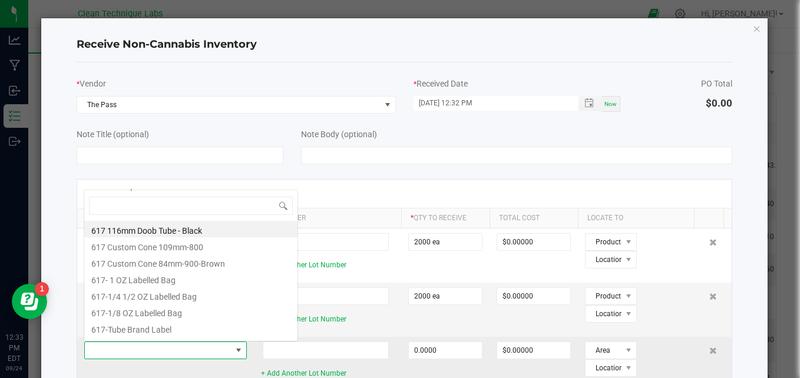
scroll to position [18, 163]
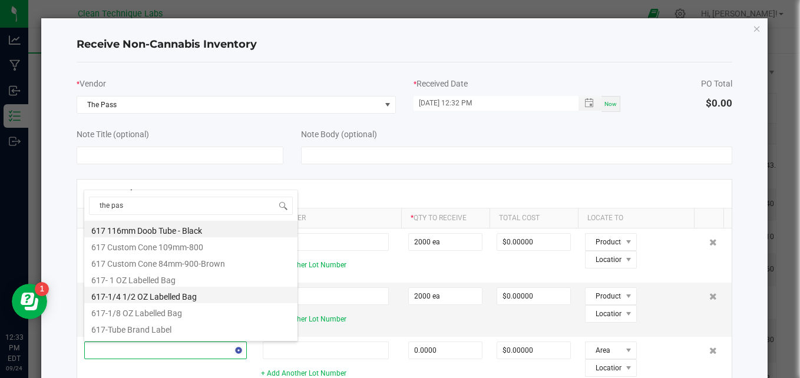
type input "the pass"
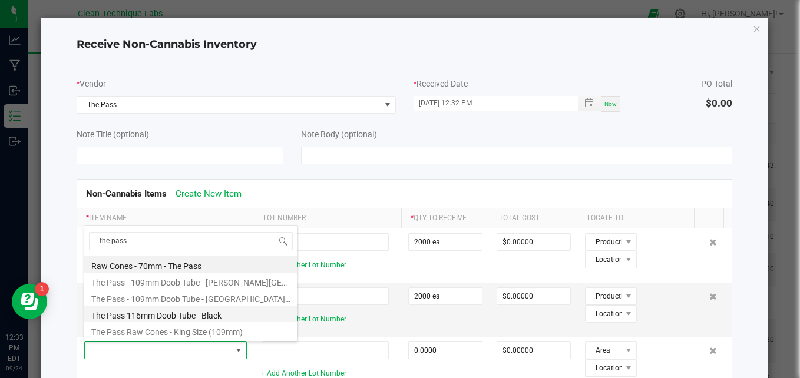
click at [240, 318] on li "The Pass 116mm Doob Tube - Black" at bounding box center [190, 314] width 213 height 16
type input "0 ea"
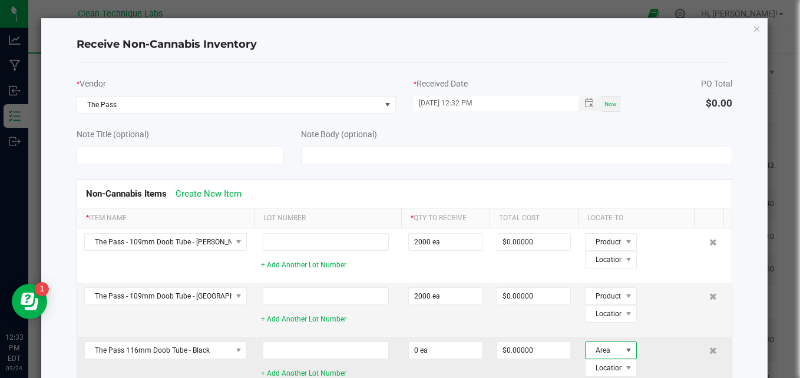
click at [605, 352] on span "Area" at bounding box center [604, 350] width 36 height 16
click at [622, 349] on span at bounding box center [629, 350] width 15 height 16
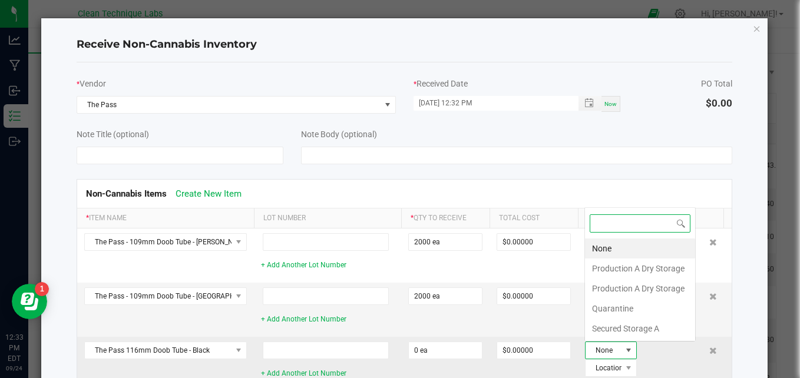
scroll to position [18, 44]
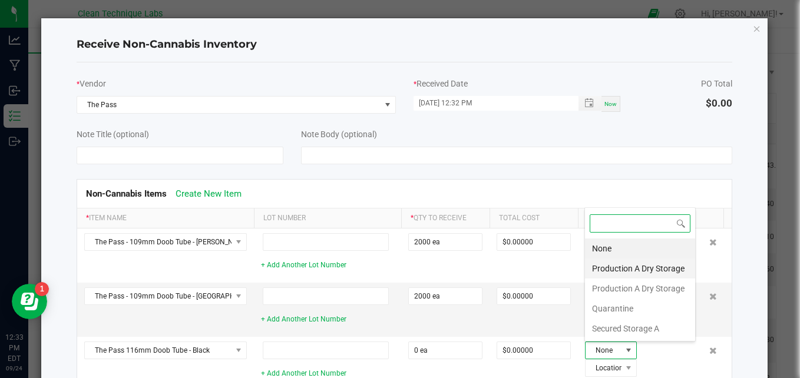
click at [621, 267] on li "Production A Dry Storage" at bounding box center [640, 269] width 110 height 20
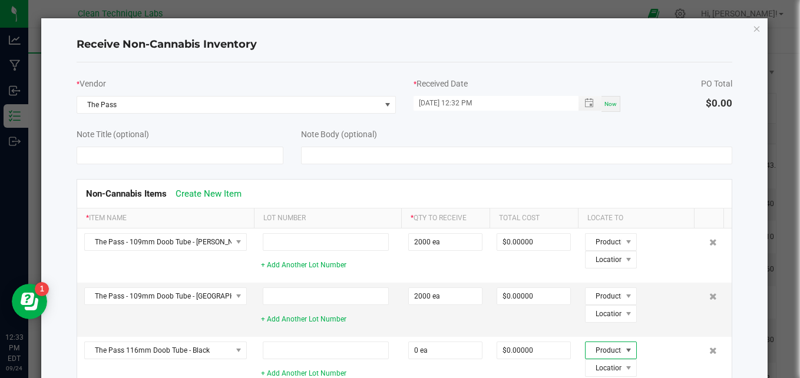
click at [728, 163] on div "Note Body (optional)" at bounding box center [516, 144] width 449 height 42
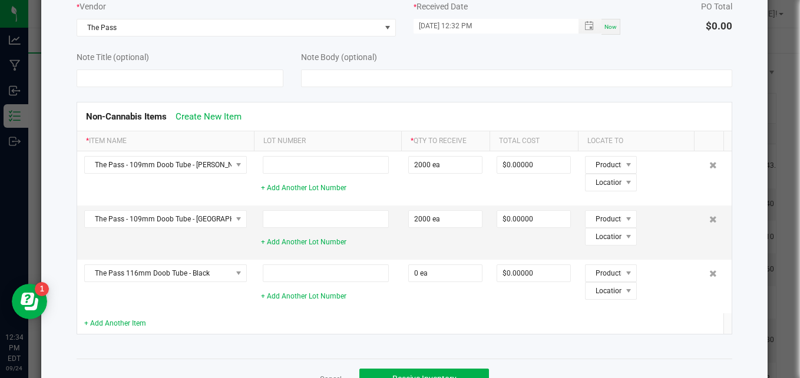
scroll to position [117, 0]
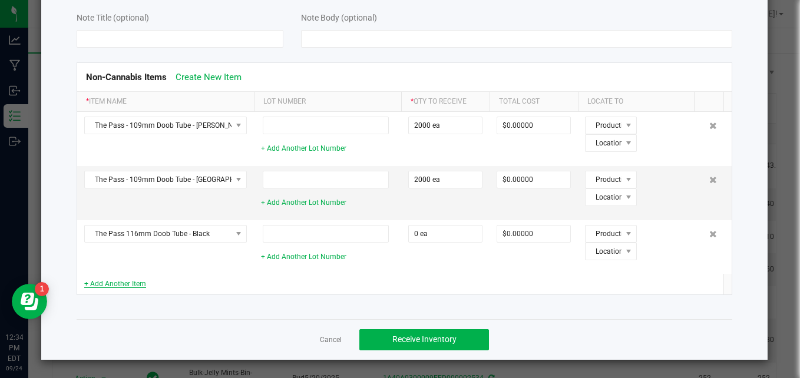
click at [128, 286] on link "+ Add Another Item" at bounding box center [115, 284] width 62 height 8
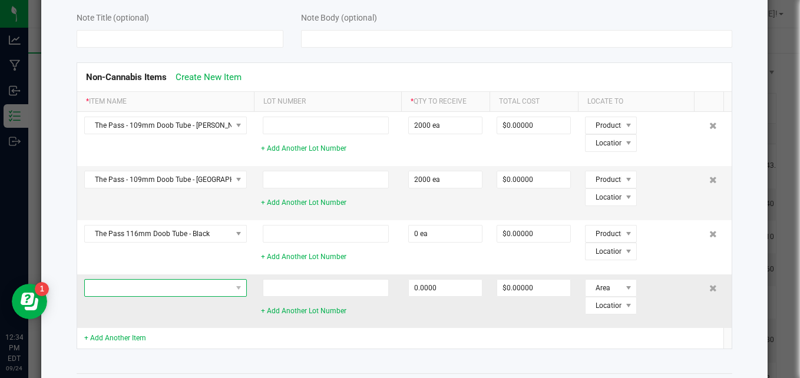
click at [175, 291] on span at bounding box center [158, 288] width 147 height 16
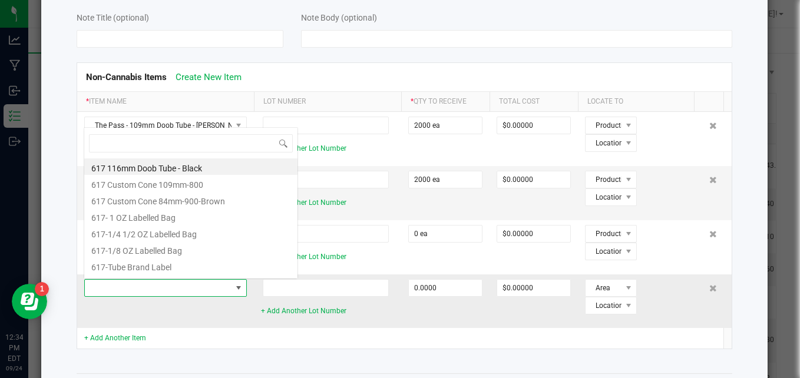
scroll to position [18, 163]
type input "the pass"
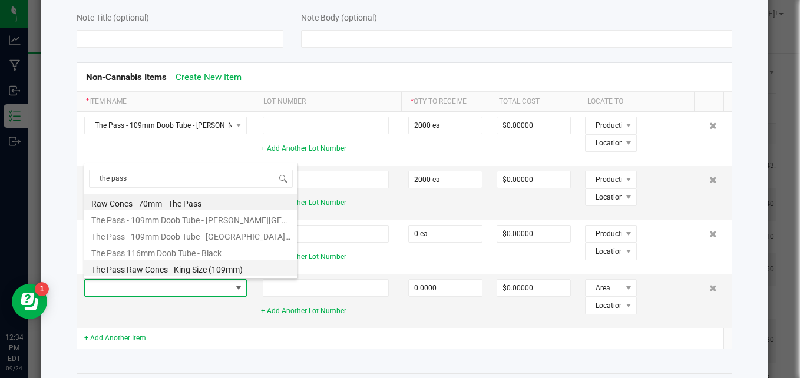
click at [233, 276] on li "The Pass Raw Cones - King Size (109mm)" at bounding box center [190, 268] width 213 height 16
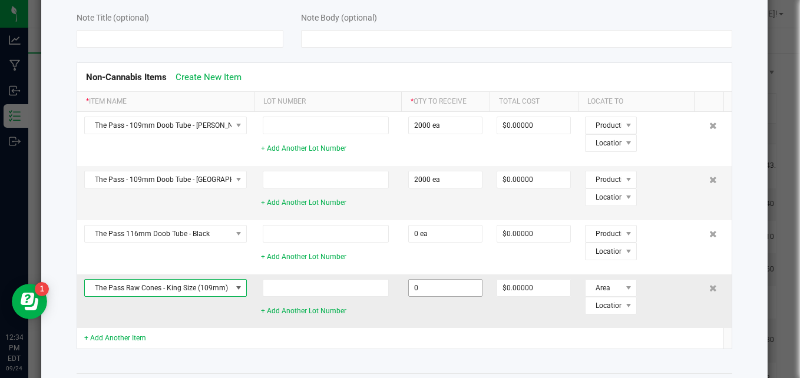
click at [427, 286] on input "0" at bounding box center [445, 288] width 73 height 16
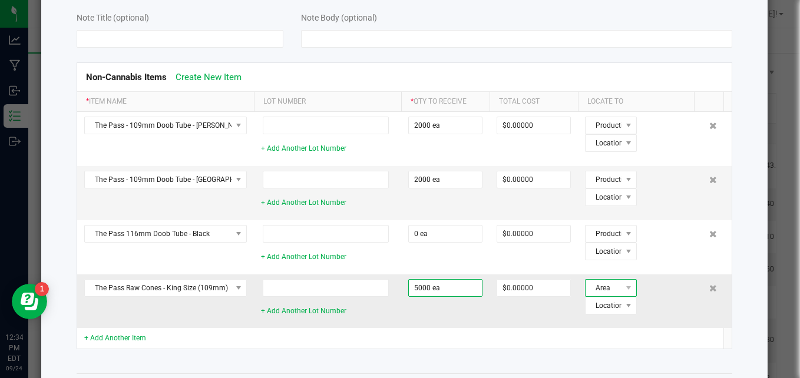
click at [590, 286] on span "Area" at bounding box center [604, 288] width 36 height 16
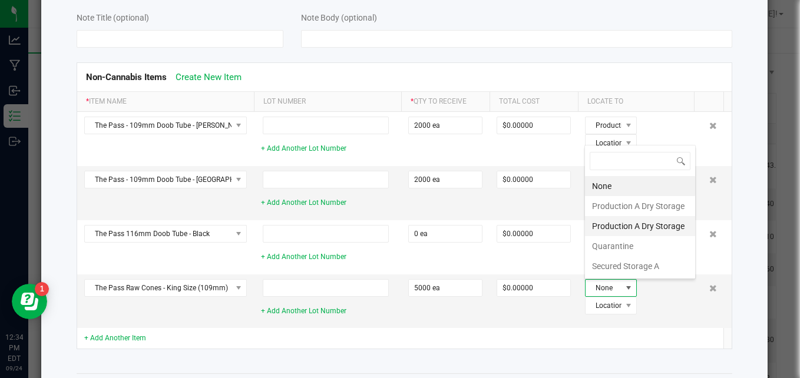
scroll to position [18, 44]
click at [613, 203] on li "Production A Dry Storage" at bounding box center [640, 206] width 110 height 20
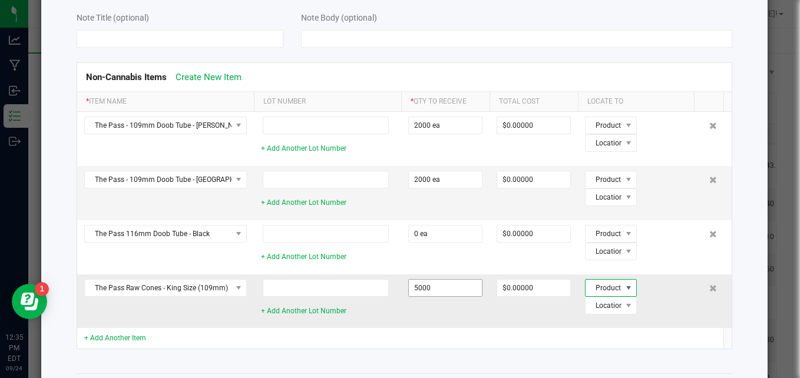
click at [422, 285] on input "5000" at bounding box center [445, 288] width 73 height 16
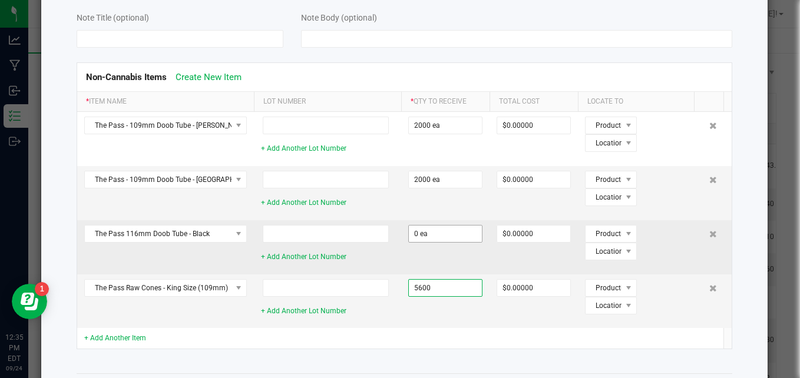
type input "5600"
type input "0"
type input "5600 ea"
click at [441, 232] on input "0" at bounding box center [445, 234] width 73 height 16
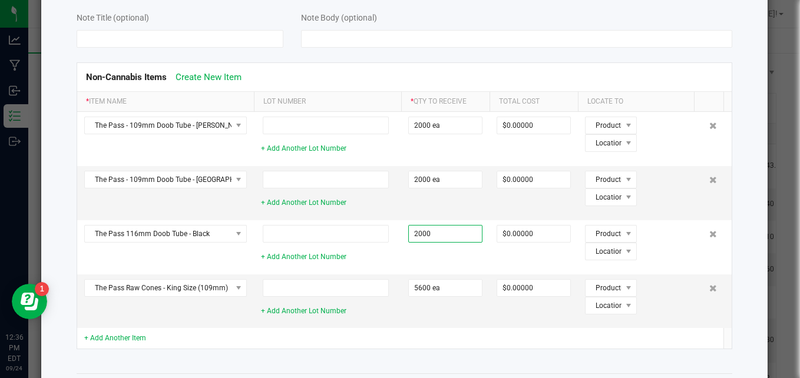
type input "2000 ea"
click at [741, 154] on div "Receive Non-Cannabis Inventory * Vendor The Pass * Received Date [DATE] 12:32 P…" at bounding box center [404, 158] width 727 height 513
click at [745, 168] on div "Receive Non-Cannabis Inventory * Vendor The Pass * Received Date [DATE] 12:32 P…" at bounding box center [404, 158] width 727 height 513
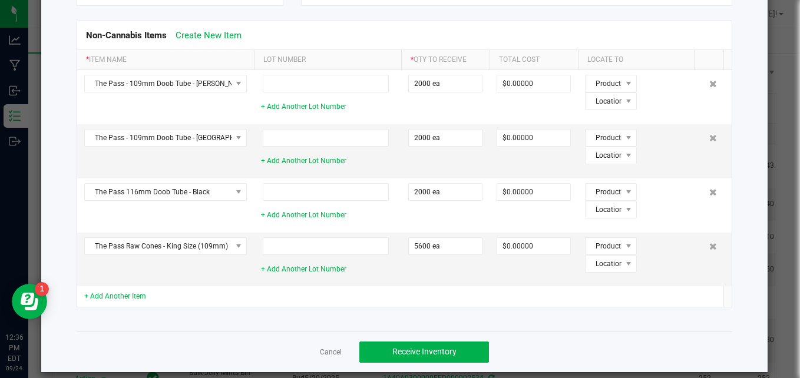
scroll to position [171, 0]
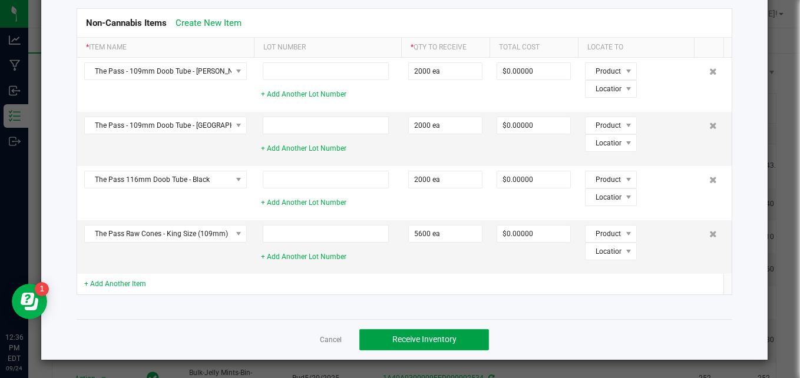
click at [462, 341] on button "Receive Inventory" at bounding box center [424, 339] width 130 height 21
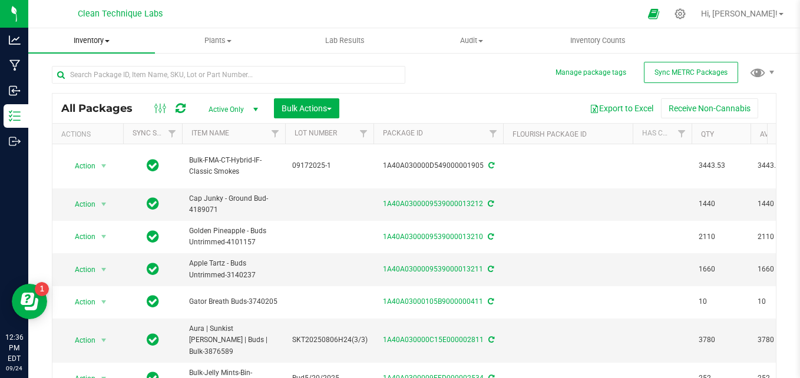
click at [100, 43] on span "Inventory" at bounding box center [91, 40] width 127 height 11
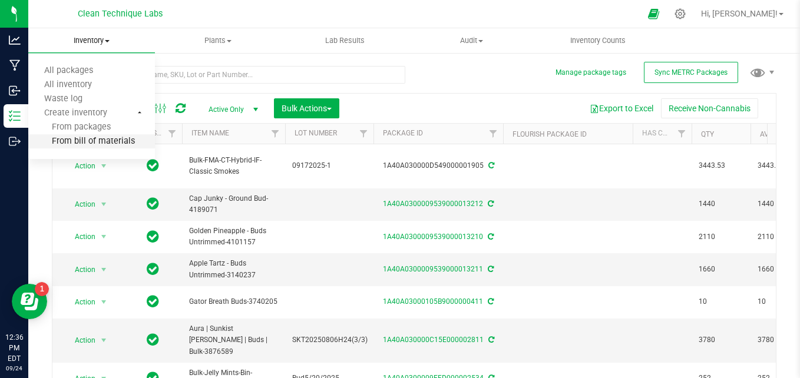
click at [100, 142] on span "From bill of materials" at bounding box center [81, 142] width 107 height 10
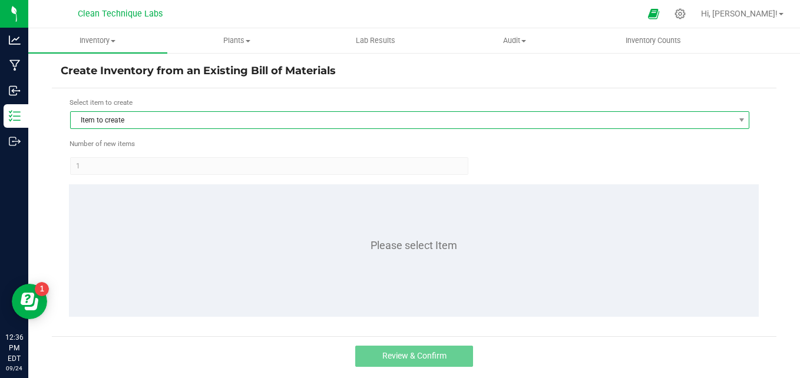
click at [141, 116] on span "Item to create" at bounding box center [402, 120] width 663 height 16
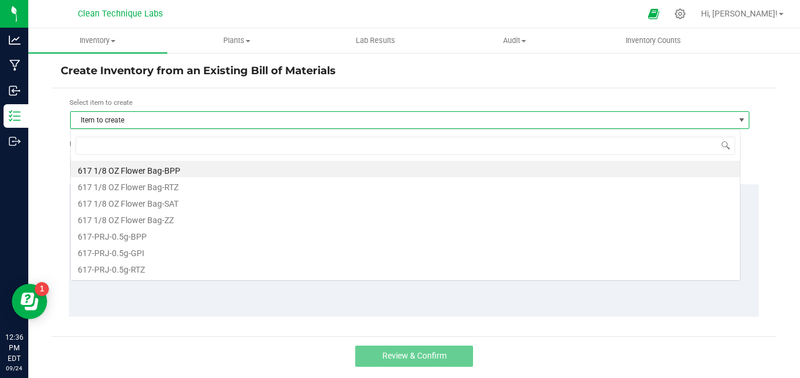
scroll to position [18, 670]
type input "the pass"
click at [190, 168] on li "The Pass-[GEOGRAPHIC_DATA]-PRJ-1G-ATZ" at bounding box center [405, 169] width 669 height 16
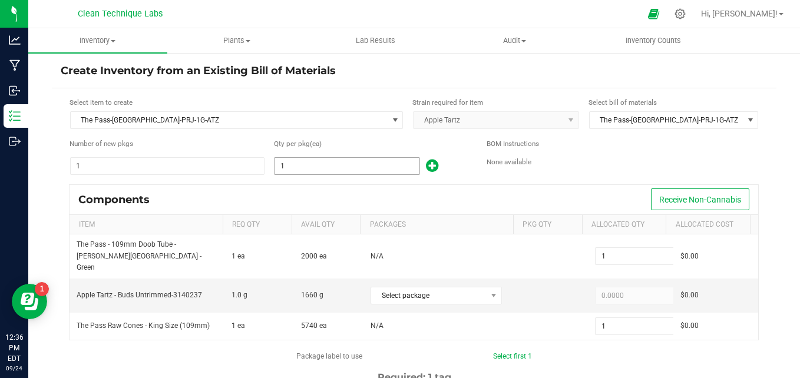
click at [306, 163] on input "1" at bounding box center [347, 166] width 144 height 16
type input "14"
type input "148"
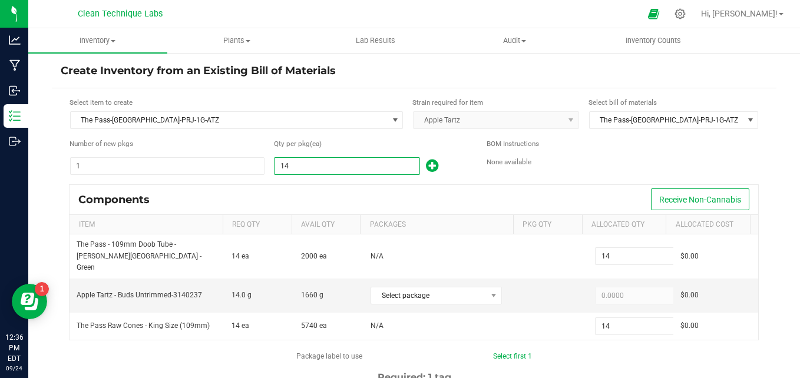
type input "148"
type input "1485"
type input "1,485"
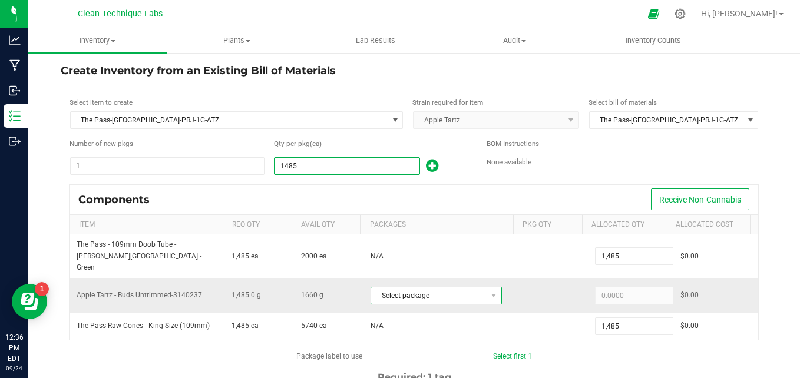
type input "1,485"
click at [449, 288] on span "Select package" at bounding box center [428, 296] width 115 height 16
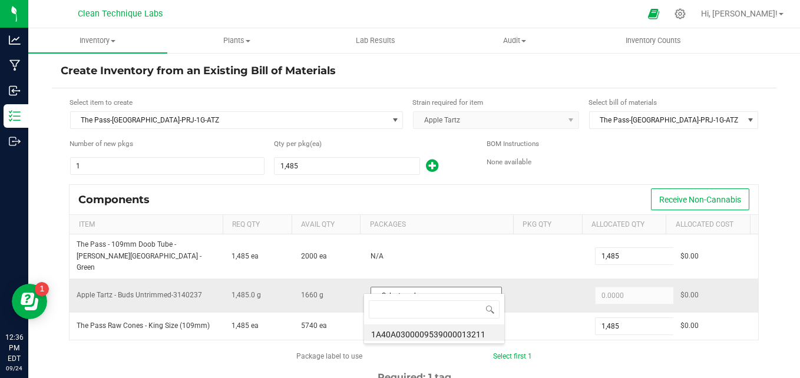
scroll to position [18, 127]
click at [439, 338] on li "1A40A0300009539000013211" at bounding box center [434, 333] width 140 height 16
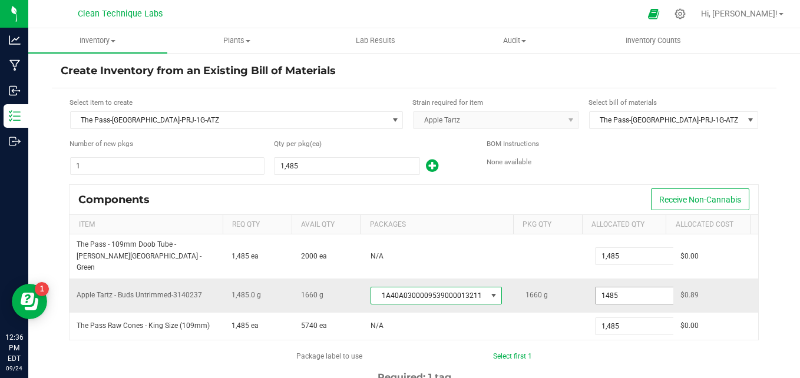
click at [648, 288] on input "1485" at bounding box center [639, 296] width 87 height 16
type input "1,660.0000"
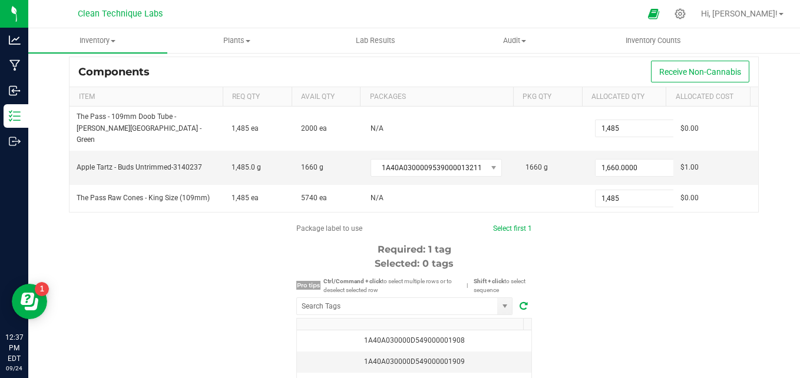
scroll to position [166, 0]
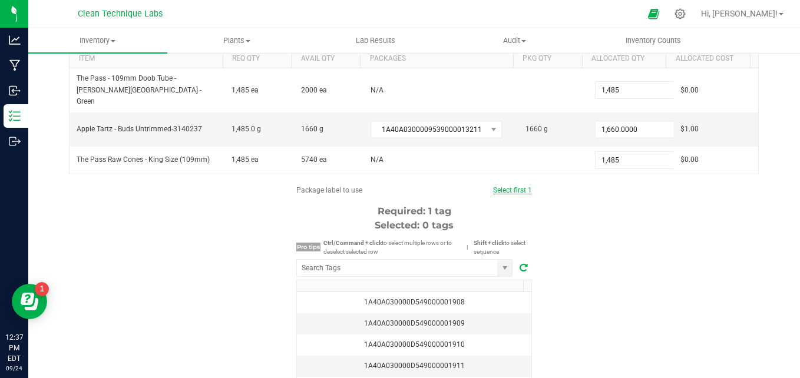
click at [497, 186] on link "Select first 1" at bounding box center [512, 190] width 39 height 8
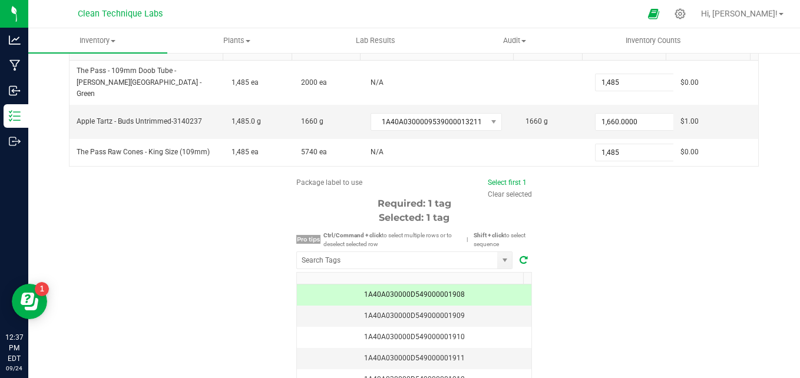
scroll to position [234, 0]
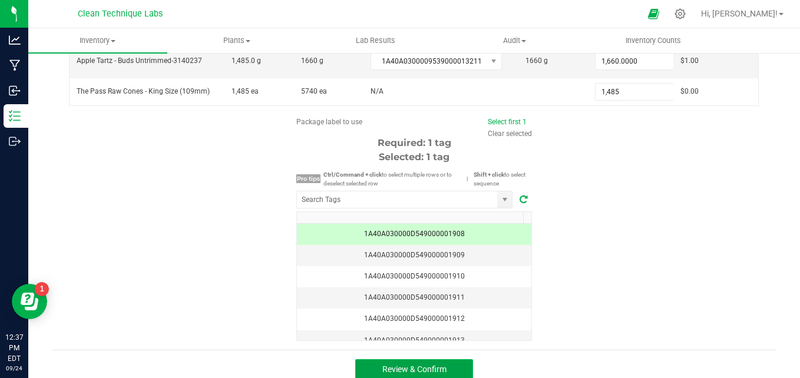
click at [437, 365] on span "Review & Confirm" at bounding box center [414, 369] width 64 height 9
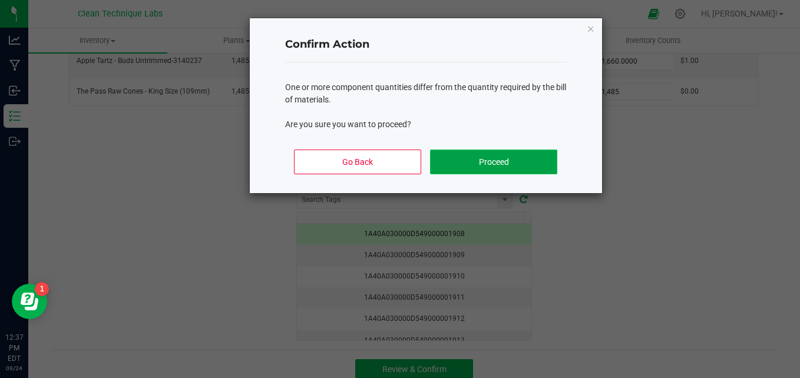
click at [461, 150] on button "Proceed" at bounding box center [493, 162] width 127 height 25
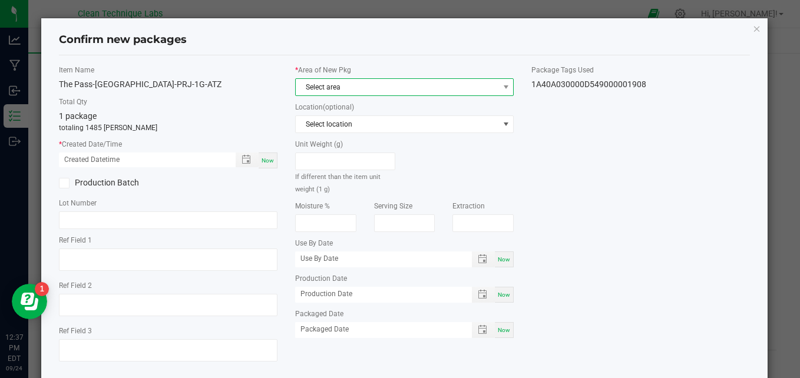
click at [388, 80] on span "Select area" at bounding box center [397, 87] width 203 height 16
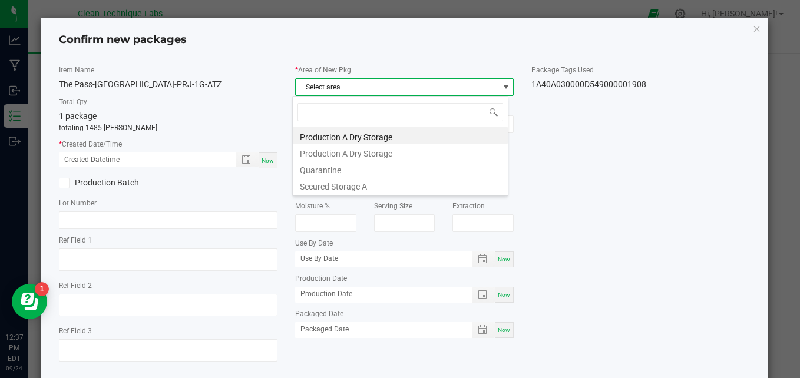
scroll to position [18, 216]
click at [369, 180] on li "Secured Storage A" at bounding box center [400, 185] width 215 height 16
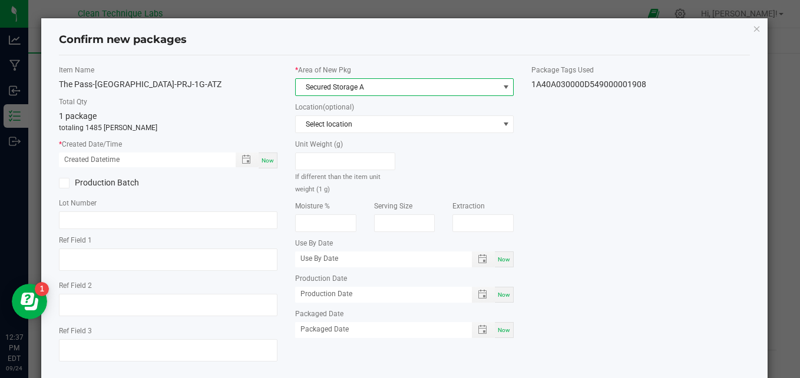
click at [270, 162] on span "Now" at bounding box center [268, 160] width 12 height 6
click at [77, 159] on input "[DATE] 12:37 PM" at bounding box center [141, 160] width 164 height 15
click at [108, 161] on input "[DATE] 12:37 PM" at bounding box center [141, 160] width 164 height 15
click at [126, 160] on input "[DATE] 11:00 PM" at bounding box center [141, 160] width 164 height 15
type input "[DATE] 11:00 AM"
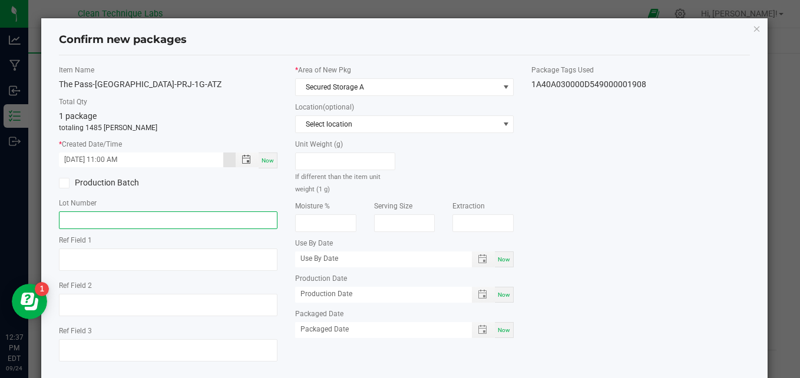
click at [115, 220] on input "text" at bounding box center [168, 221] width 219 height 18
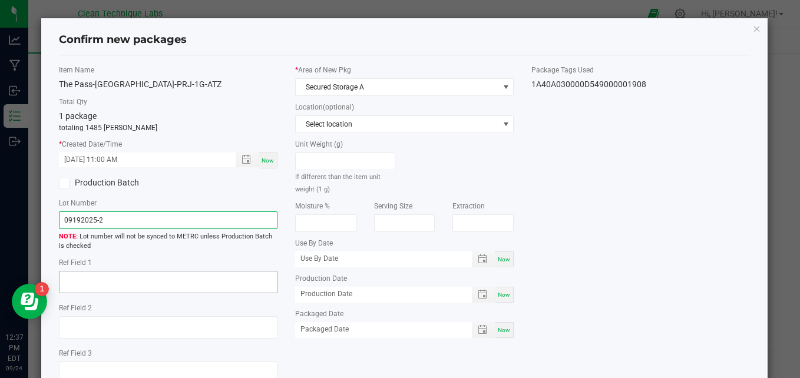
type input "09192025-2"
click at [128, 283] on textarea at bounding box center [168, 282] width 219 height 22
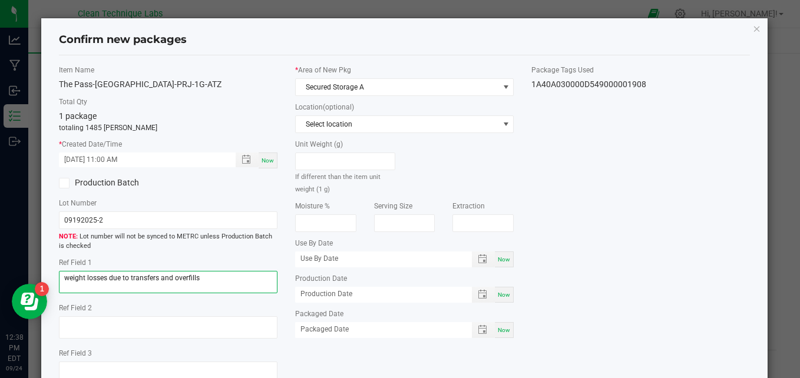
type textarea "weight losses due to transfers and overfills"
click at [649, 233] on div "Item Name The Pass-[GEOGRAPHIC_DATA]-PRJ-1G-ATZ Total Qty 1 package totaling 14…" at bounding box center [404, 229] width 709 height 329
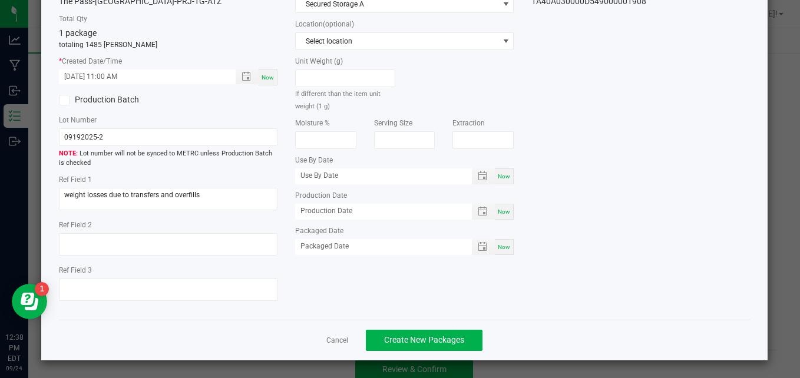
scroll to position [84, 0]
click at [414, 343] on span "Create New Packages" at bounding box center [424, 339] width 80 height 9
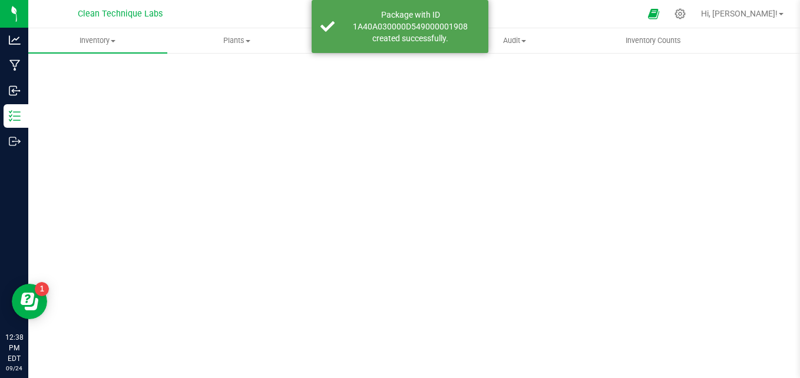
scroll to position [33, 0]
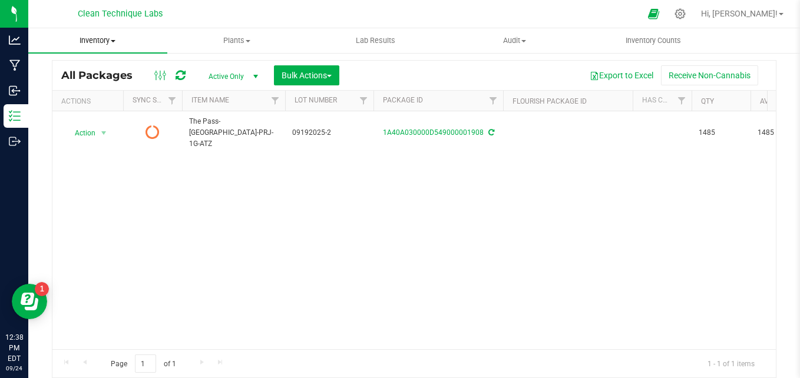
click at [101, 36] on span "Inventory" at bounding box center [97, 40] width 139 height 11
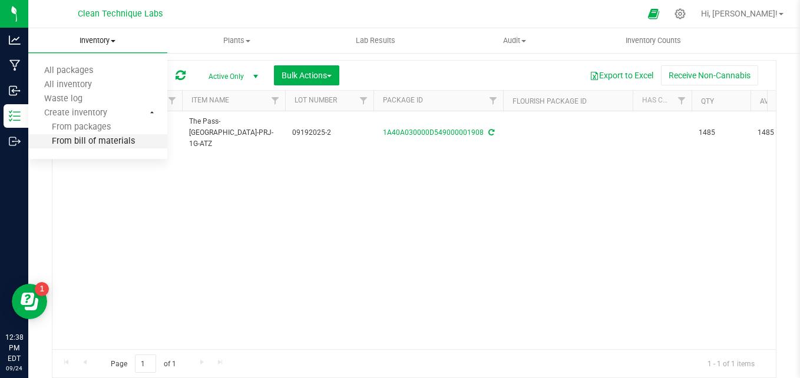
click at [104, 142] on span "From bill of materials" at bounding box center [81, 142] width 107 height 10
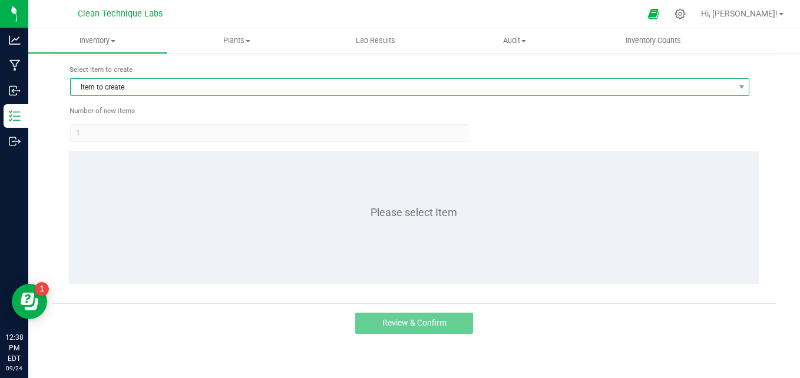
click at [259, 81] on span "Item to create" at bounding box center [402, 87] width 663 height 16
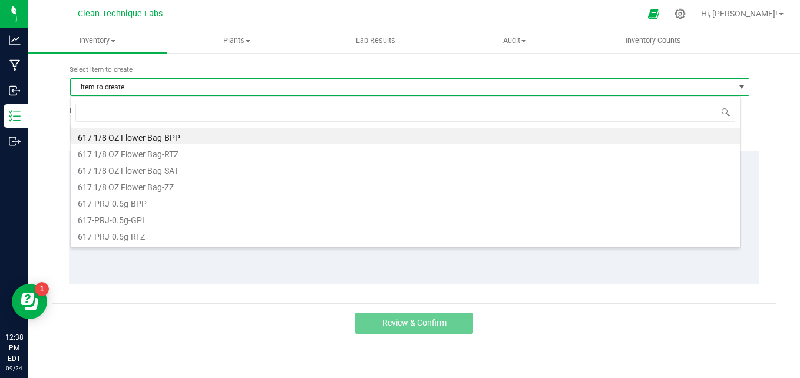
scroll to position [18, 670]
type input "the pass"
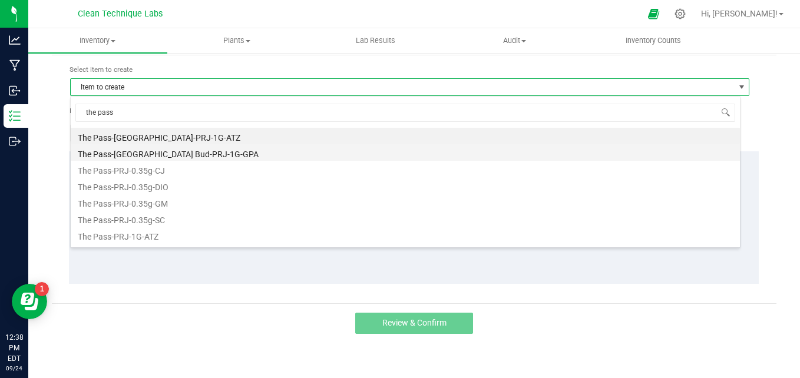
click at [240, 156] on li "The Pass-[GEOGRAPHIC_DATA] Bud-PRJ-1G-GPA" at bounding box center [405, 152] width 669 height 16
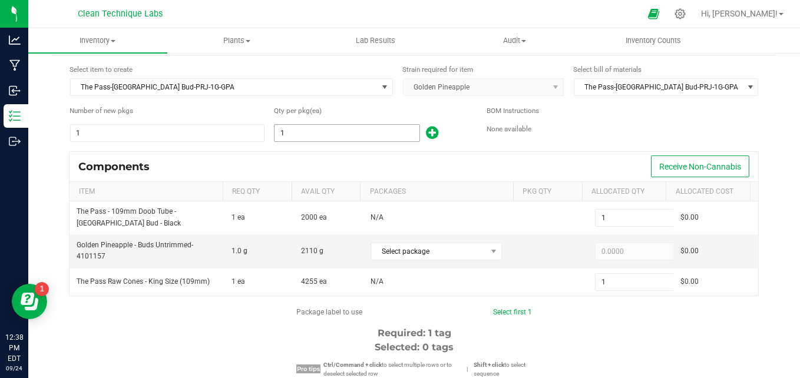
click at [313, 140] on input "1" at bounding box center [347, 133] width 144 height 16
type input "18"
type input "187"
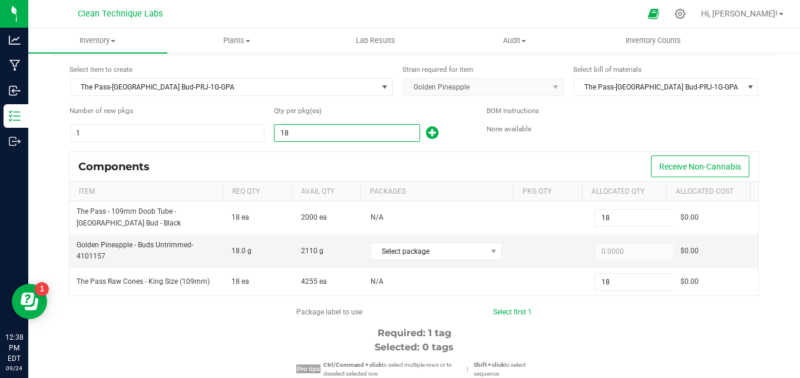
type input "187"
type input "1871"
type input "1,871"
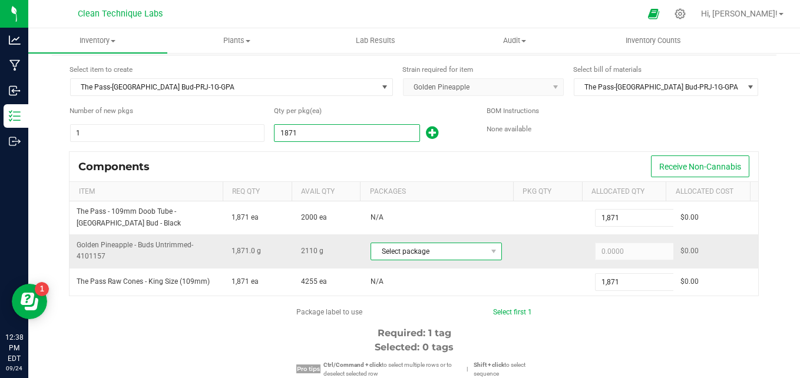
type input "1,871"
click at [432, 252] on span "Select package" at bounding box center [428, 251] width 115 height 16
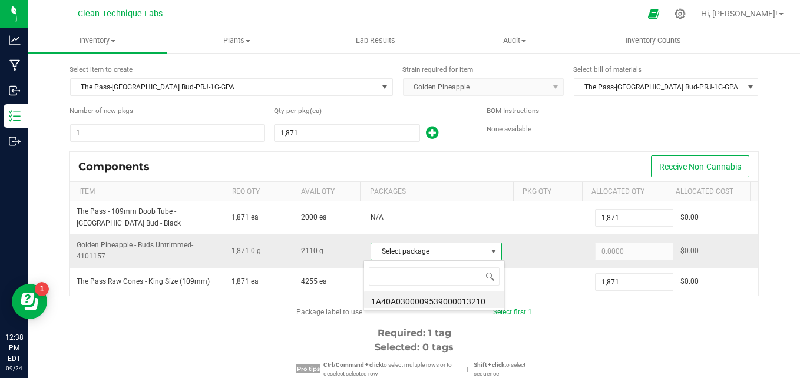
scroll to position [18, 127]
click at [440, 302] on li "1A40A0300009539000013210" at bounding box center [434, 300] width 140 height 16
type input "1,871.0000"
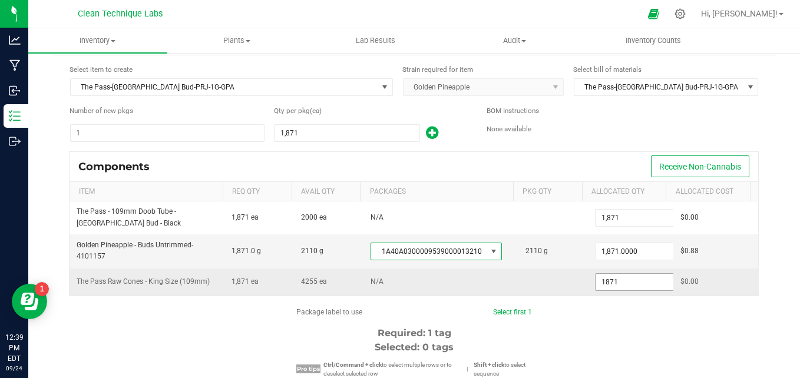
click at [617, 280] on input "1871" at bounding box center [639, 282] width 87 height 16
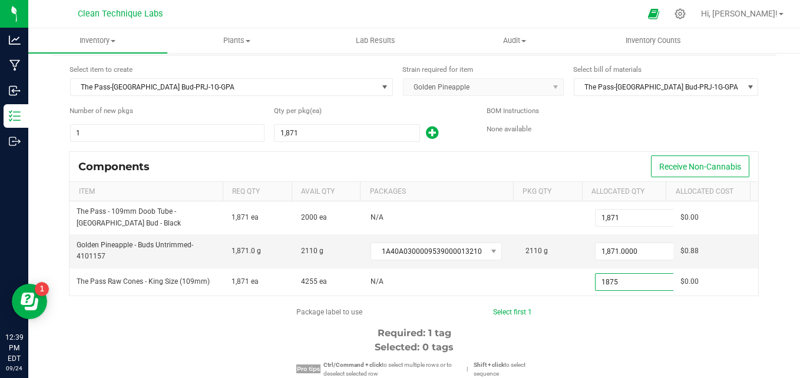
type input "1,875"
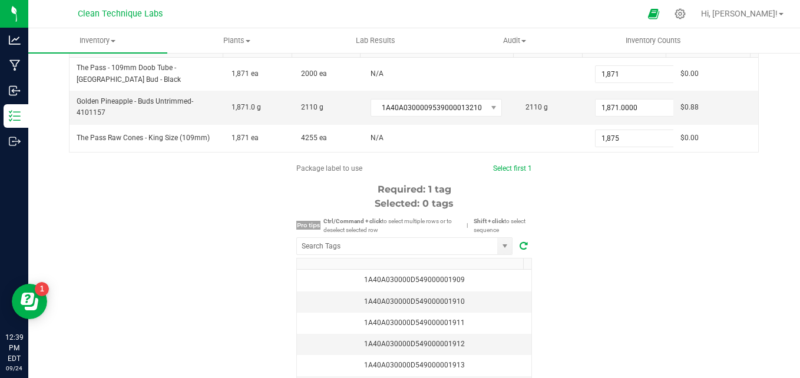
scroll to position [216, 0]
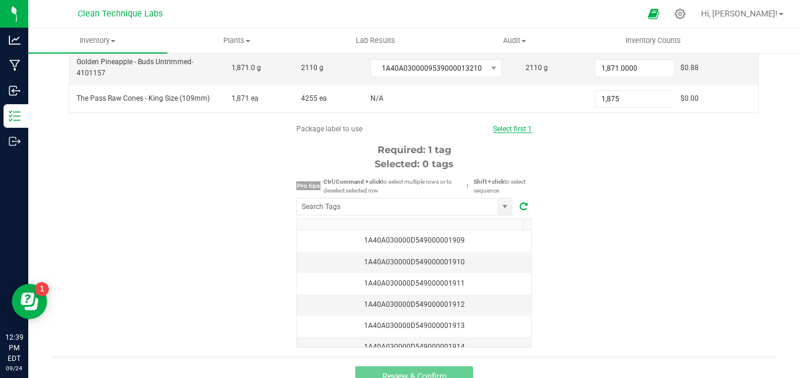
click at [520, 127] on link "Select first 1" at bounding box center [512, 129] width 39 height 8
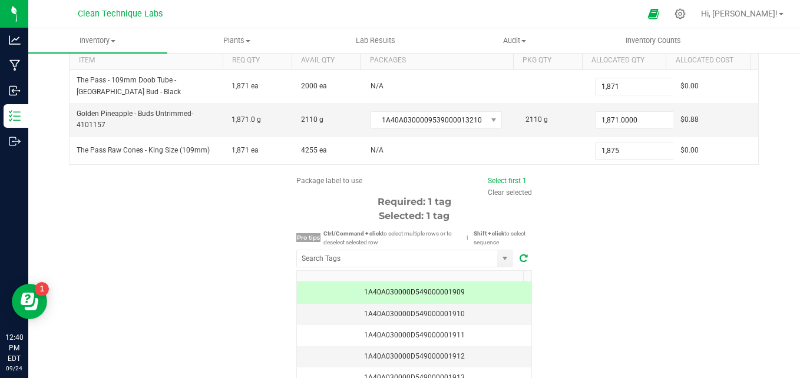
scroll to position [165, 0]
click at [626, 119] on input "1871" at bounding box center [639, 119] width 87 height 16
type input "2,110.0000"
click at [618, 220] on div "Package label to use Select first 1 Clear selected Required: 1 tag Selected: 1 …" at bounding box center [414, 287] width 725 height 224
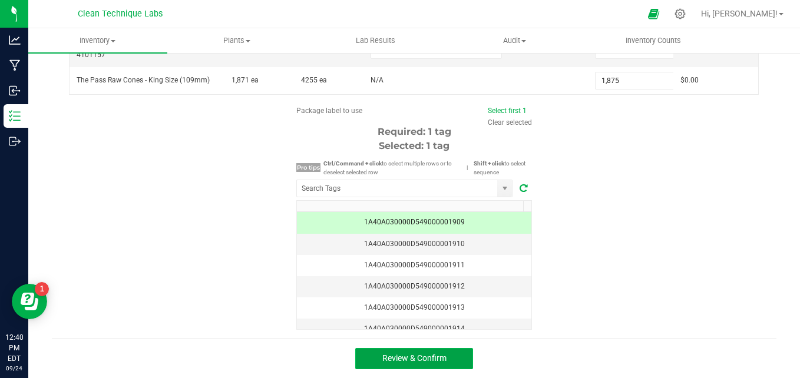
drag, startPoint x: 386, startPoint y: 362, endPoint x: 379, endPoint y: 358, distance: 8.0
click at [382, 358] on span "Review & Confirm" at bounding box center [414, 357] width 64 height 9
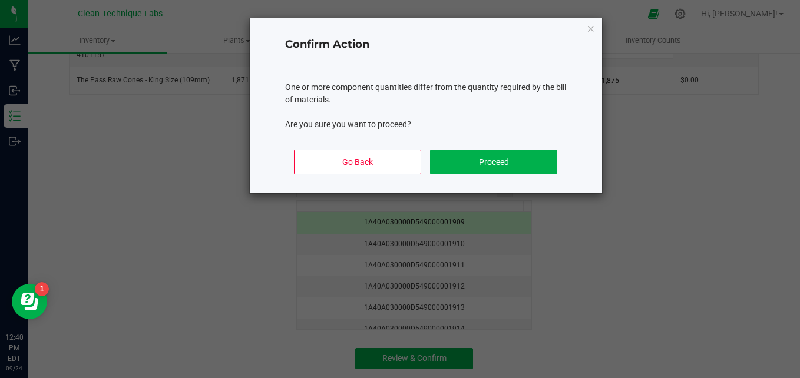
click at [498, 145] on div "Go Back Proceed" at bounding box center [426, 166] width 282 height 53
click at [498, 167] on button "Proceed" at bounding box center [493, 162] width 127 height 25
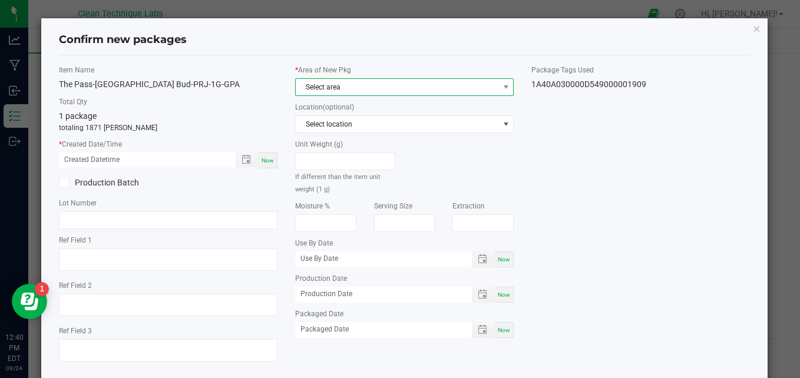
click at [451, 88] on span "Select area" at bounding box center [397, 87] width 203 height 16
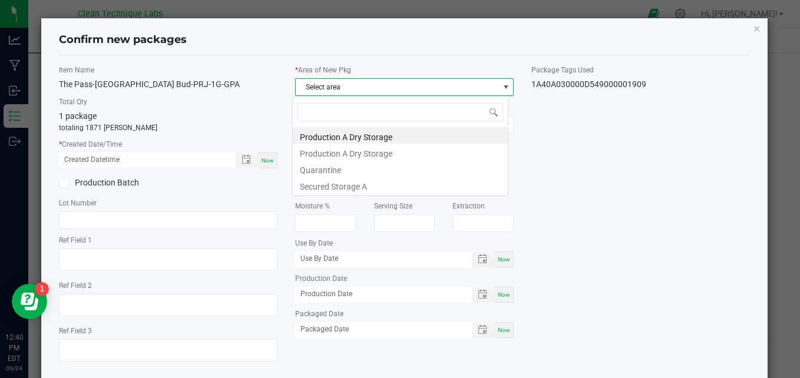
scroll to position [18, 216]
click at [396, 187] on li "Secured Storage A" at bounding box center [400, 185] width 215 height 16
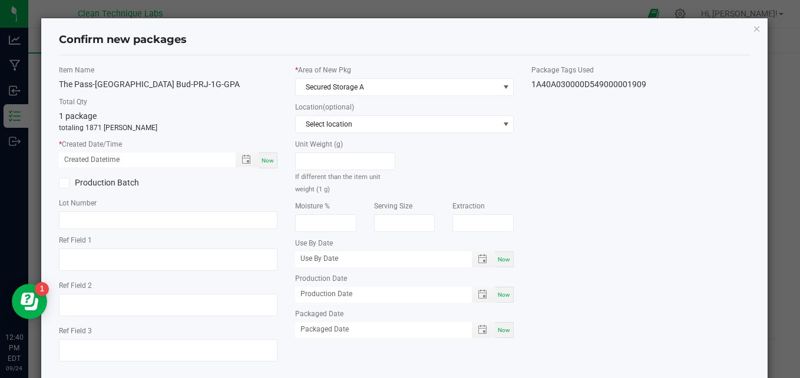
click at [262, 167] on div "Now" at bounding box center [268, 161] width 19 height 16
click at [78, 163] on input "[DATE] 12:40 PM" at bounding box center [141, 160] width 164 height 15
click at [108, 161] on input "[DATE] 12:40 PM" at bounding box center [141, 160] width 164 height 15
type input "[DATE] 04:20 PM"
click at [128, 220] on input "text" at bounding box center [168, 221] width 219 height 18
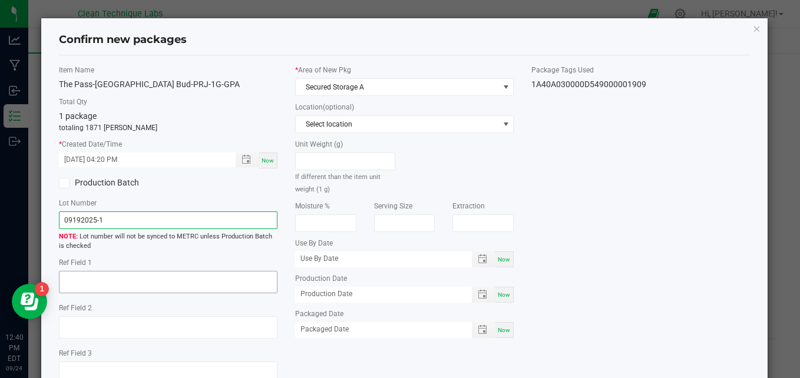
type input "09192025-1"
click at [125, 289] on textarea at bounding box center [168, 282] width 219 height 22
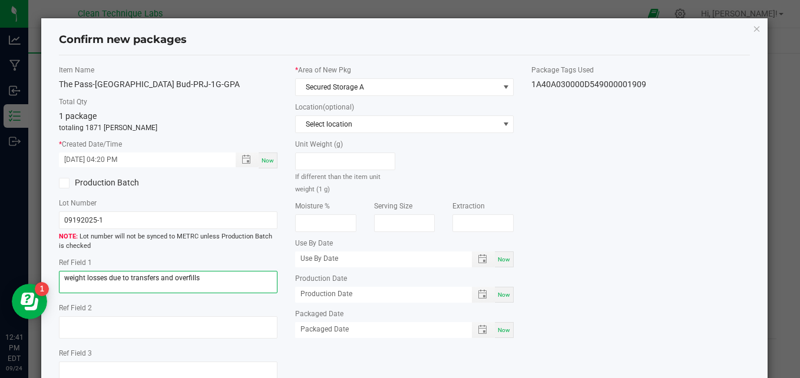
type textarea "weight losses due to transfers and overfills"
click at [640, 194] on div "Item Name The Pass-[GEOGRAPHIC_DATA] Bud-PRJ-1G-GPA Total Qty 1 package totalin…" at bounding box center [404, 229] width 709 height 329
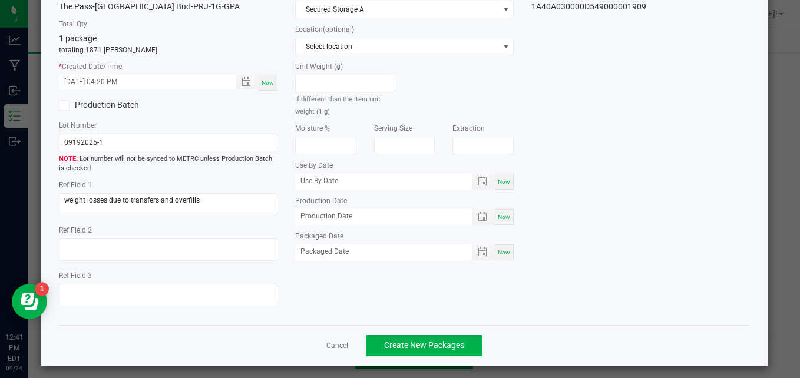
scroll to position [84, 0]
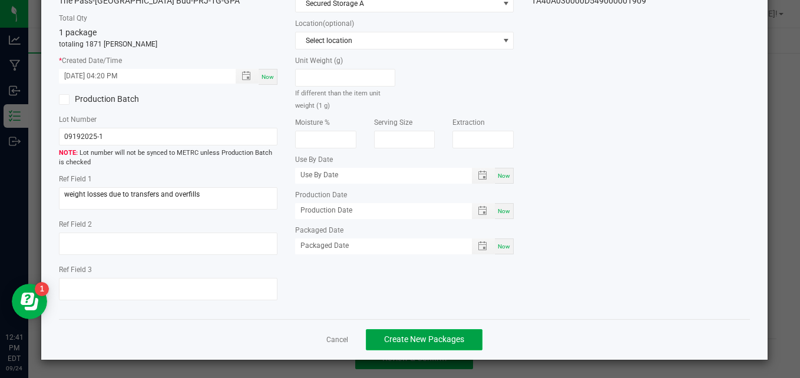
click at [445, 341] on span "Create New Packages" at bounding box center [424, 339] width 80 height 9
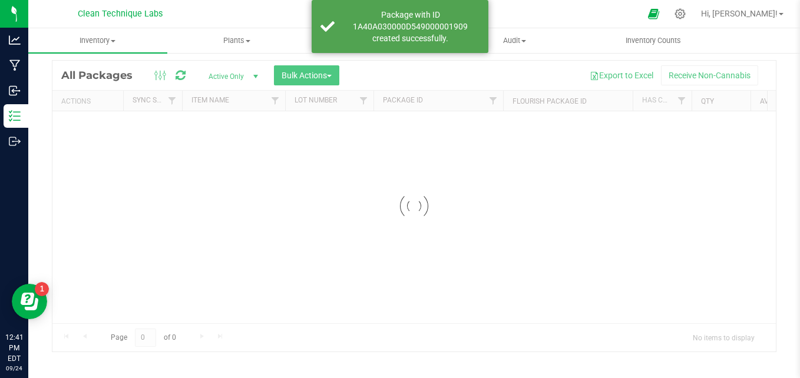
scroll to position [33, 0]
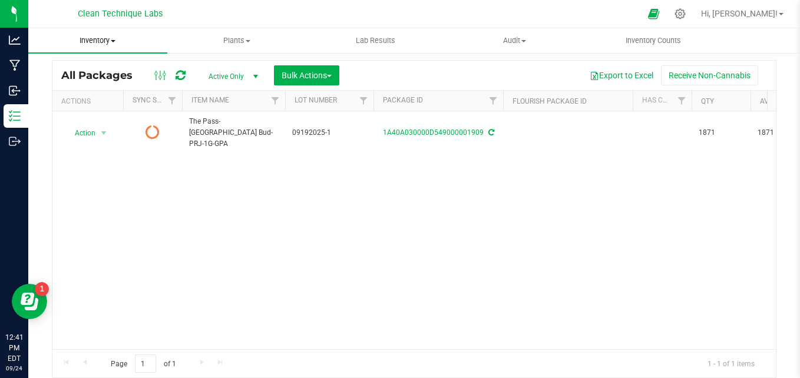
click at [68, 36] on span "Inventory" at bounding box center [97, 40] width 139 height 11
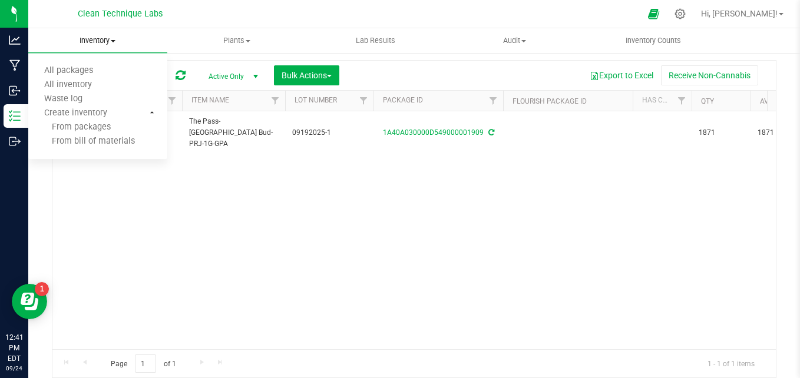
click at [90, 44] on span "Inventory" at bounding box center [97, 40] width 139 height 11
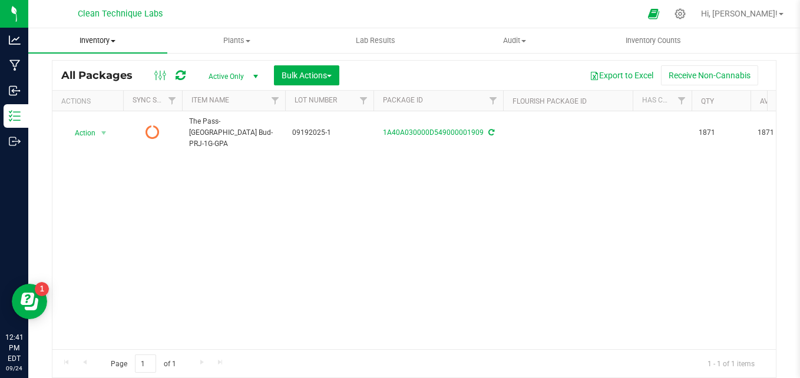
click at [90, 44] on span "Inventory" at bounding box center [97, 40] width 139 height 11
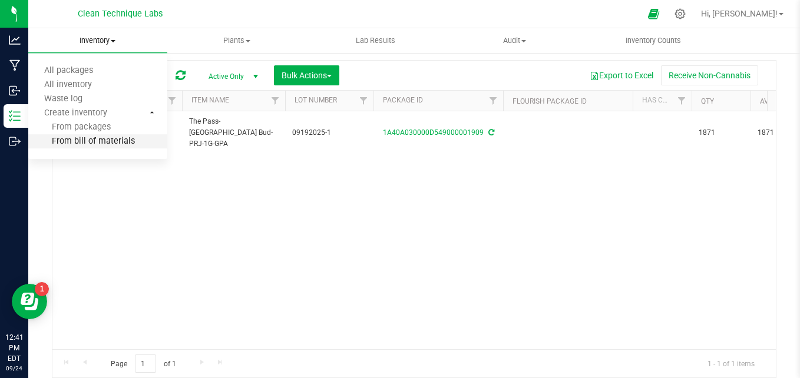
click at [95, 143] on span "From bill of materials" at bounding box center [81, 142] width 107 height 10
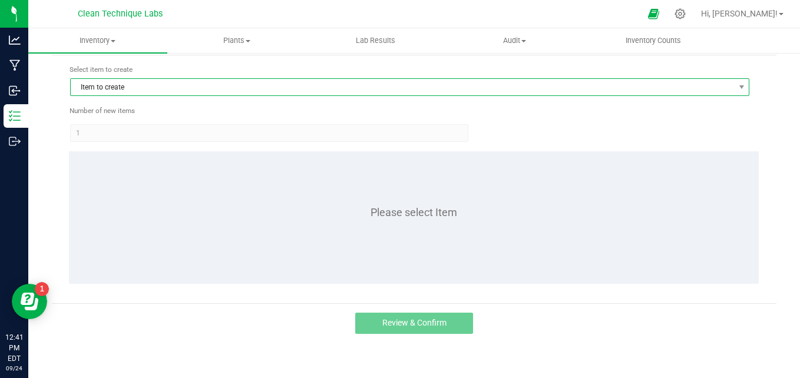
click at [117, 89] on span "Item to create" at bounding box center [402, 87] width 663 height 16
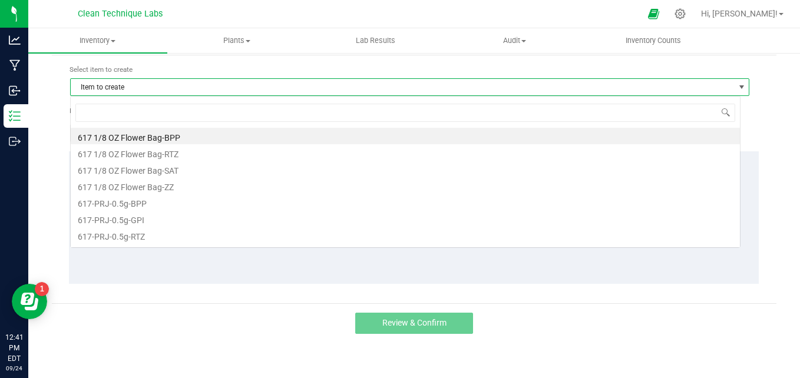
scroll to position [18, 670]
type input "the pass"
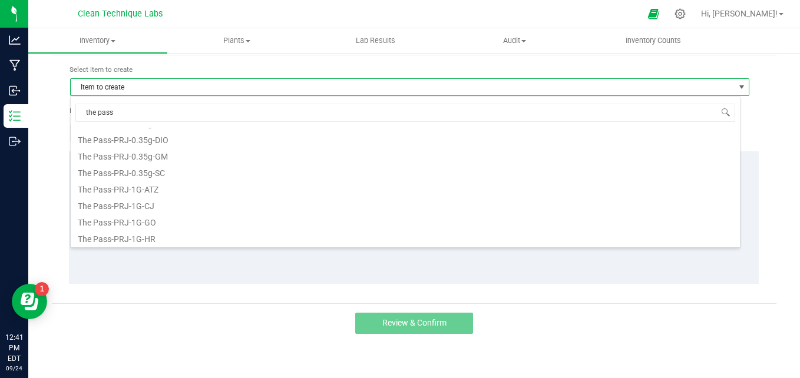
scroll to position [71, 0]
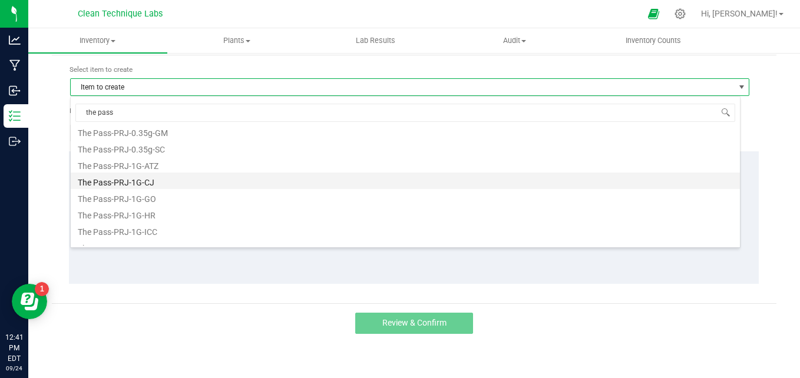
click at [197, 182] on li "The Pass-PRJ-1G-CJ" at bounding box center [405, 181] width 669 height 16
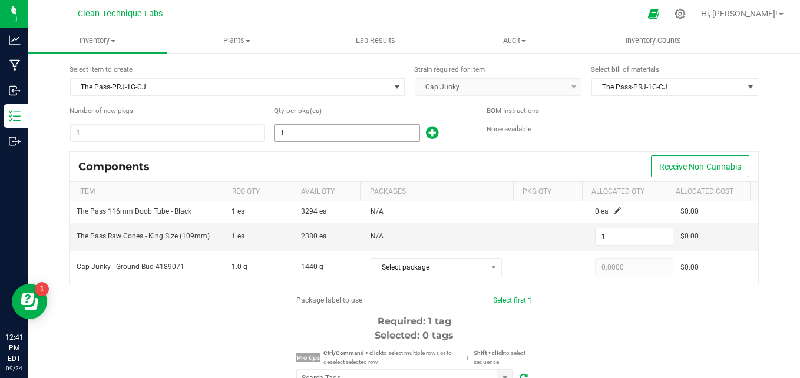
click at [301, 132] on input "1" at bounding box center [347, 133] width 144 height 16
type input "12"
type input "124"
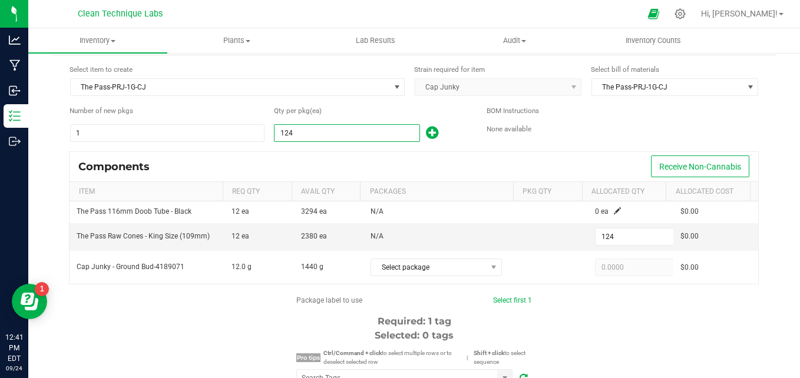
type input "1247"
type input "1,247"
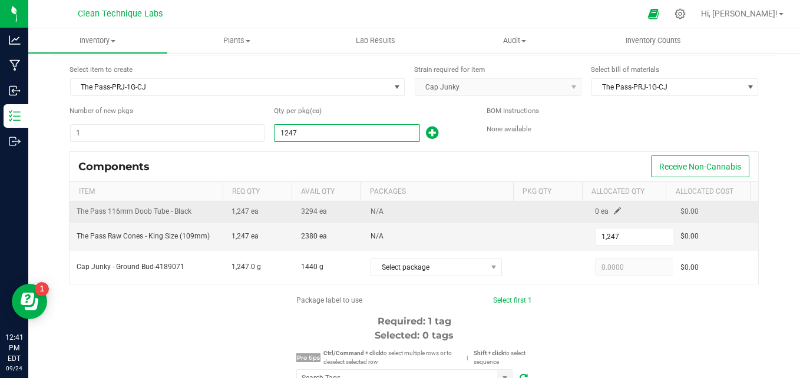
type input "1,247"
click at [614, 209] on span at bounding box center [617, 210] width 7 height 7
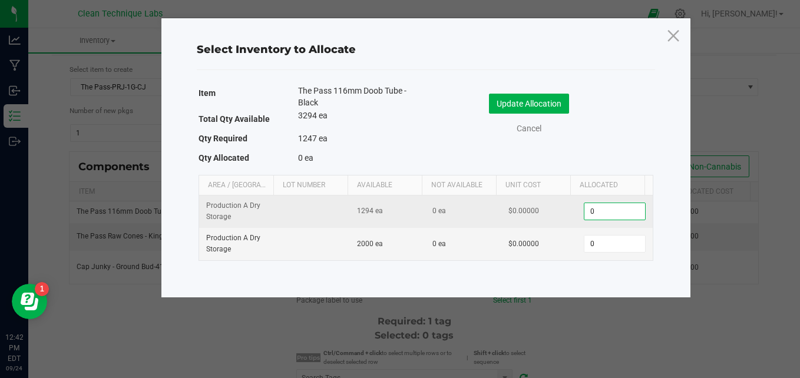
click at [594, 209] on input "0" at bounding box center [614, 211] width 60 height 16
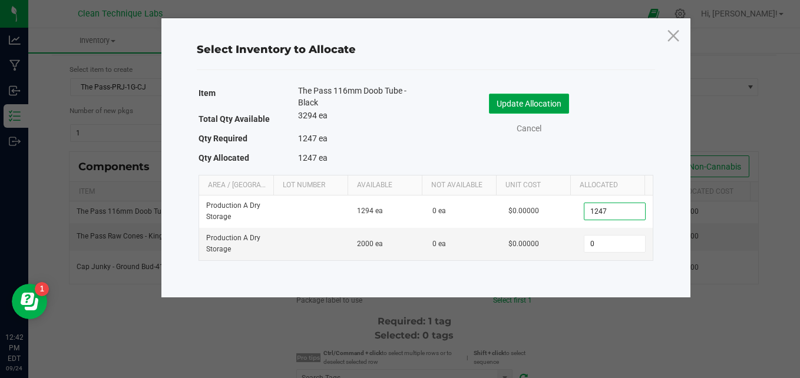
type input "1,247"
click at [532, 102] on button "Update Allocation" at bounding box center [529, 104] width 80 height 20
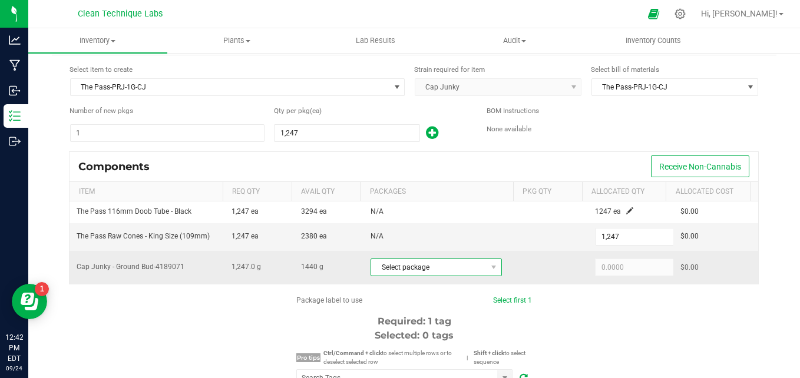
click at [446, 265] on span "Select package" at bounding box center [428, 267] width 115 height 16
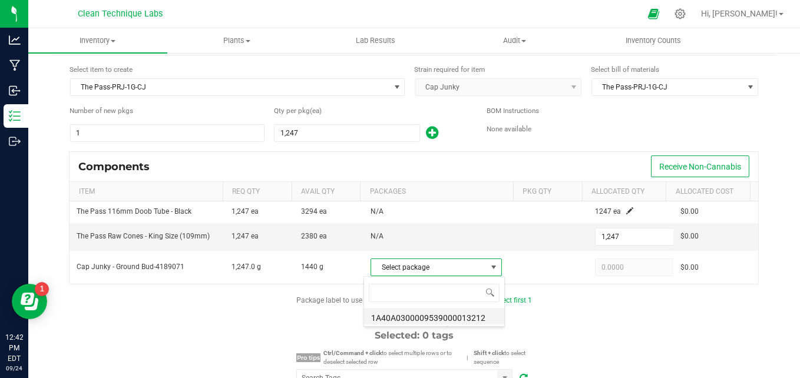
click at [440, 320] on li "1A40A0300009539000013212" at bounding box center [434, 316] width 140 height 16
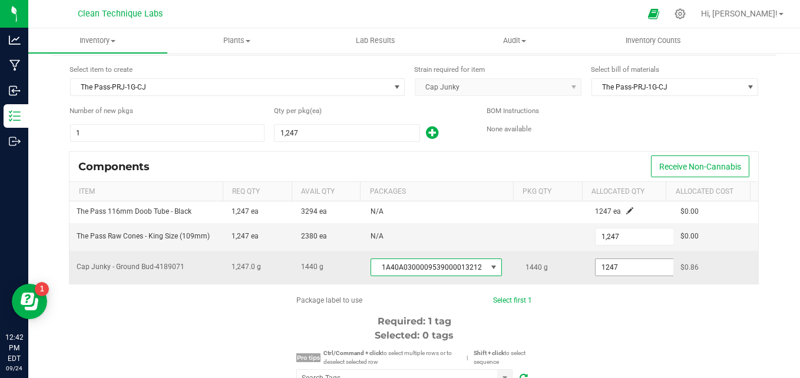
click at [613, 269] on input "1247" at bounding box center [639, 267] width 87 height 16
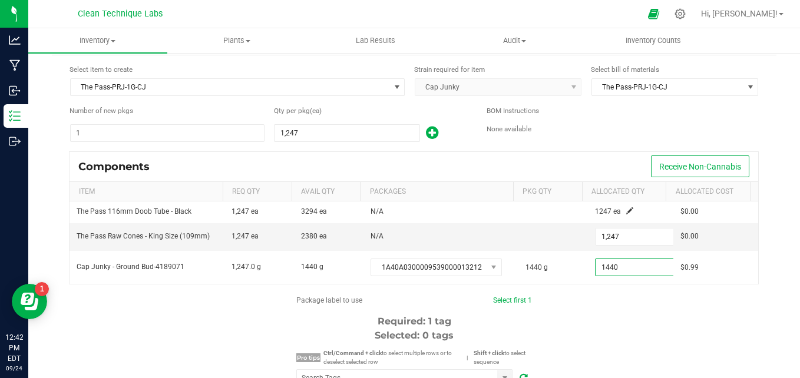
type input "1,440.0000"
click at [517, 299] on link "Select first 1" at bounding box center [512, 300] width 39 height 8
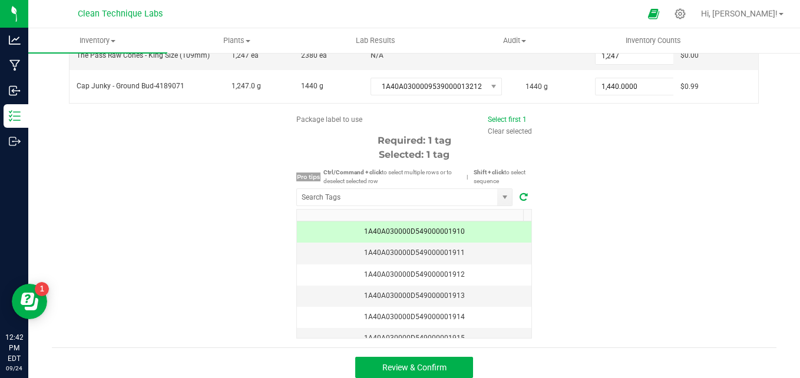
scroll to position [223, 0]
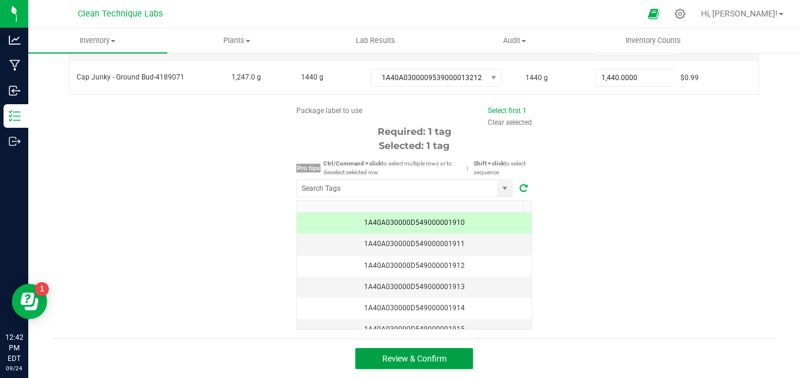
click at [426, 364] on span "Review & Confirm" at bounding box center [414, 358] width 64 height 9
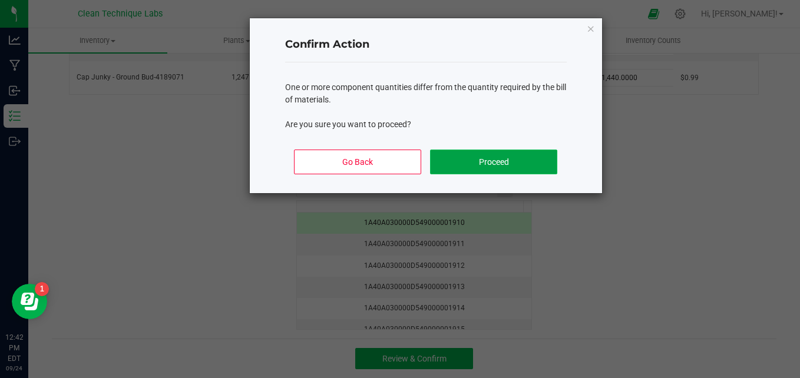
click at [490, 162] on button "Proceed" at bounding box center [493, 162] width 127 height 25
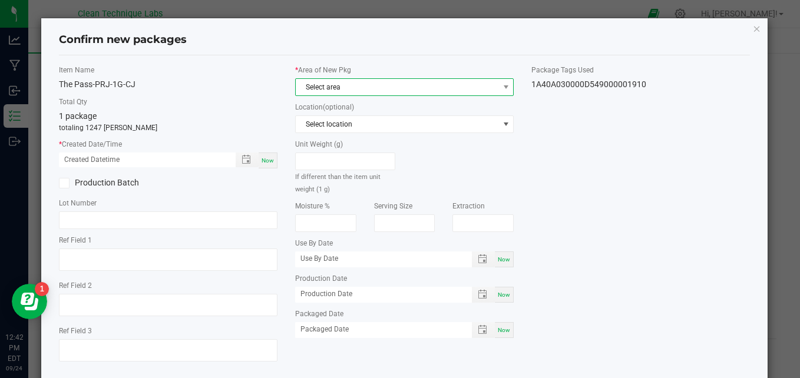
click at [408, 89] on span "Select area" at bounding box center [397, 87] width 203 height 16
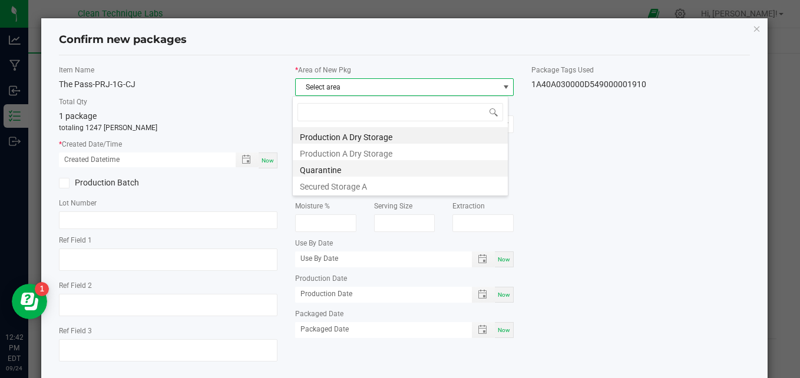
scroll to position [18, 216]
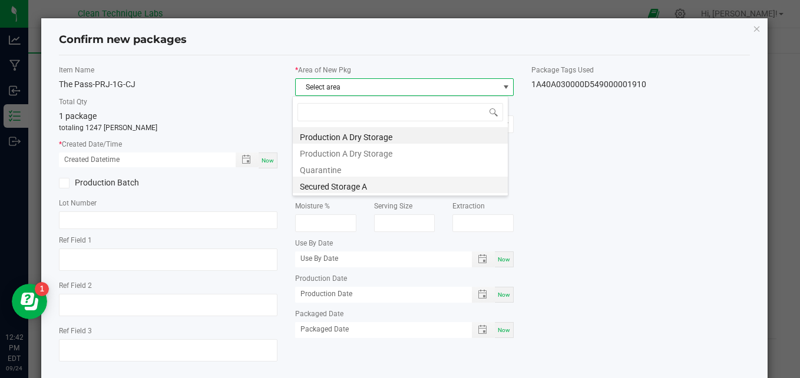
click at [382, 190] on li "Secured Storage A" at bounding box center [400, 185] width 215 height 16
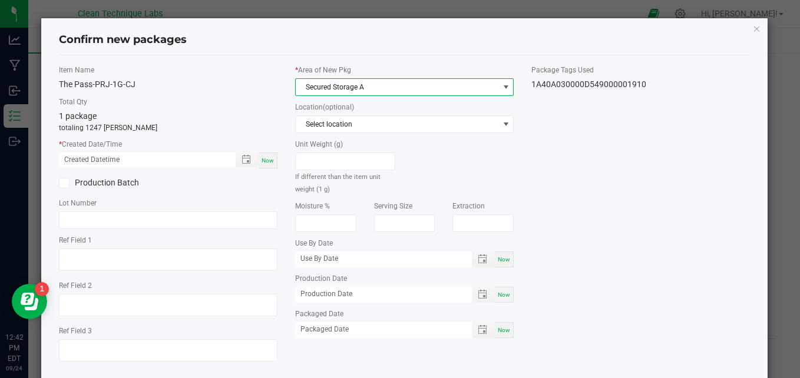
click at [269, 159] on span "Now" at bounding box center [268, 160] width 12 height 6
click at [81, 160] on input "[DATE] 12:42 PM" at bounding box center [141, 160] width 164 height 15
click at [111, 158] on input "[DATE] 12:42 PM" at bounding box center [141, 160] width 164 height 15
type input "[DATE] 11:15 AM"
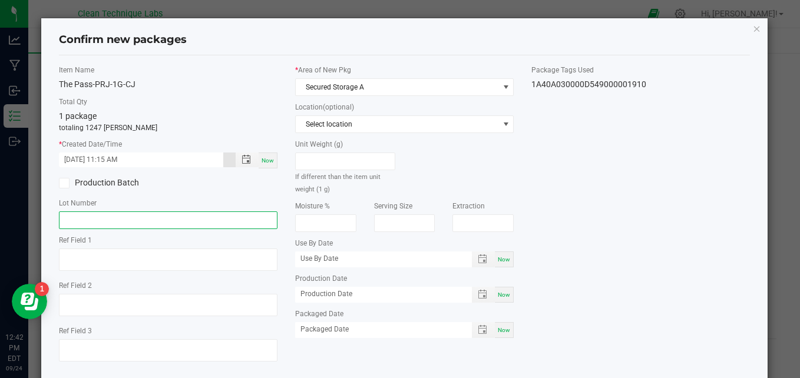
click at [104, 216] on input "text" at bounding box center [168, 221] width 219 height 18
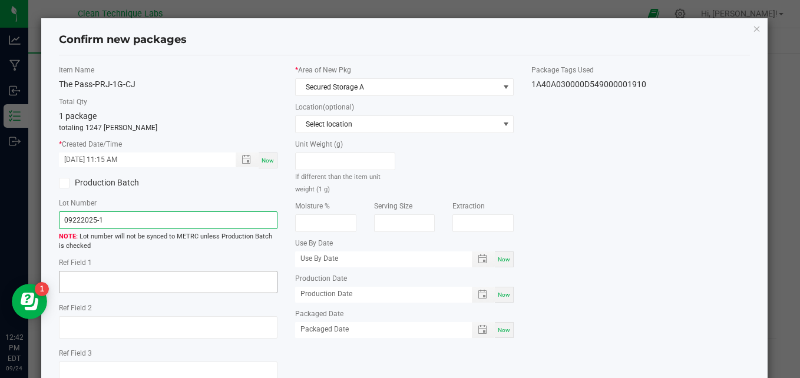
type input "09222025-1"
click at [101, 275] on textarea at bounding box center [168, 282] width 219 height 22
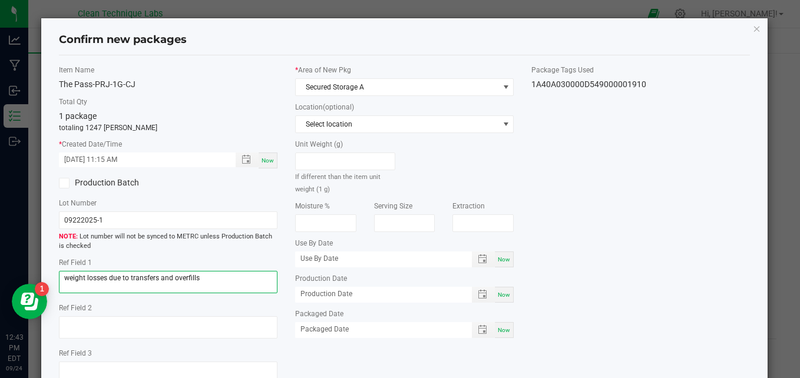
type textarea "weight losses due to transfers and overfills"
click at [726, 171] on div "Item Name The Pass-PRJ-1G-CJ Total Qty 1 package totaling 1247 [PERSON_NAME] * …" at bounding box center [404, 229] width 709 height 329
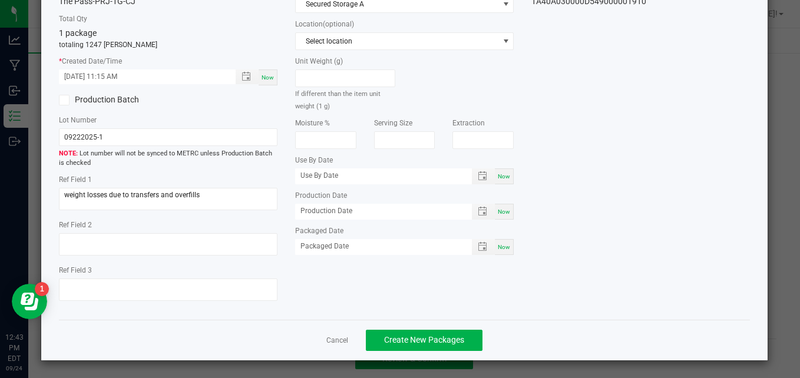
scroll to position [84, 0]
click at [427, 341] on span "Create New Packages" at bounding box center [424, 339] width 80 height 9
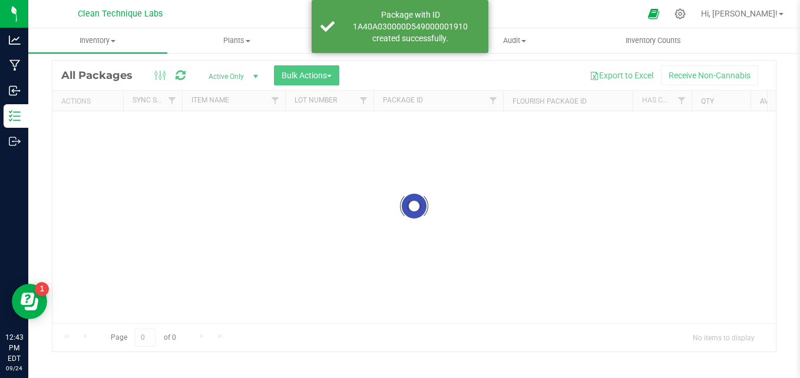
scroll to position [33, 0]
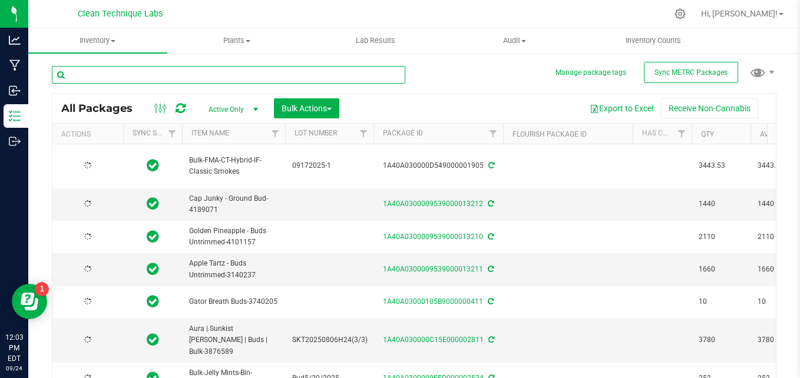
click at [128, 77] on input "text" at bounding box center [228, 75] width 353 height 18
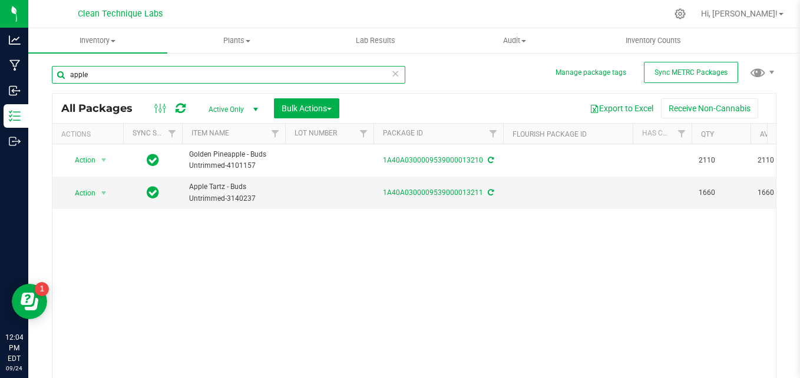
click at [129, 74] on input "apple" at bounding box center [228, 75] width 353 height 18
type input "apple"
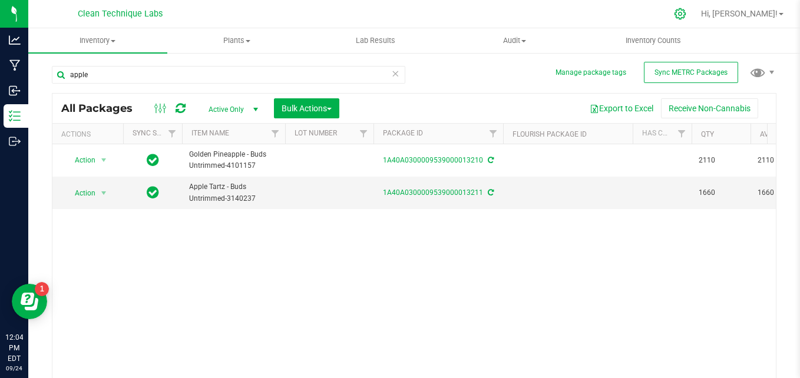
click at [686, 12] on icon at bounding box center [680, 14] width 12 height 12
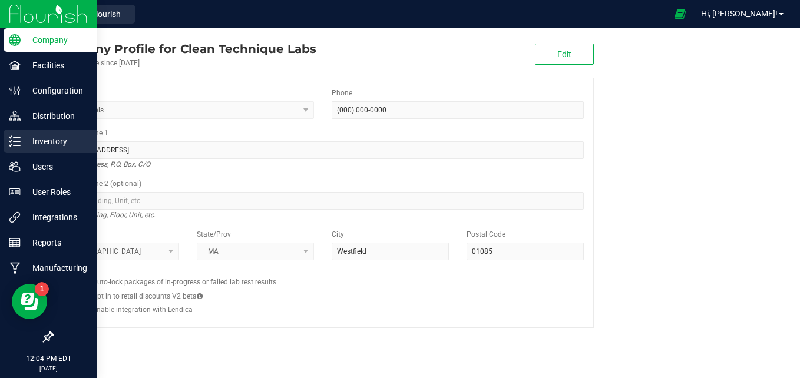
click at [51, 144] on p "Inventory" at bounding box center [56, 141] width 71 height 14
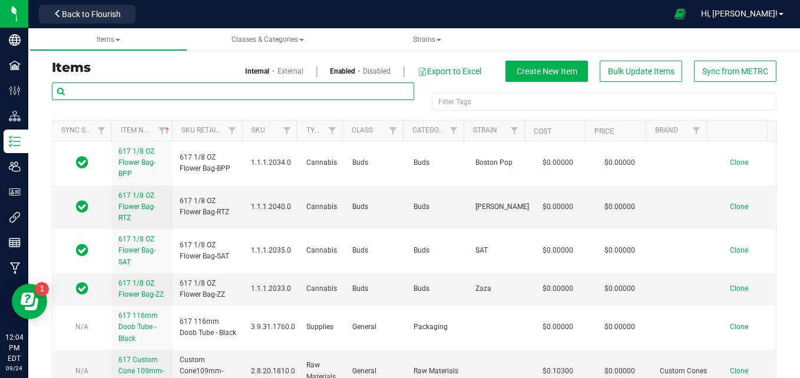
click at [195, 94] on input "text" at bounding box center [233, 91] width 362 height 18
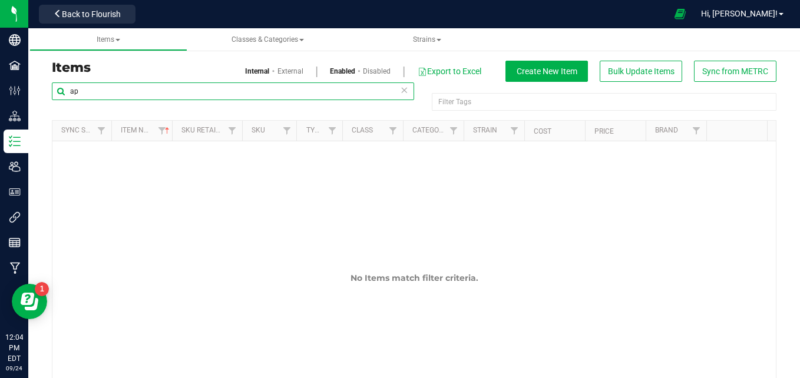
type input "a"
click at [431, 36] on span "Strains" at bounding box center [427, 39] width 28 height 8
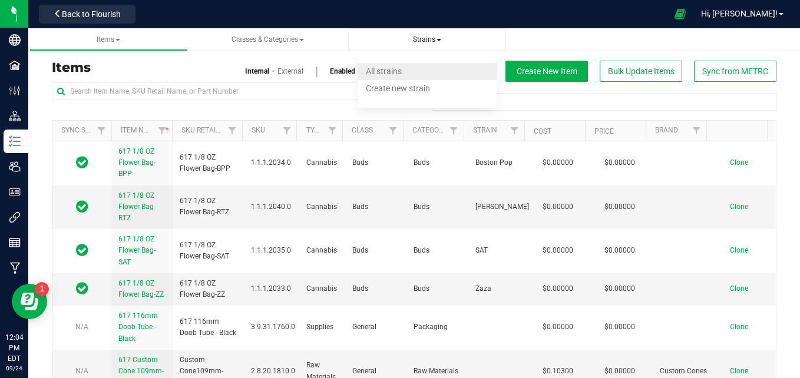
click at [413, 73] on li "All strains" at bounding box center [428, 71] width 140 height 17
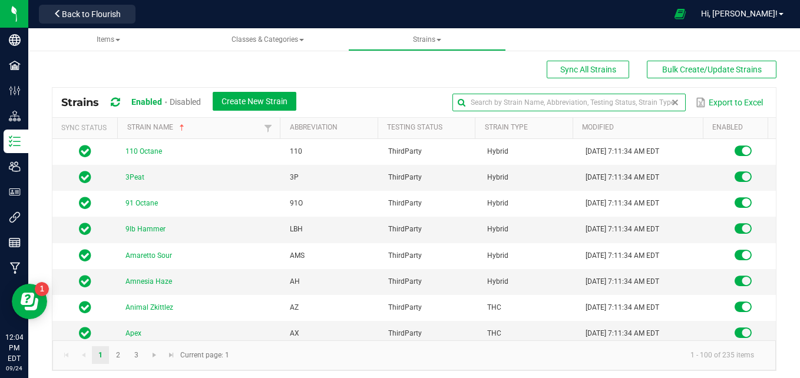
click at [647, 99] on input "text" at bounding box center [568, 103] width 233 height 18
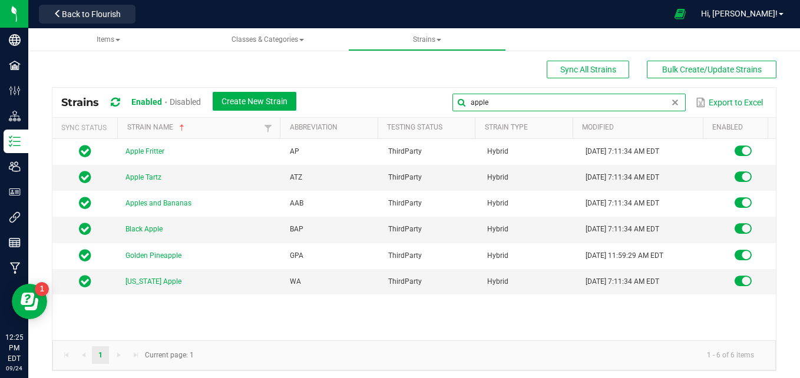
click at [560, 94] on input "apple" at bounding box center [568, 103] width 233 height 18
type input "a"
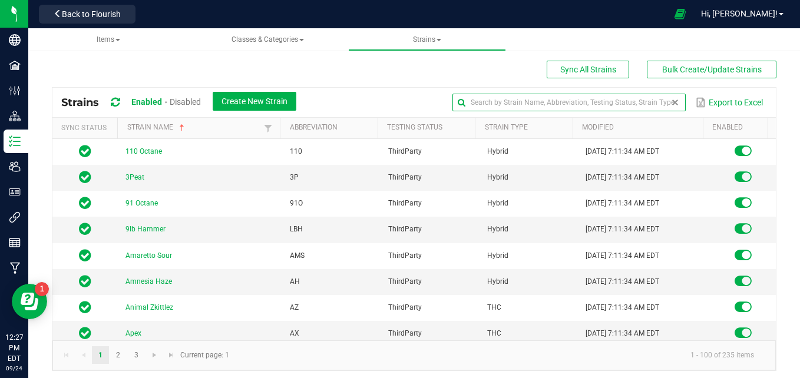
click at [569, 101] on input "text" at bounding box center [568, 103] width 233 height 18
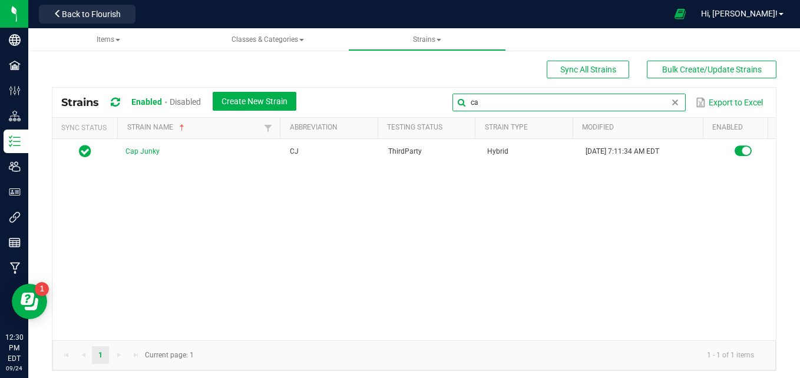
type input "c"
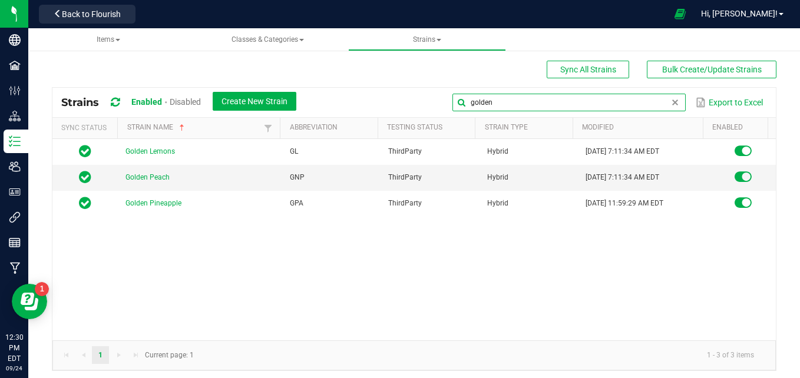
type input "golden"
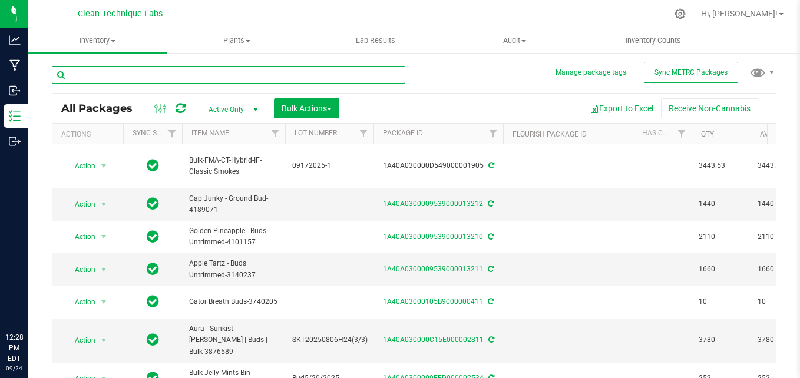
click at [267, 74] on input "text" at bounding box center [228, 75] width 353 height 18
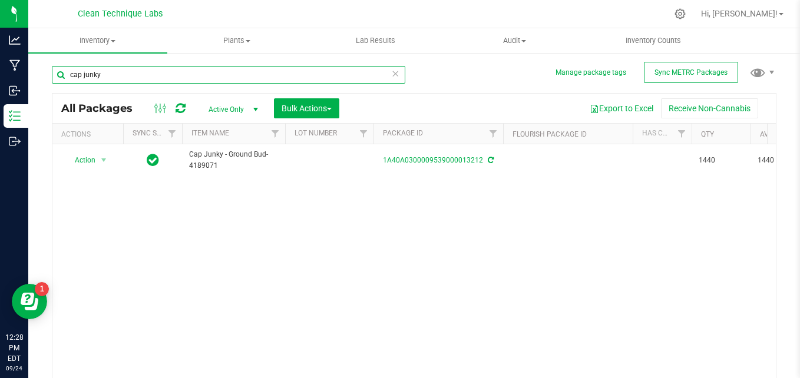
type input "cap junky"
